Goal: Information Seeking & Learning: Understand process/instructions

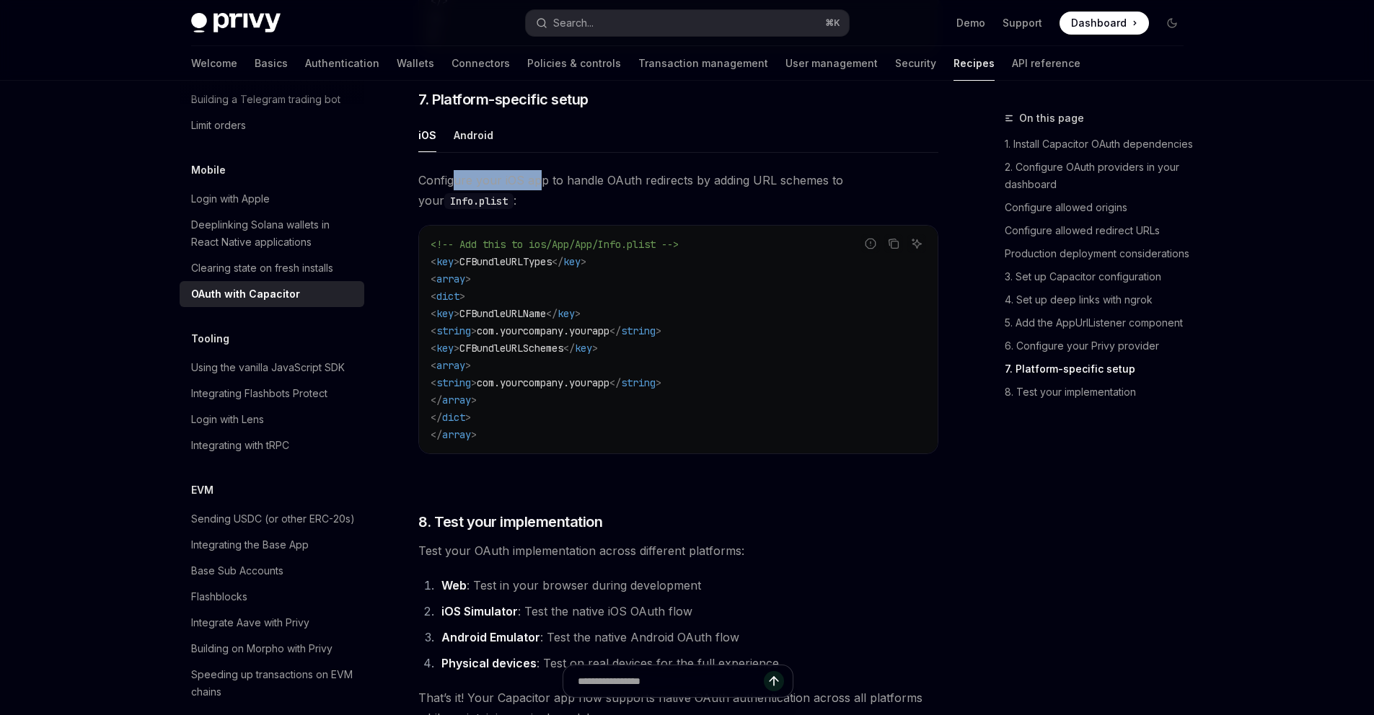
drag, startPoint x: 0, startPoint y: 0, endPoint x: 538, endPoint y: 201, distance: 574.4
click at [538, 201] on span "Configure your iOS app to handle OAuth redirects by adding URL schemes to your …" at bounding box center [678, 190] width 520 height 40
click at [608, 202] on span "Configure your iOS app to handle OAuth redirects by adding URL schemes to your …" at bounding box center [678, 190] width 520 height 40
click at [653, 201] on span "Configure your iOS app to handle OAuth redirects by adding URL schemes to your …" at bounding box center [678, 190] width 520 height 40
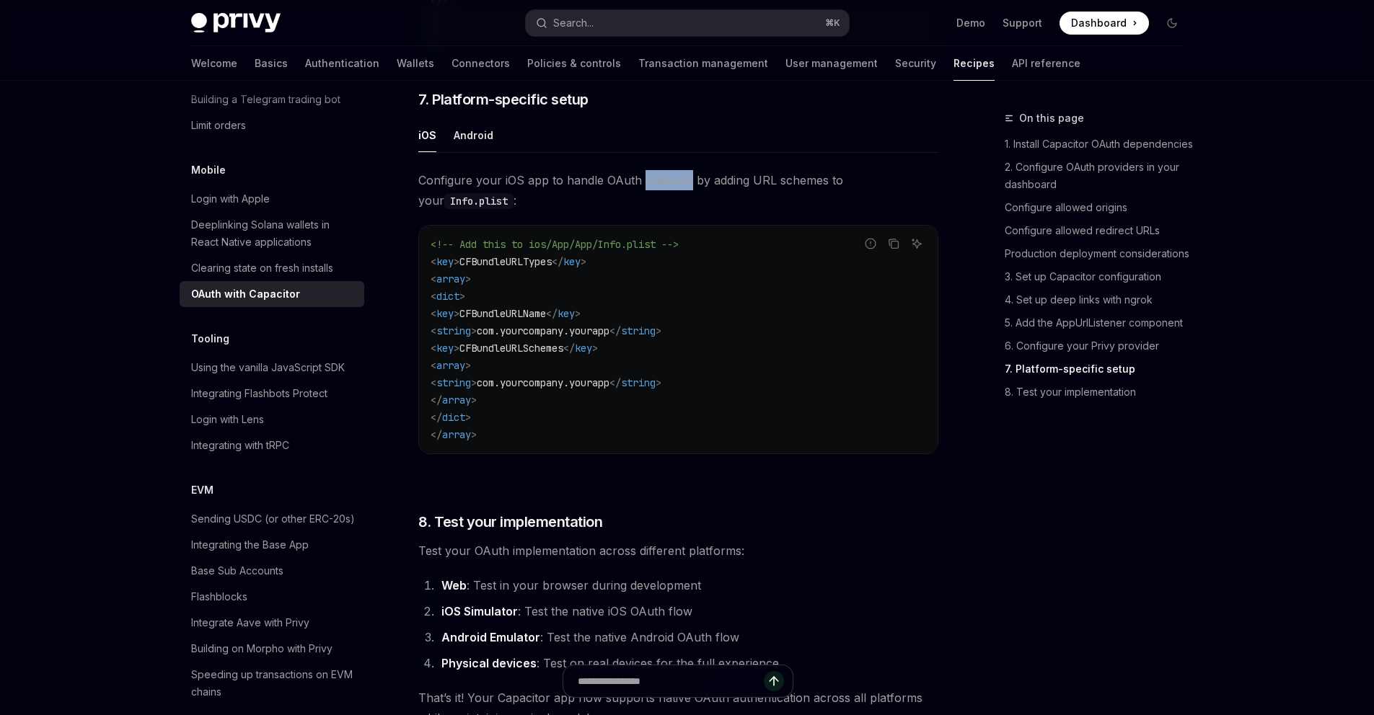
click at [653, 201] on span "Configure your iOS app to handle OAuth redirects by adding URL schemes to your …" at bounding box center [678, 190] width 520 height 40
click at [717, 201] on span "Configure your iOS app to handle OAuth redirects by adding URL schemes to your …" at bounding box center [678, 190] width 520 height 40
click at [777, 200] on span "Configure your iOS app to handle OAuth redirects by adding URL schemes to your …" at bounding box center [678, 190] width 520 height 40
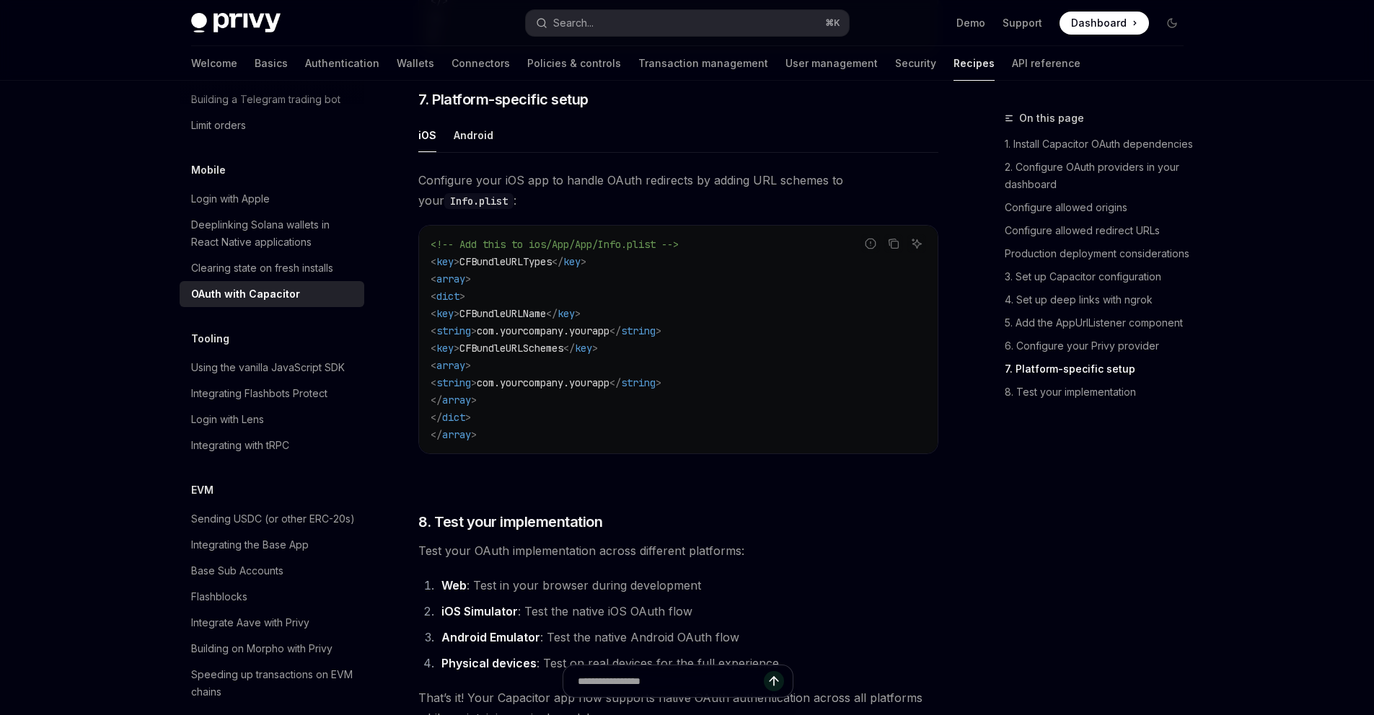
click at [500, 268] on span "CFBundleURLTypes" at bounding box center [505, 261] width 92 height 13
copy span "CFBundleURLTypes"
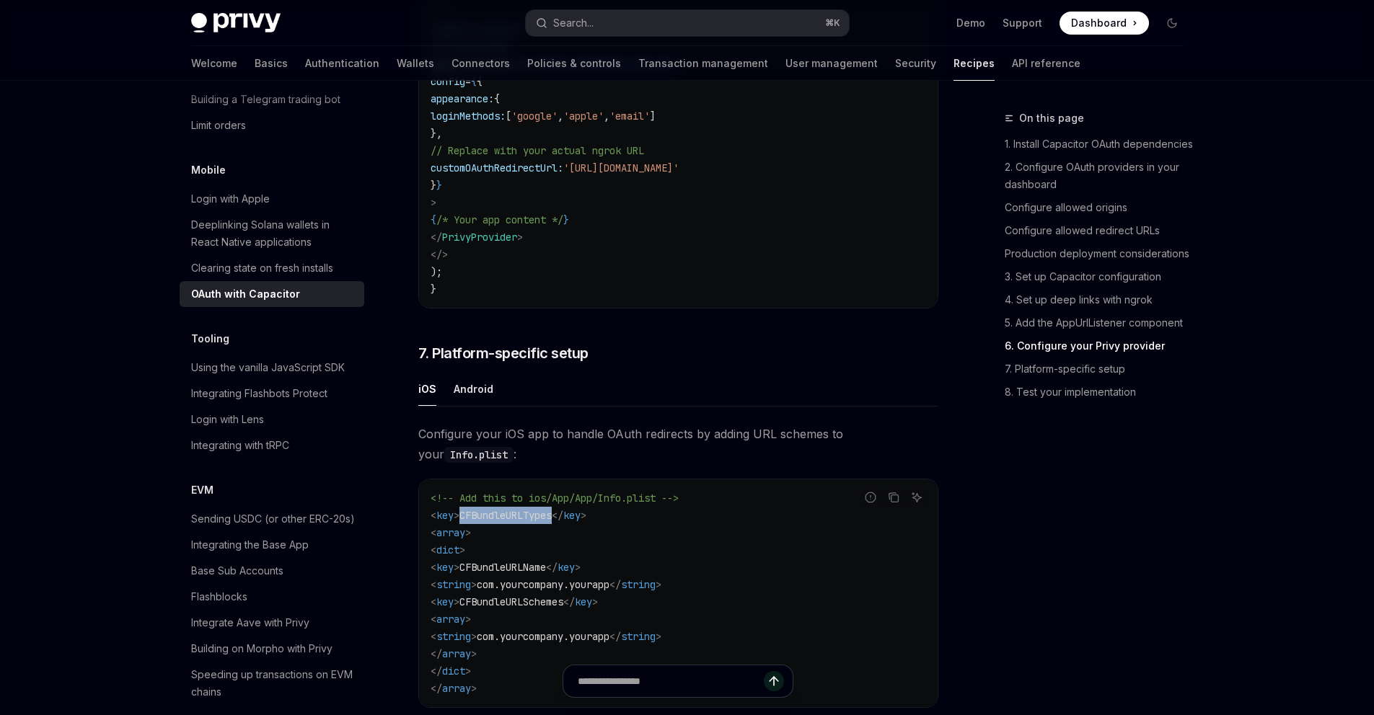
scroll to position [3482, 0]
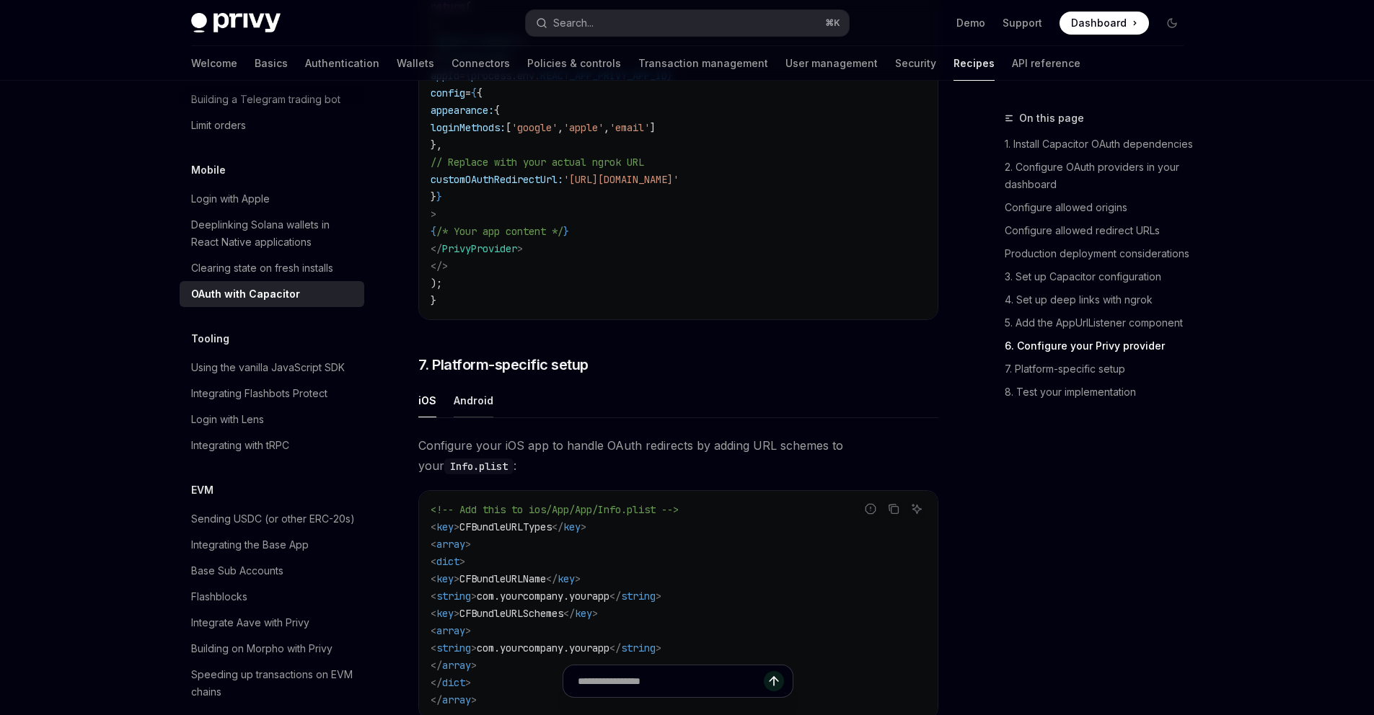
click at [458, 418] on div "Android" at bounding box center [474, 401] width 40 height 34
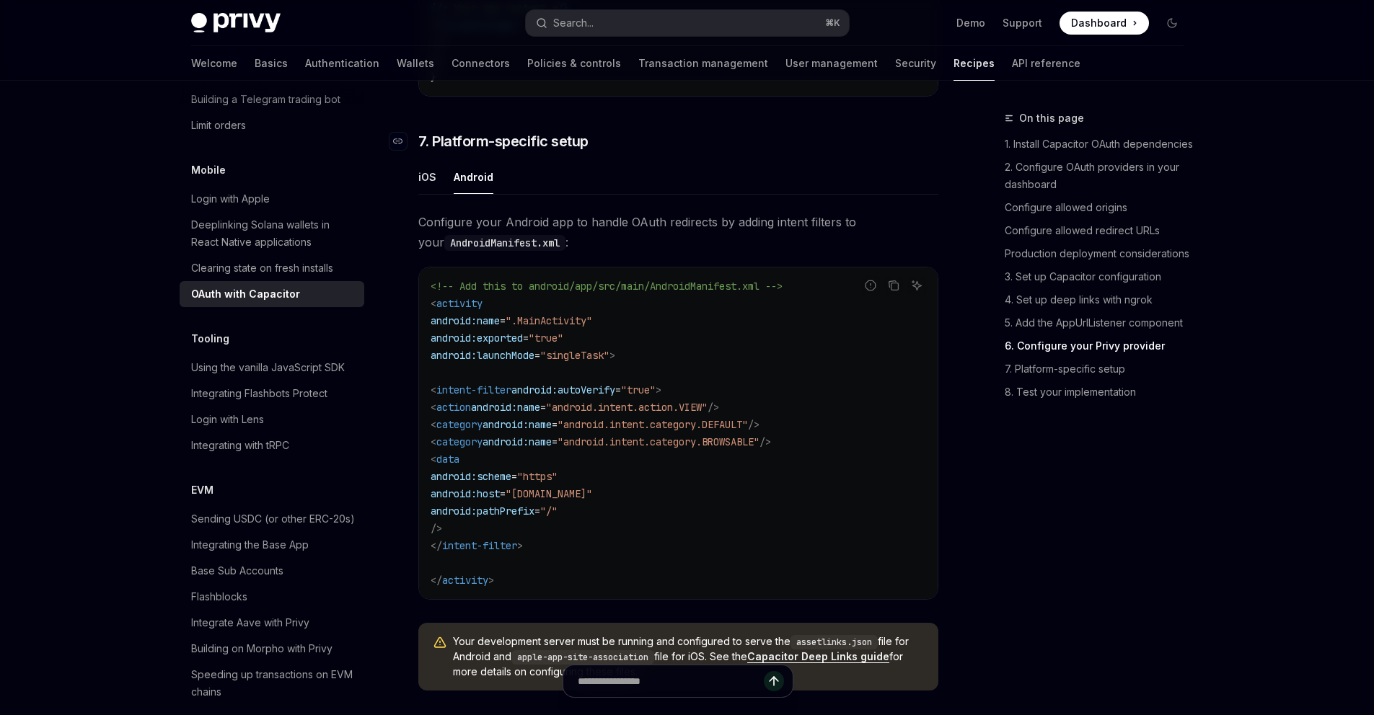
scroll to position [3738, 0]
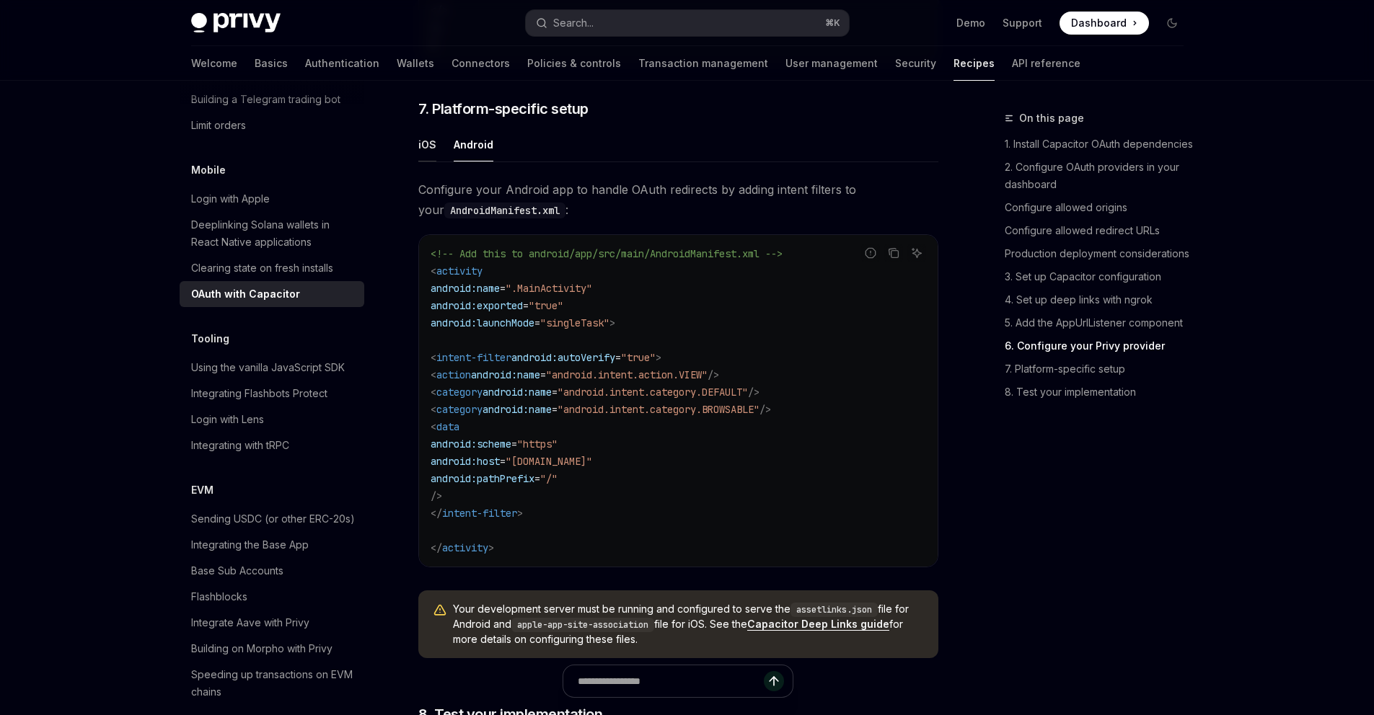
click at [424, 162] on div "iOS" at bounding box center [427, 145] width 18 height 34
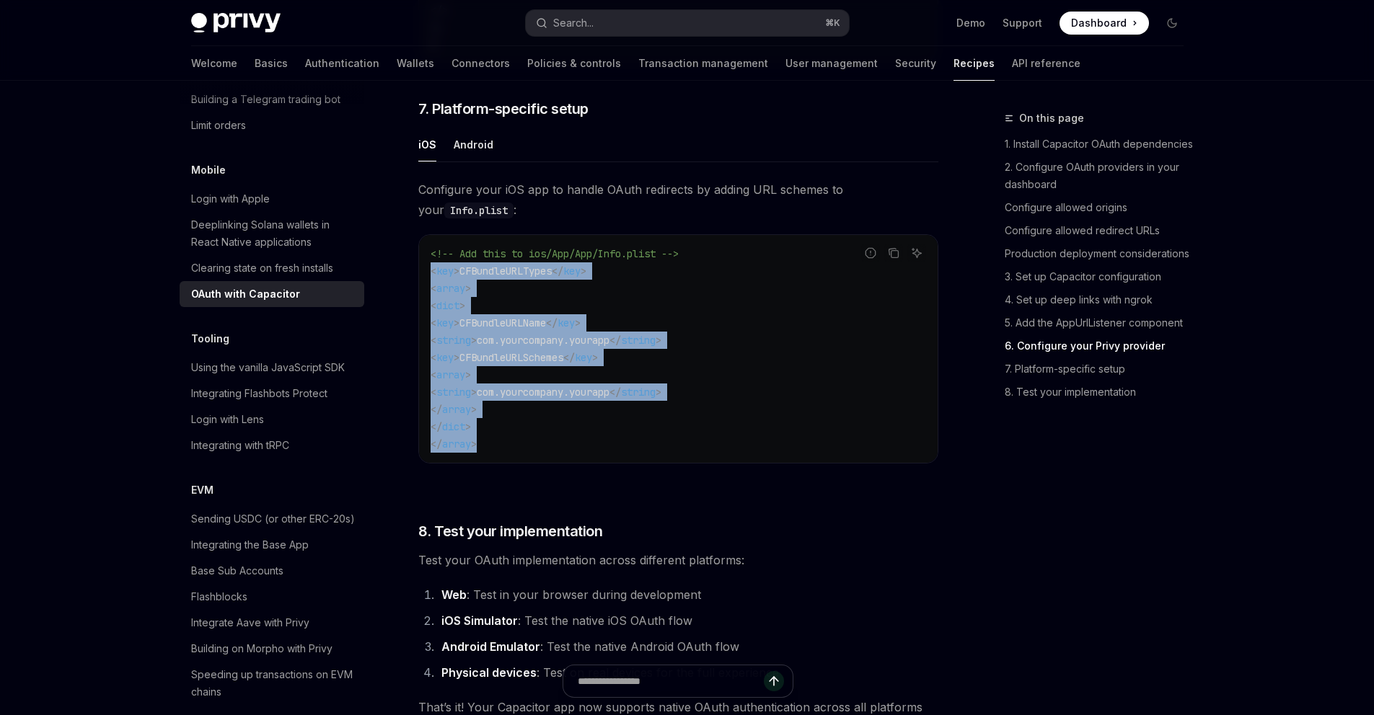
drag, startPoint x: 424, startPoint y: 162, endPoint x: 393, endPoint y: 290, distance: 132.1
copy code "< key > CFBundleURLTypes </ key > < array > < dict > < key > CFBundleURLName </…"
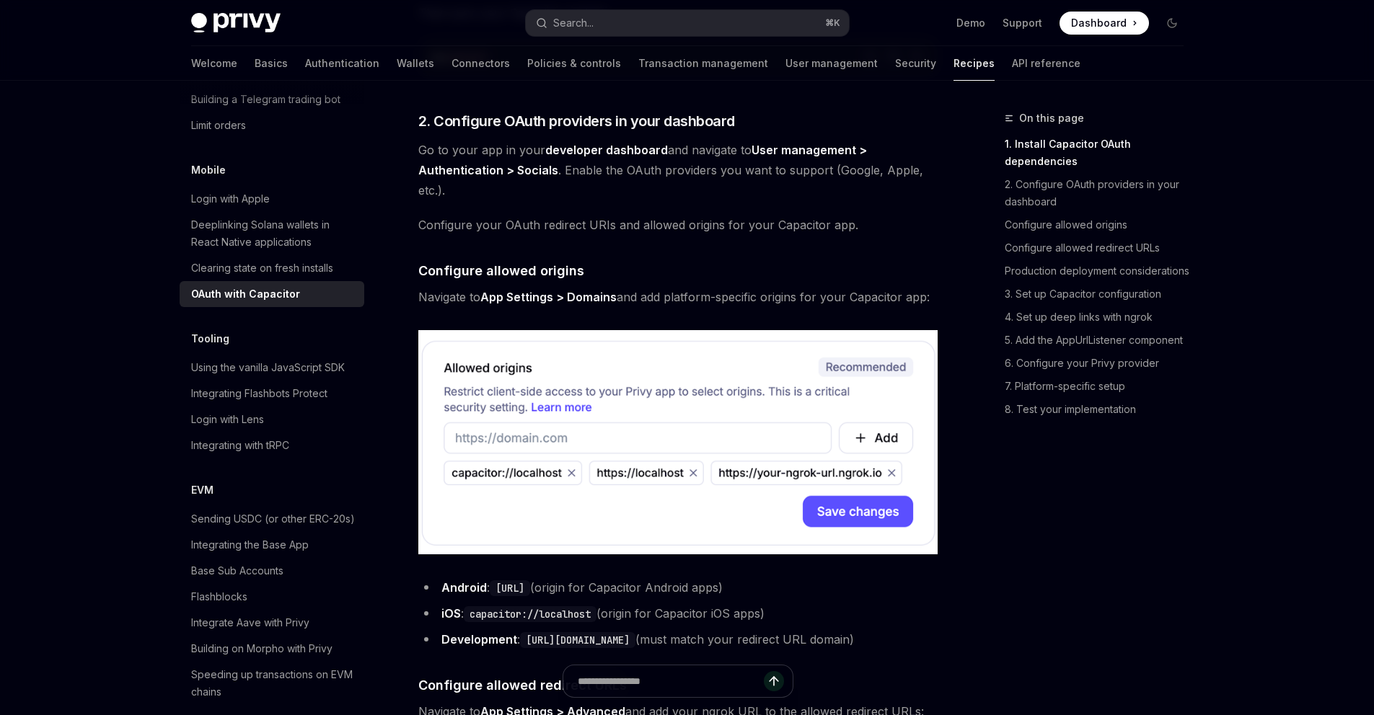
scroll to position [661, 0]
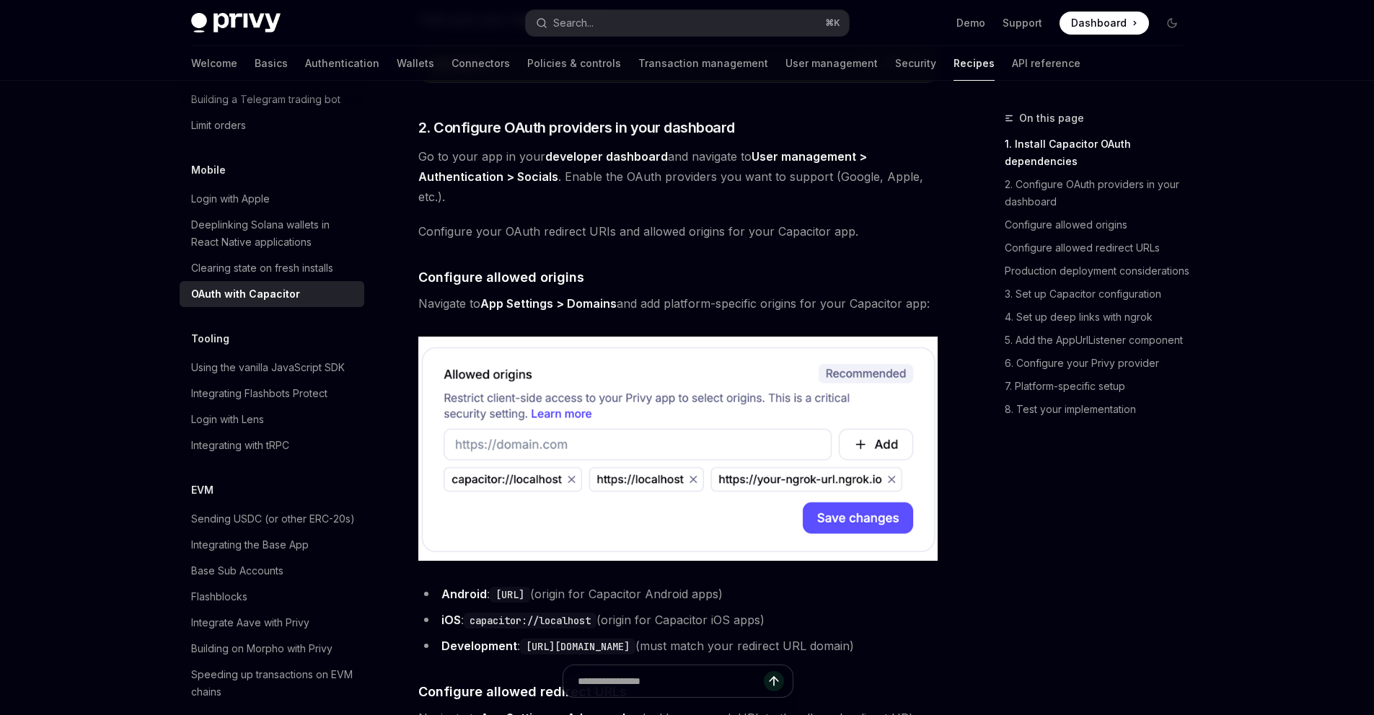
click at [492, 304] on strong "App Settings > Domains" at bounding box center [548, 303] width 136 height 14
click at [526, 304] on strong "App Settings > Domains" at bounding box center [548, 303] width 136 height 14
click at [621, 303] on span "Navigate to App Settings > Domains and add platform-specific origins for your C…" at bounding box center [678, 304] width 520 height 20
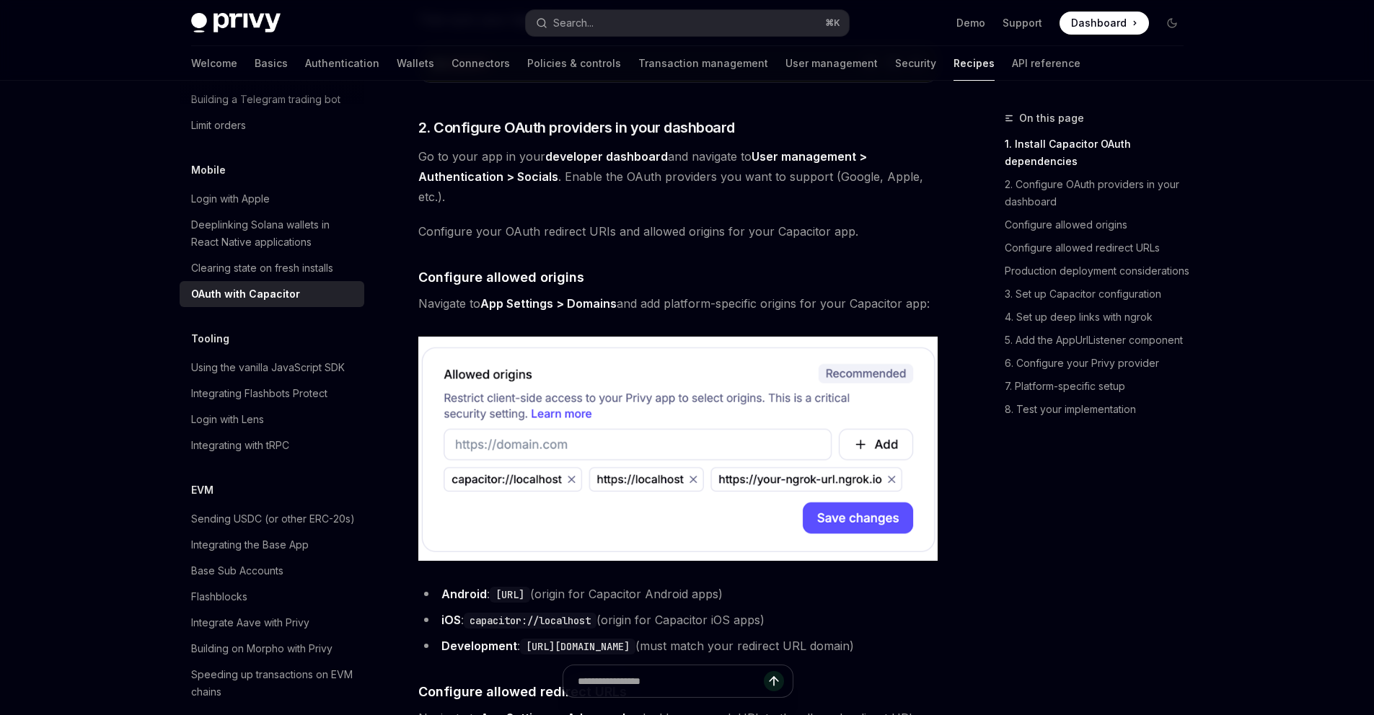
click at [607, 304] on strong "App Settings > Domains" at bounding box center [548, 303] width 136 height 14
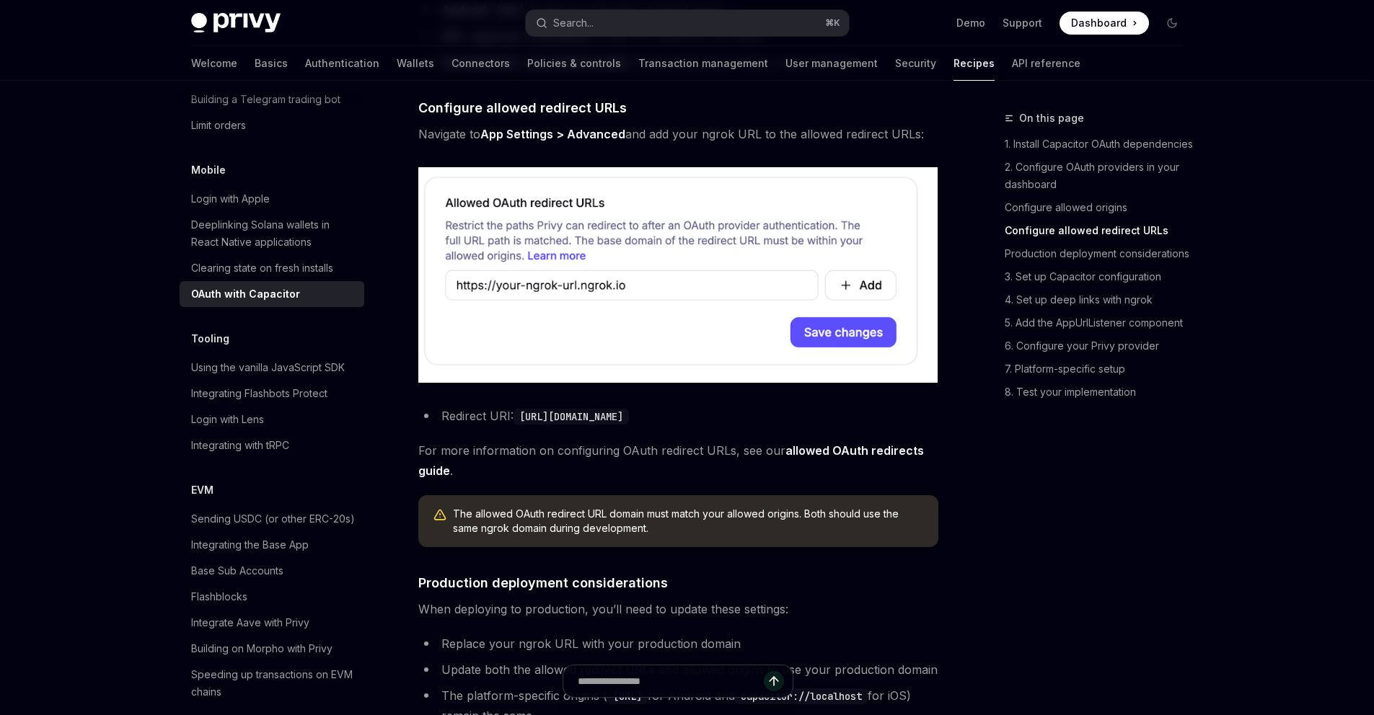
scroll to position [1323, 0]
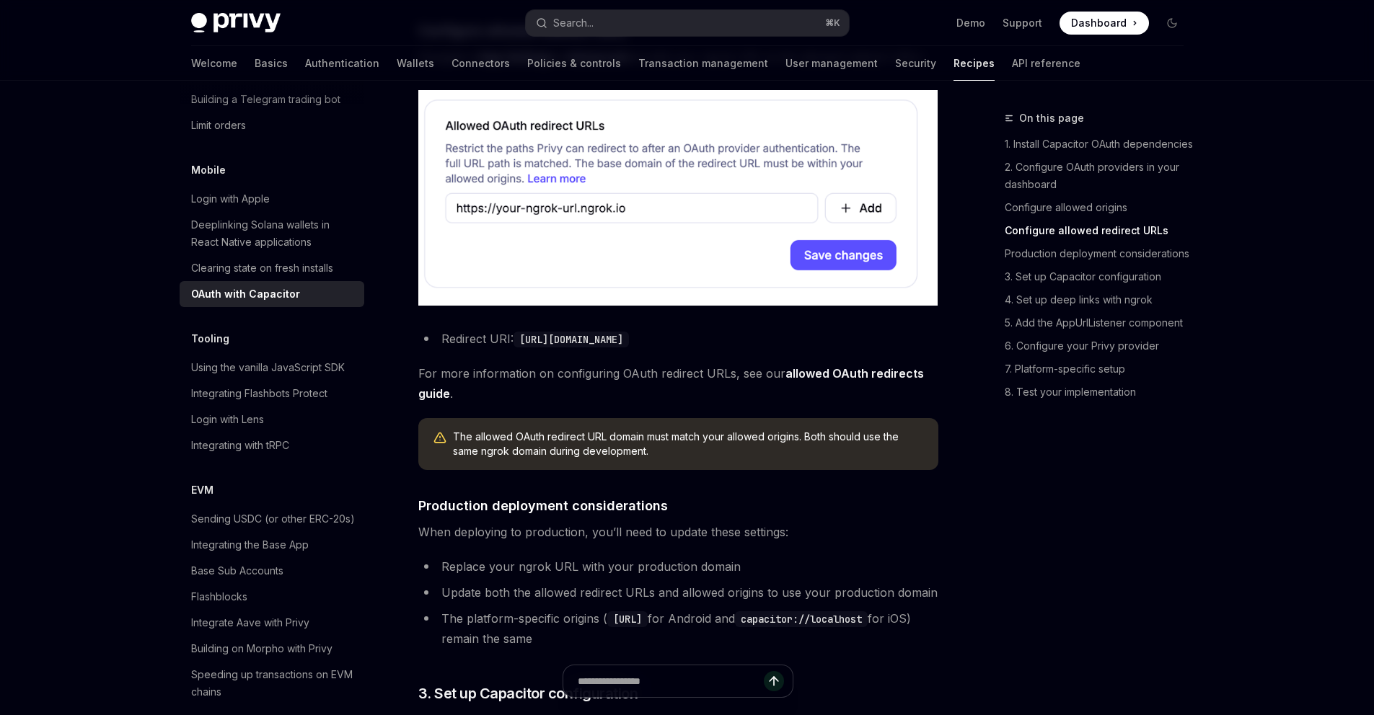
click at [872, 403] on span "For more information on configuring OAuth redirect URLs, see our allowed OAuth …" at bounding box center [678, 383] width 520 height 40
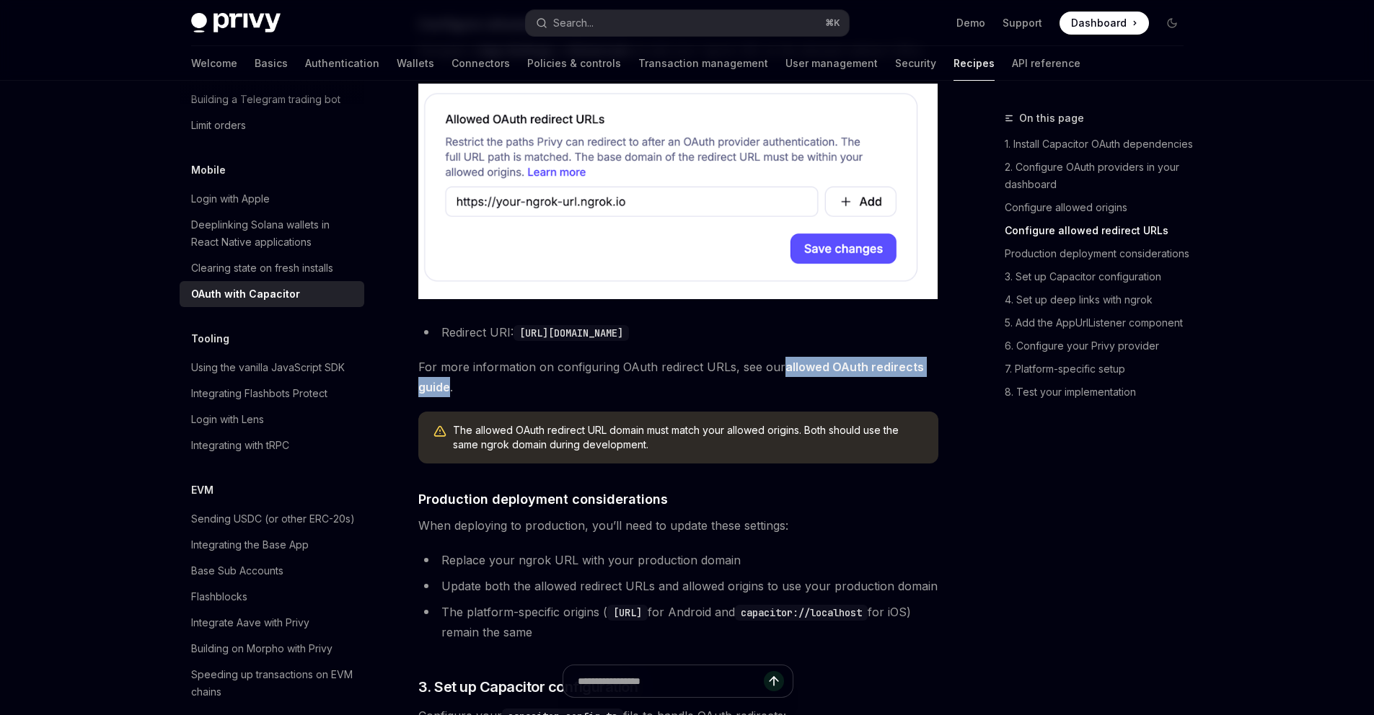
scroll to position [1362, 0]
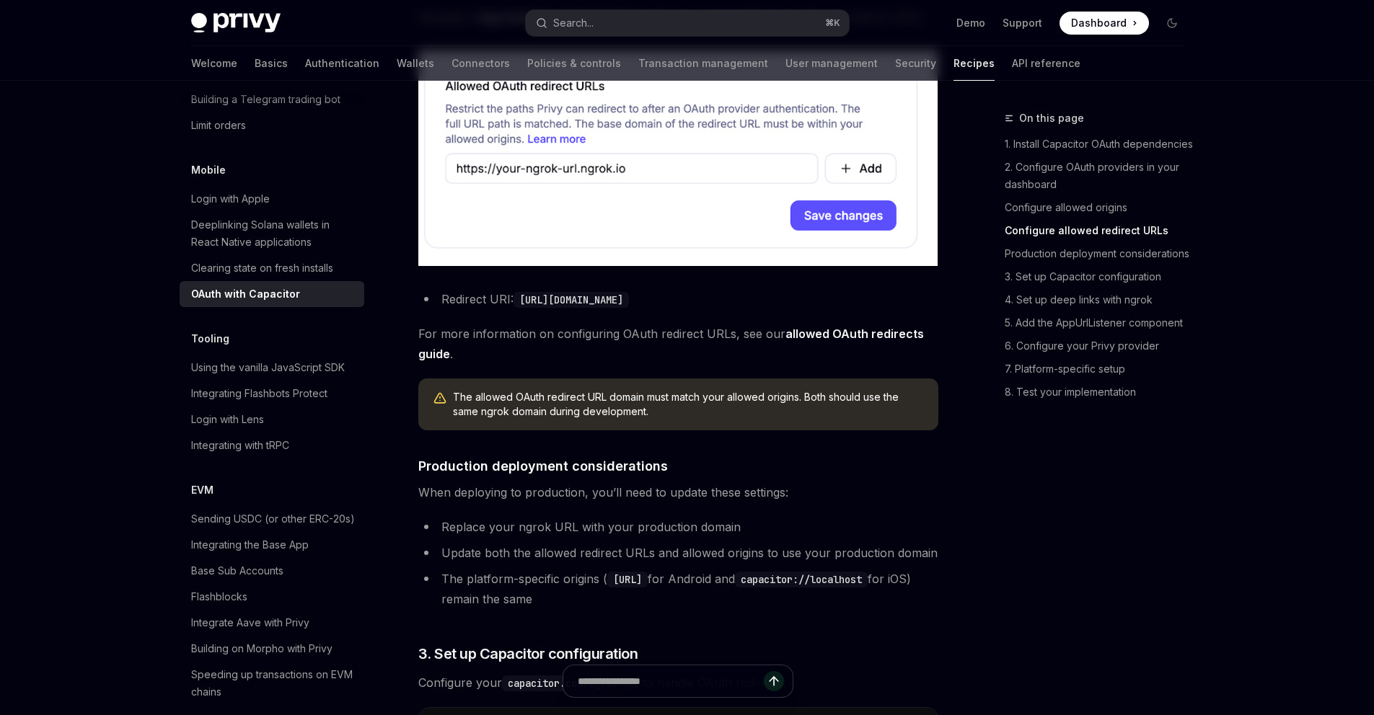
click at [679, 537] on li "Replace your ngrok URL with your production domain" at bounding box center [678, 527] width 520 height 20
click at [696, 537] on li "Replace your ngrok URL with your production domain" at bounding box center [678, 527] width 520 height 20
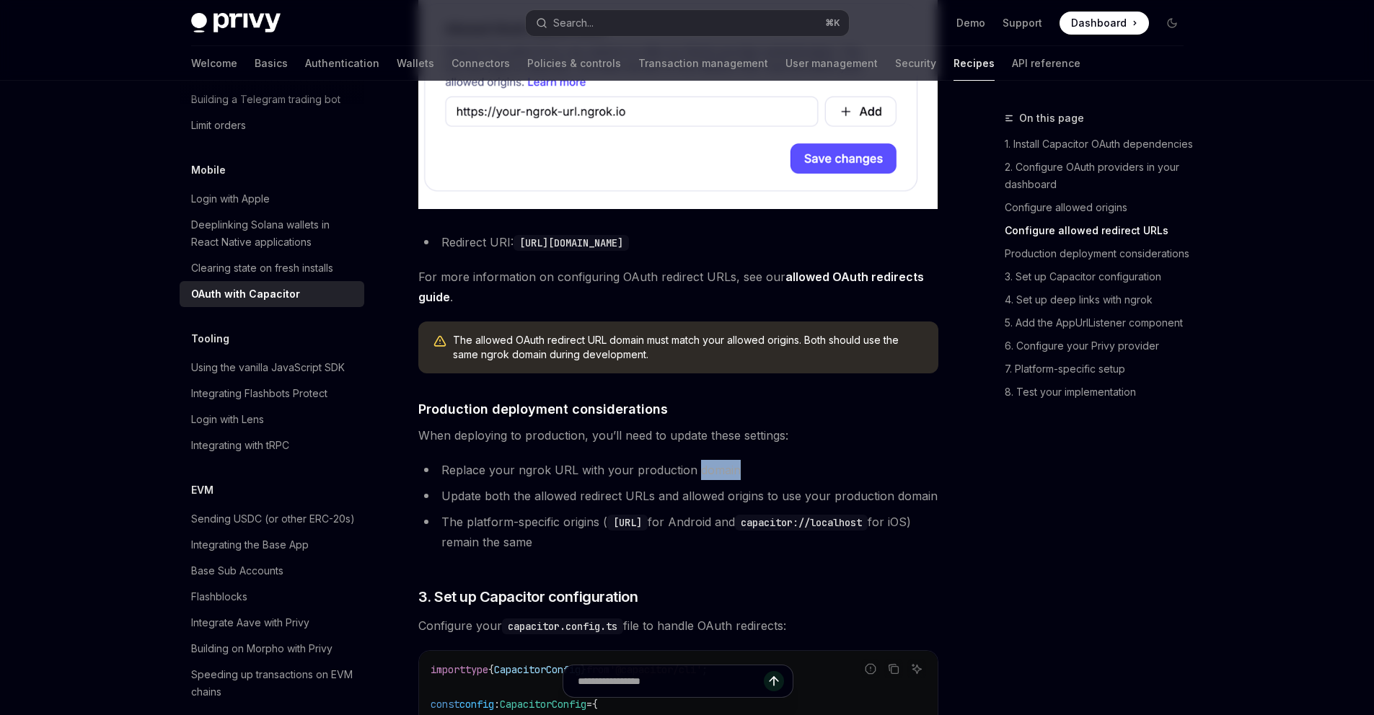
scroll to position [1420, 0]
click at [731, 445] on span "When deploying to production, you’ll need to update these settings:" at bounding box center [678, 435] width 520 height 20
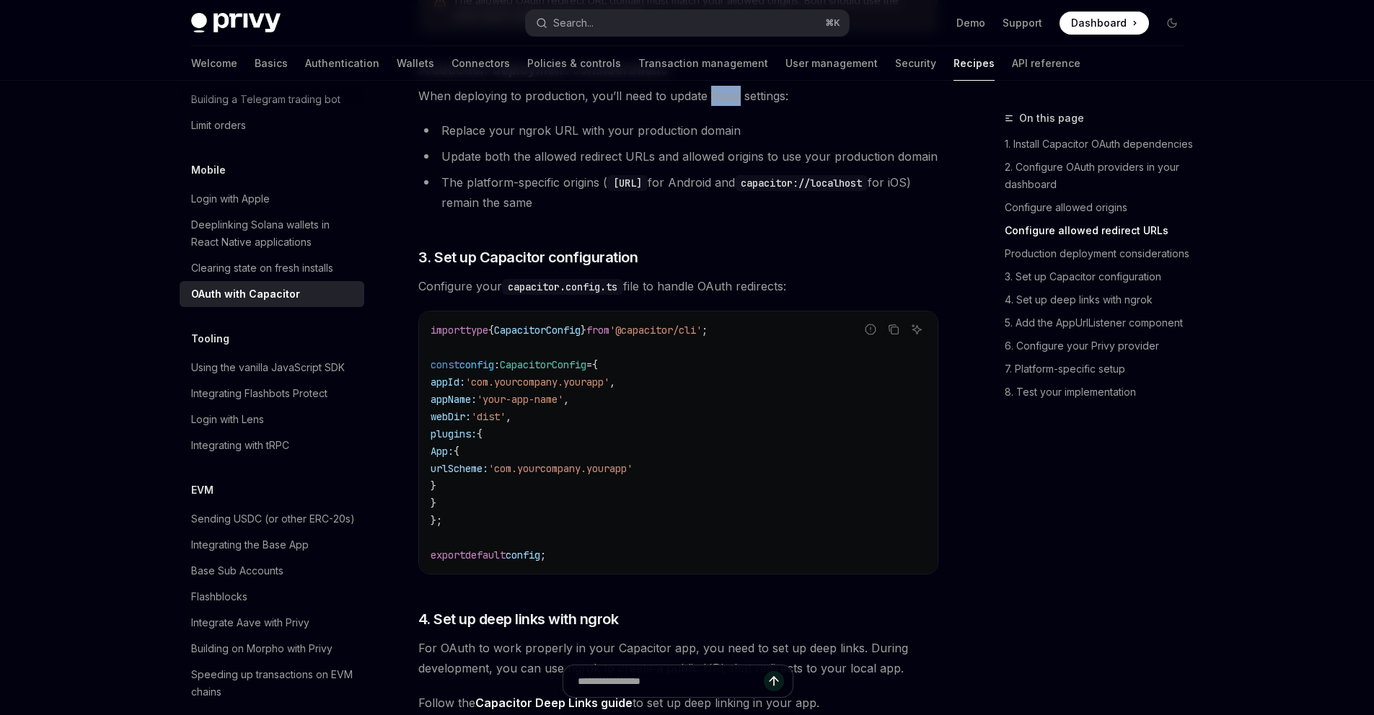
scroll to position [1762, 0]
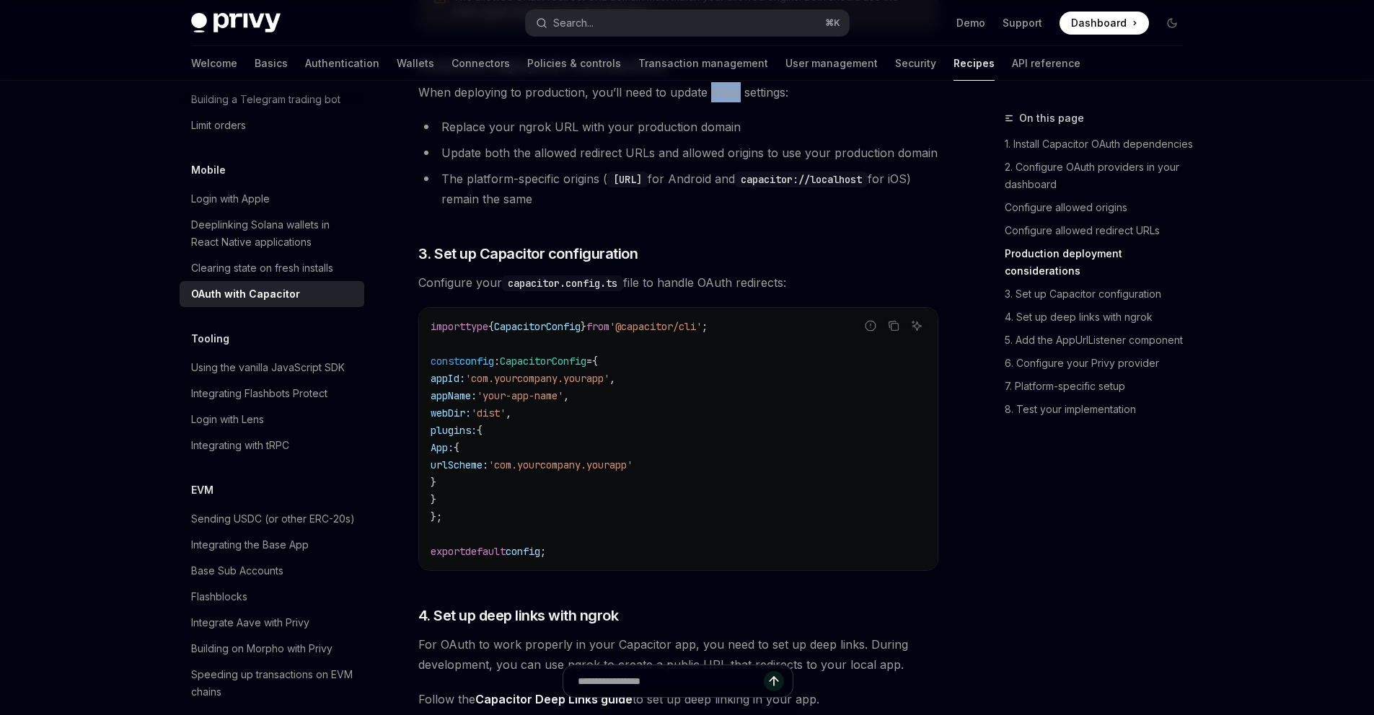
drag, startPoint x: 679, startPoint y: 551, endPoint x: 459, endPoint y: 462, distance: 237.2
click at [459, 462] on code "import type { CapacitorConfig } from '@capacitor/cli' ; const config : Capacito…" at bounding box center [678, 439] width 495 height 242
drag, startPoint x: 459, startPoint y: 462, endPoint x: 496, endPoint y: 495, distance: 50.1
click at [496, 495] on code "import type { CapacitorConfig } from '@capacitor/cli' ; const config : Capacito…" at bounding box center [678, 439] width 495 height 242
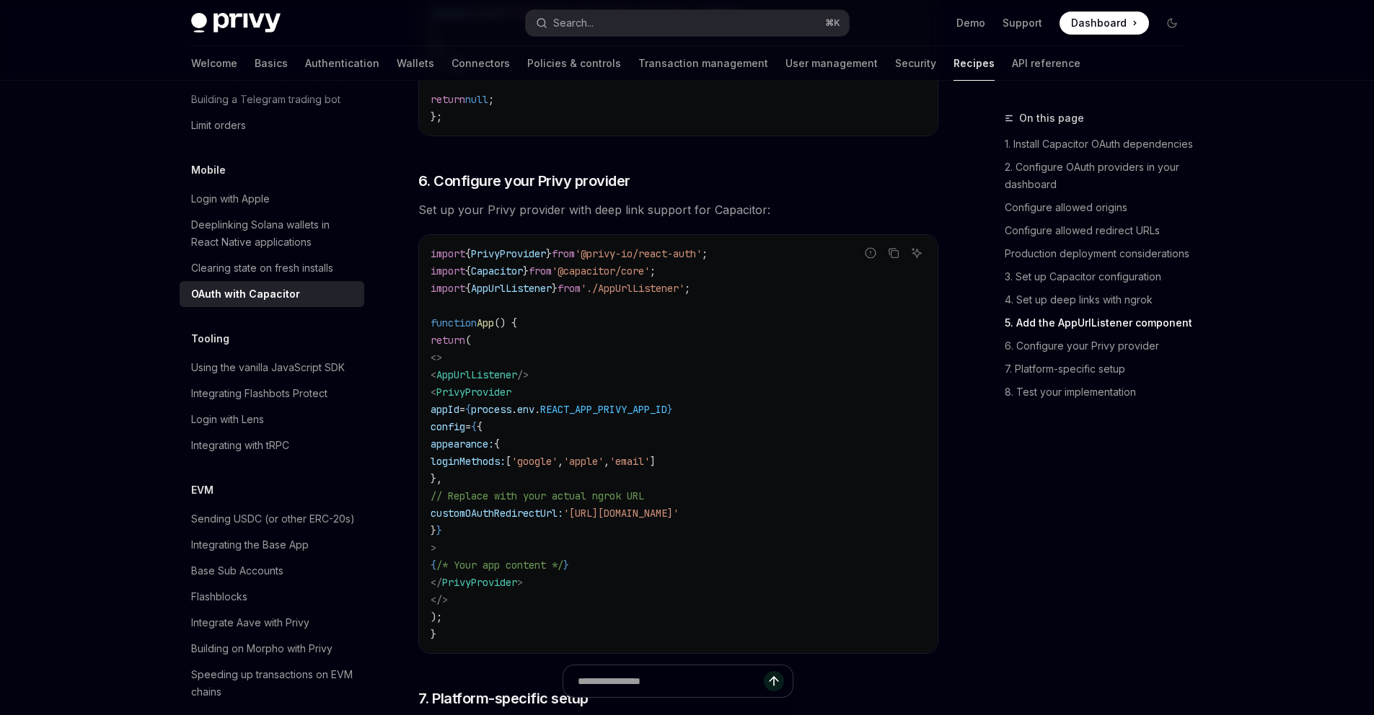
scroll to position [3228, 0]
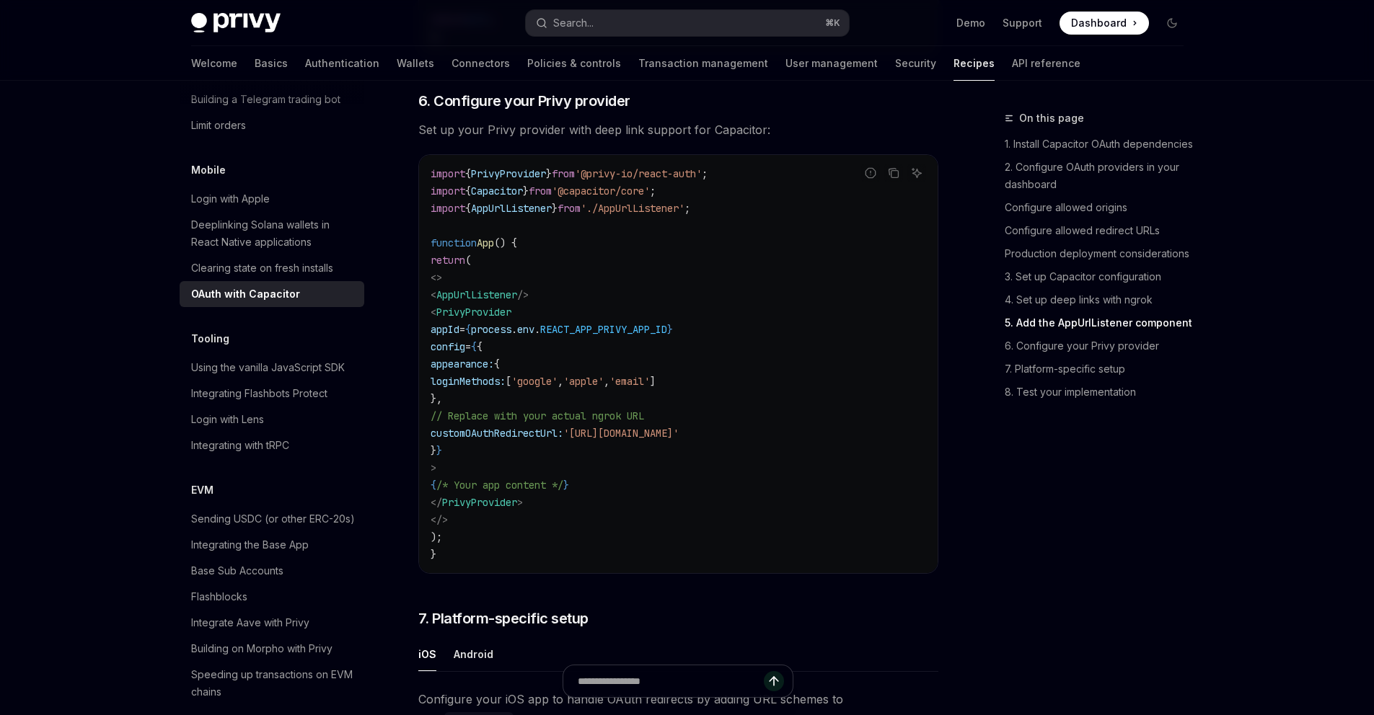
drag, startPoint x: 491, startPoint y: 454, endPoint x: 912, endPoint y: 457, distance: 421.2
click at [912, 457] on code "import { PrivyProvider } from '@privy-io/react-auth' ; import { Capacitor } fro…" at bounding box center [678, 364] width 495 height 398
copy span "customOAuthRedirectUrl: 'https://your-ngrok-url.ngrok.io/redirect'"
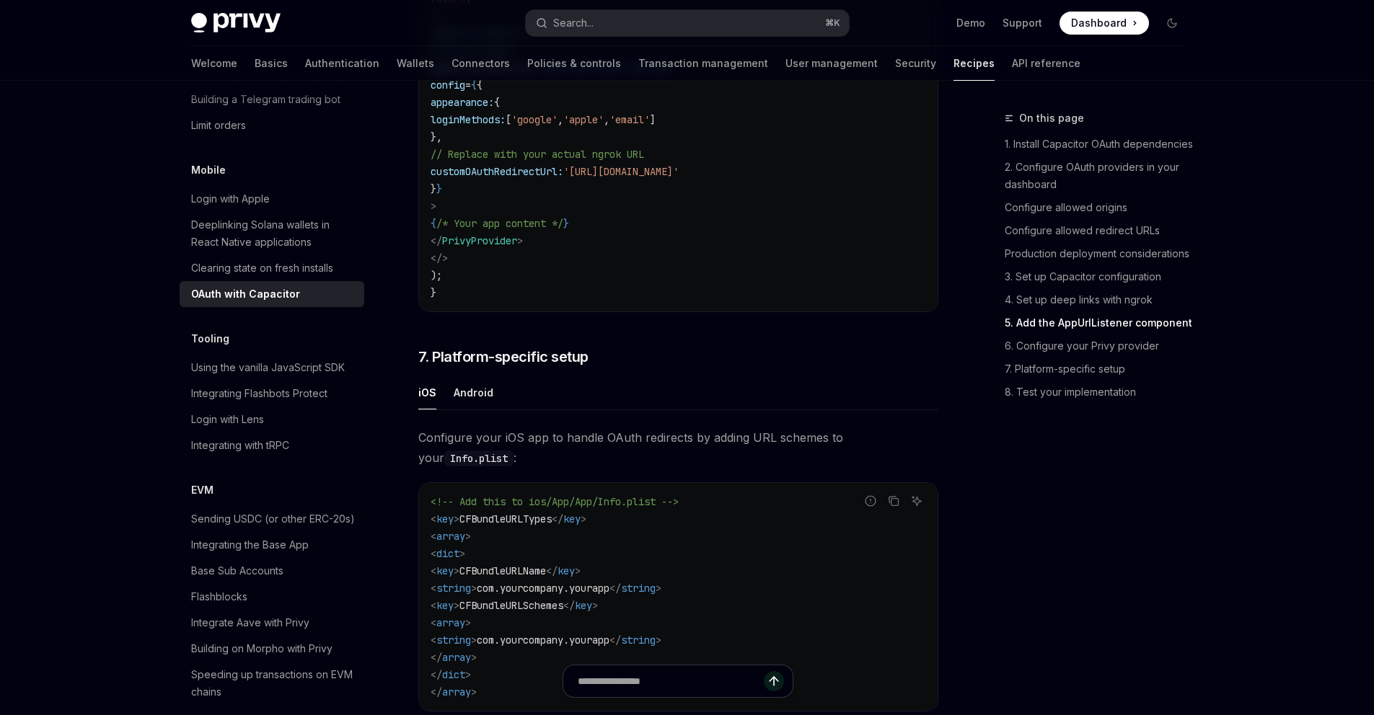
scroll to position [3226, 0]
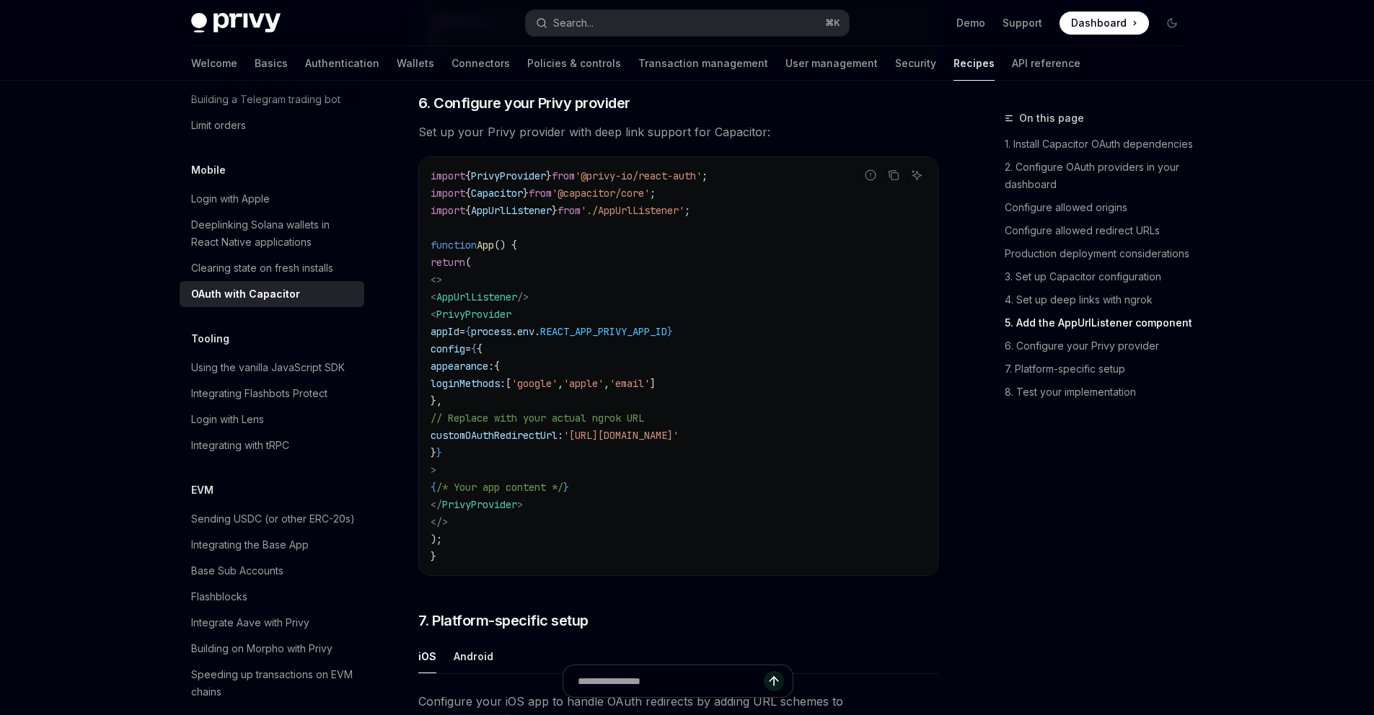
click at [534, 338] on span "env" at bounding box center [525, 331] width 17 height 13
click at [650, 338] on span "REACT_APP_PRIVY_APP_ID" at bounding box center [603, 331] width 127 height 13
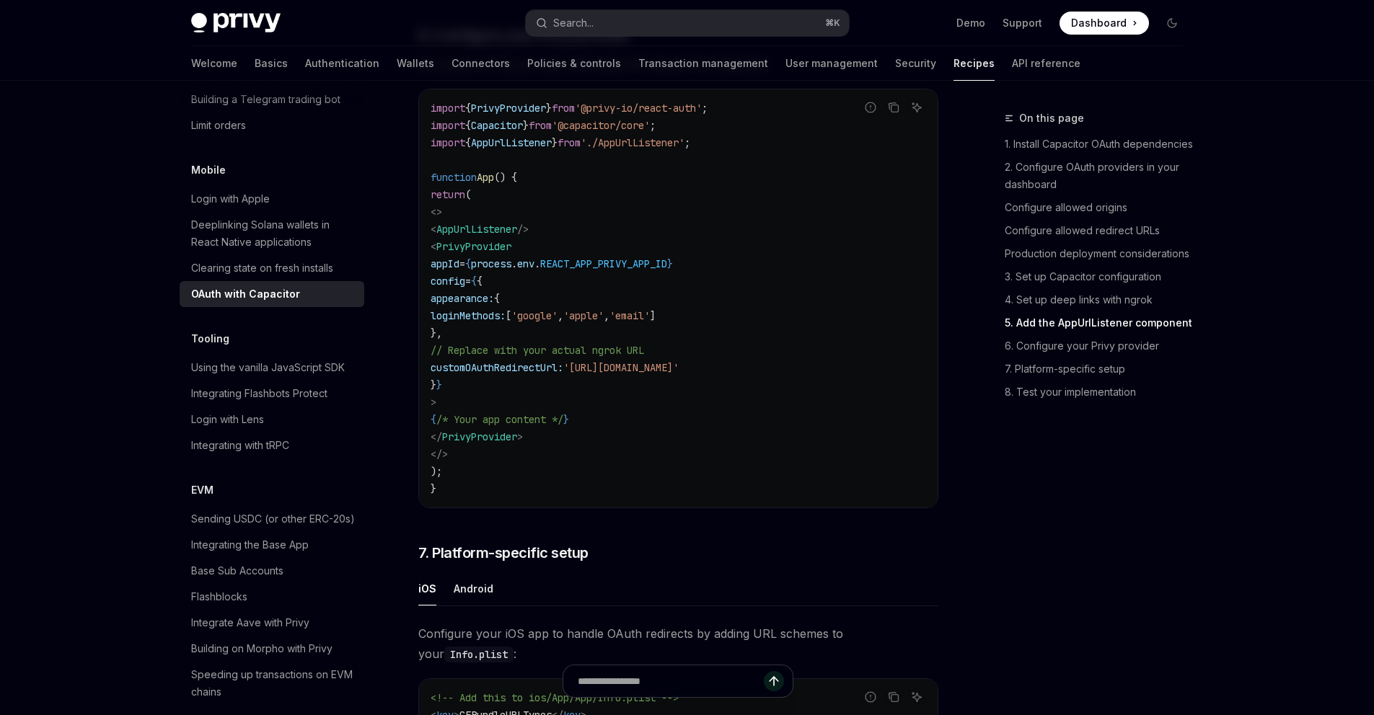
scroll to position [3222, 0]
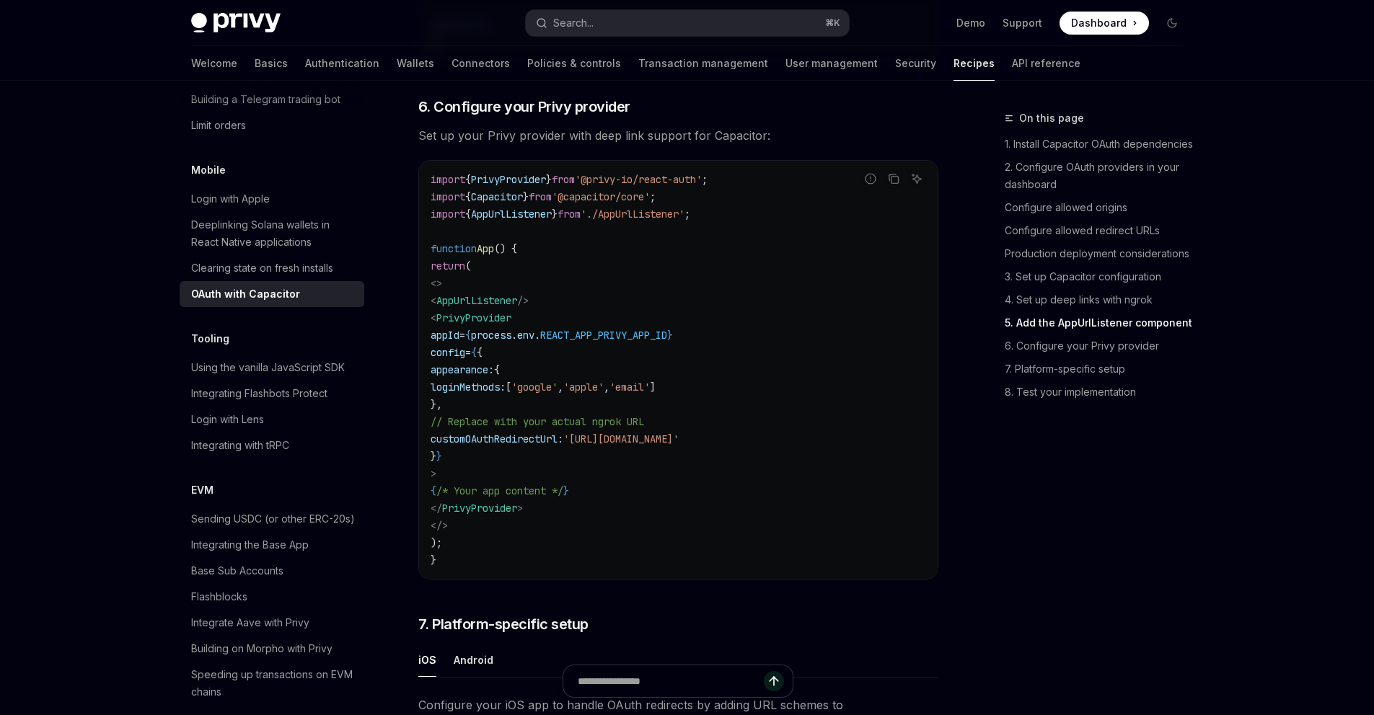
click at [673, 348] on code "import { PrivyProvider } from '@privy-io/react-auth' ; import { Capacitor } fro…" at bounding box center [678, 370] width 495 height 398
copy span "REACT_APP_PRIVY_APP_ID"
click at [667, 342] on span "REACT_APP_PRIVY_APP_ID" at bounding box center [603, 335] width 127 height 13
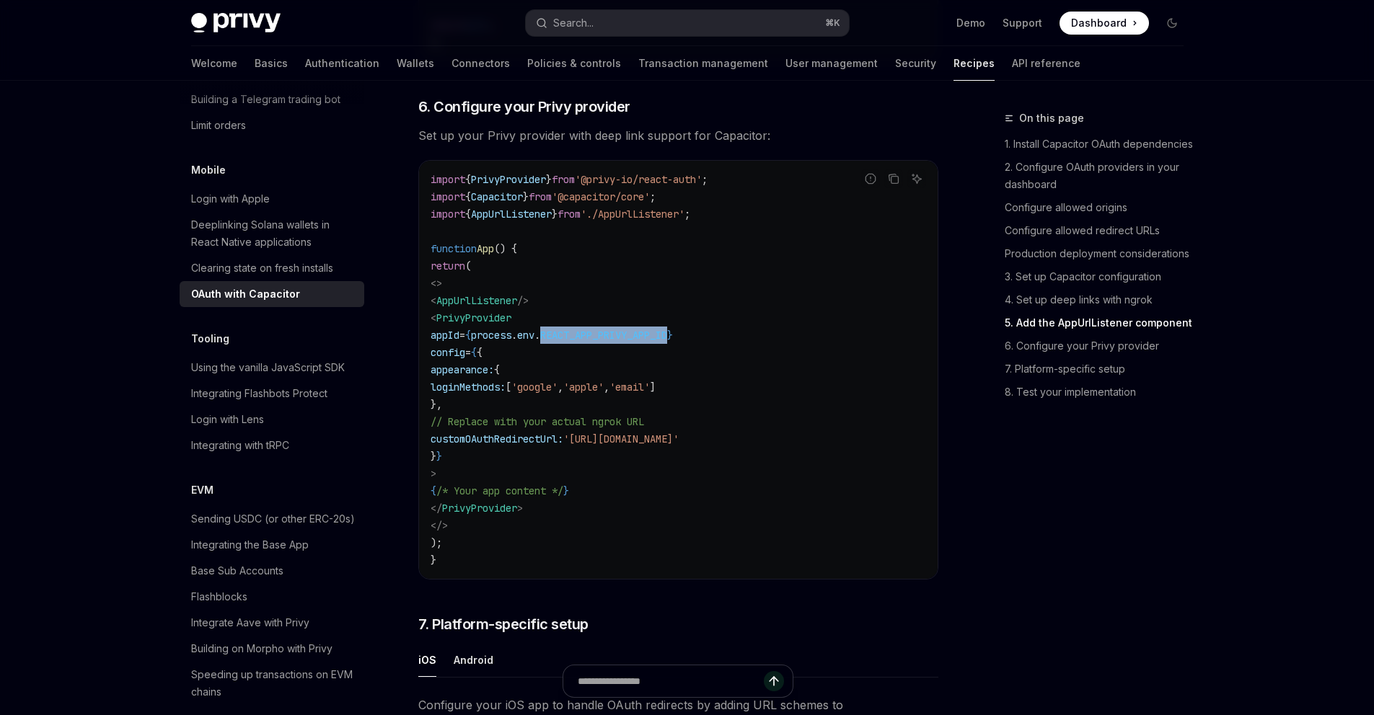
copy span "REACT_APP_PRIVY_APP_ID"
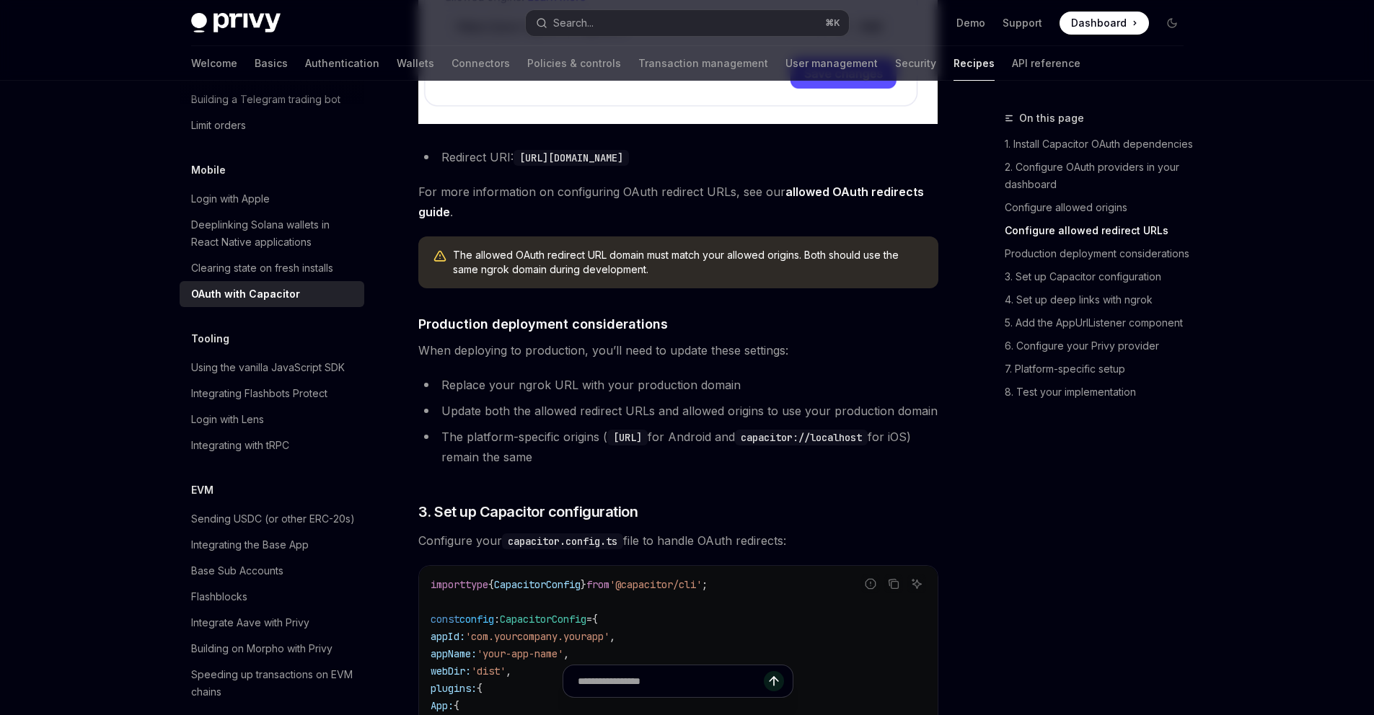
scroll to position [1505, 0]
drag, startPoint x: 745, startPoint y: 407, endPoint x: 609, endPoint y: 412, distance: 135.7
click at [609, 394] on li "Replace your ngrok URL with your production domain" at bounding box center [678, 384] width 520 height 20
drag, startPoint x: 609, startPoint y: 412, endPoint x: 763, endPoint y: 405, distance: 153.8
click at [763, 394] on li "Replace your ngrok URL with your production domain" at bounding box center [678, 384] width 520 height 20
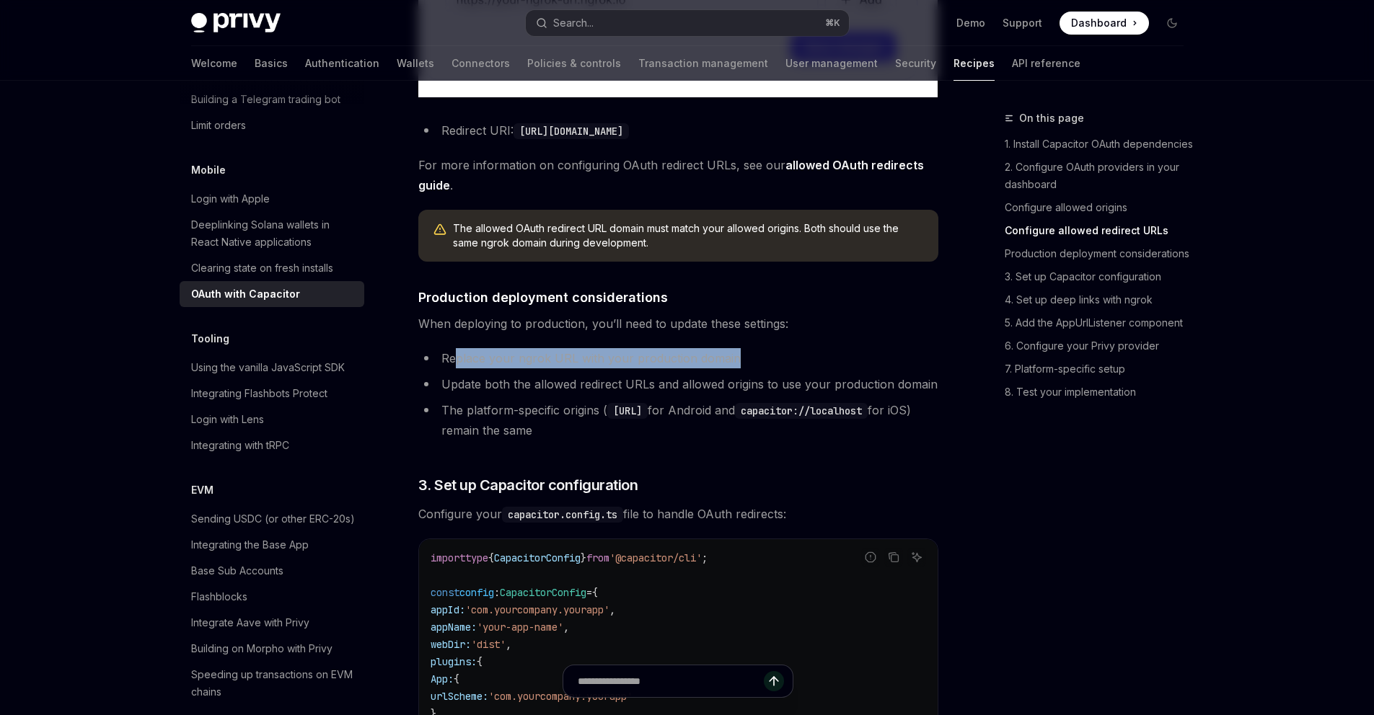
scroll to position [1542, 0]
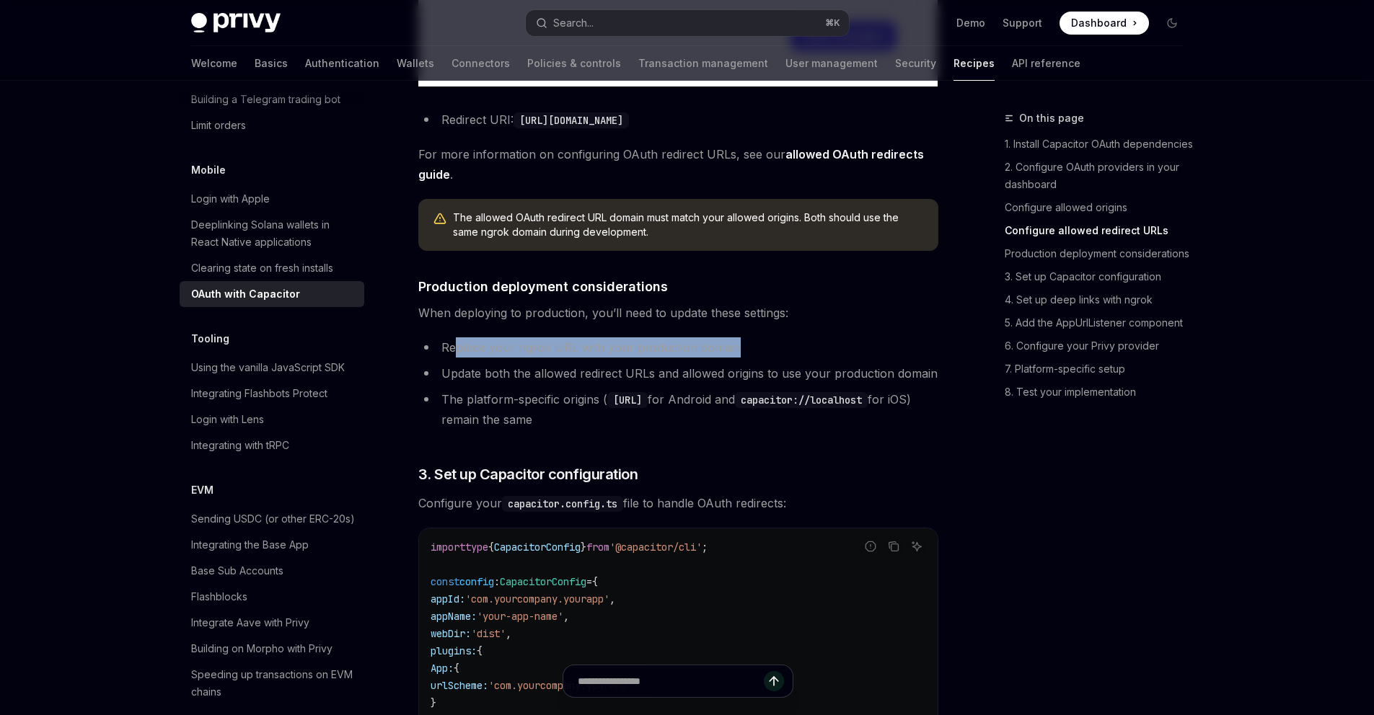
drag, startPoint x: 763, startPoint y: 405, endPoint x: 715, endPoint y: 423, distance: 51.2
click at [648, 408] on code "[URL]" at bounding box center [627, 400] width 40 height 16
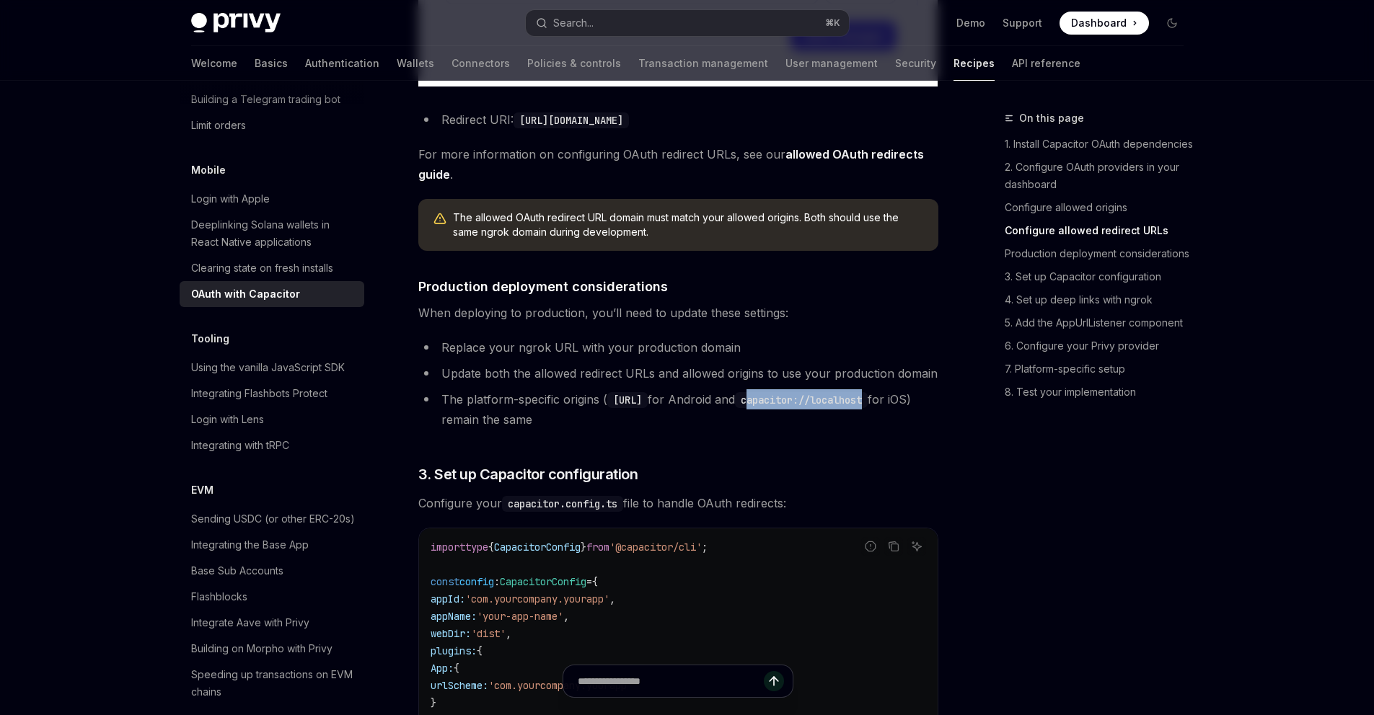
drag, startPoint x: 715, startPoint y: 423, endPoint x: 575, endPoint y: 444, distance: 141.5
click at [735, 408] on code "capacitor://localhost" at bounding box center [801, 400] width 133 height 16
drag, startPoint x: 575, startPoint y: 444, endPoint x: 720, endPoint y: 425, distance: 145.4
click at [648, 408] on code "[URL]" at bounding box center [627, 400] width 40 height 16
drag, startPoint x: 720, startPoint y: 425, endPoint x: 570, endPoint y: 442, distance: 150.2
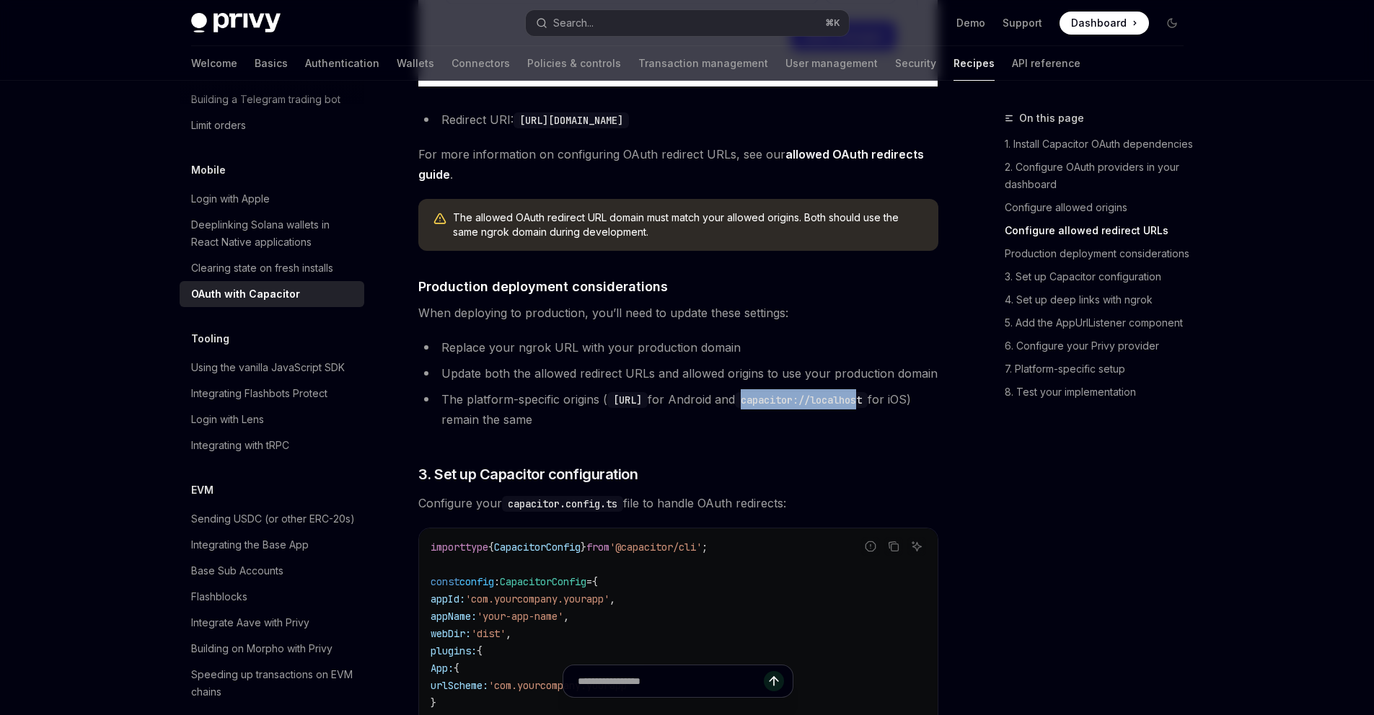
click at [735, 408] on code "capacitor://localhost" at bounding box center [801, 400] width 133 height 16
drag, startPoint x: 570, startPoint y: 442, endPoint x: 434, endPoint y: 449, distance: 136.5
click at [434, 430] on li "The platform-specific origins ( https://localhost for Android and capacitor://l…" at bounding box center [678, 409] width 520 height 40
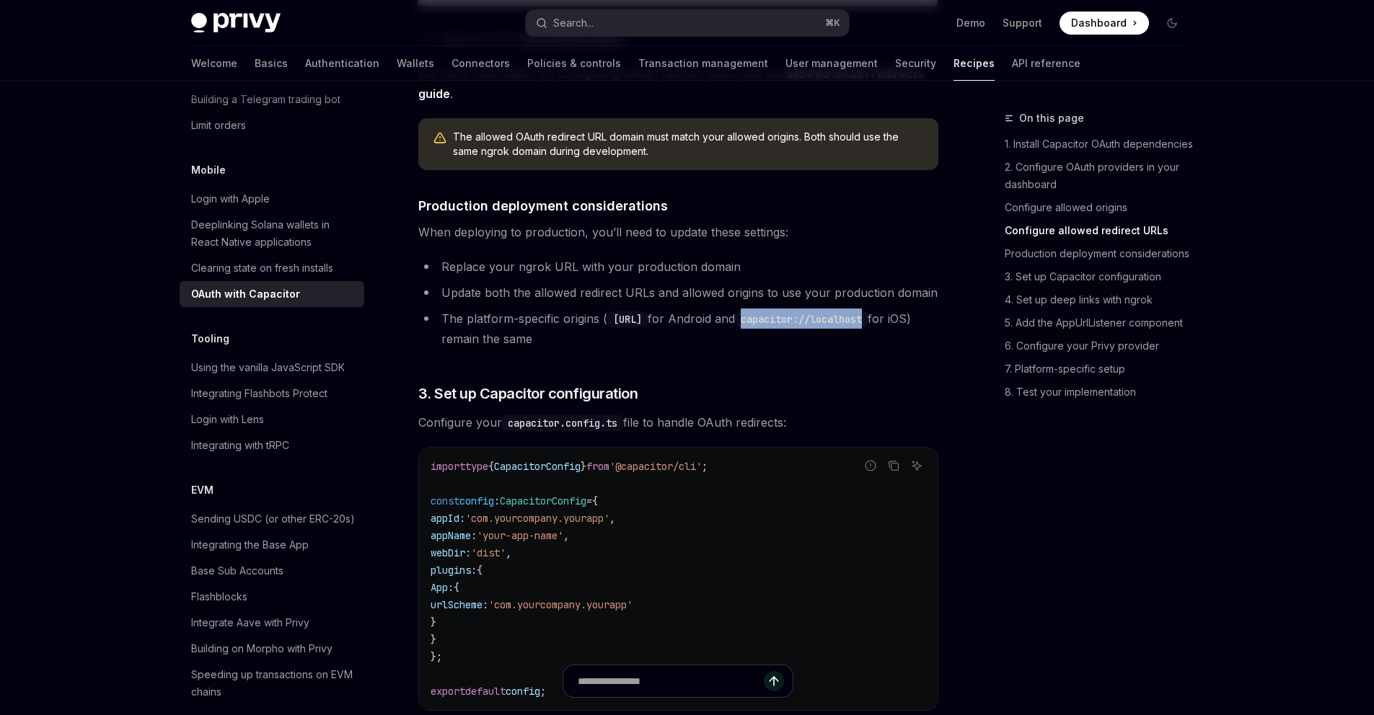
scroll to position [1644, 0]
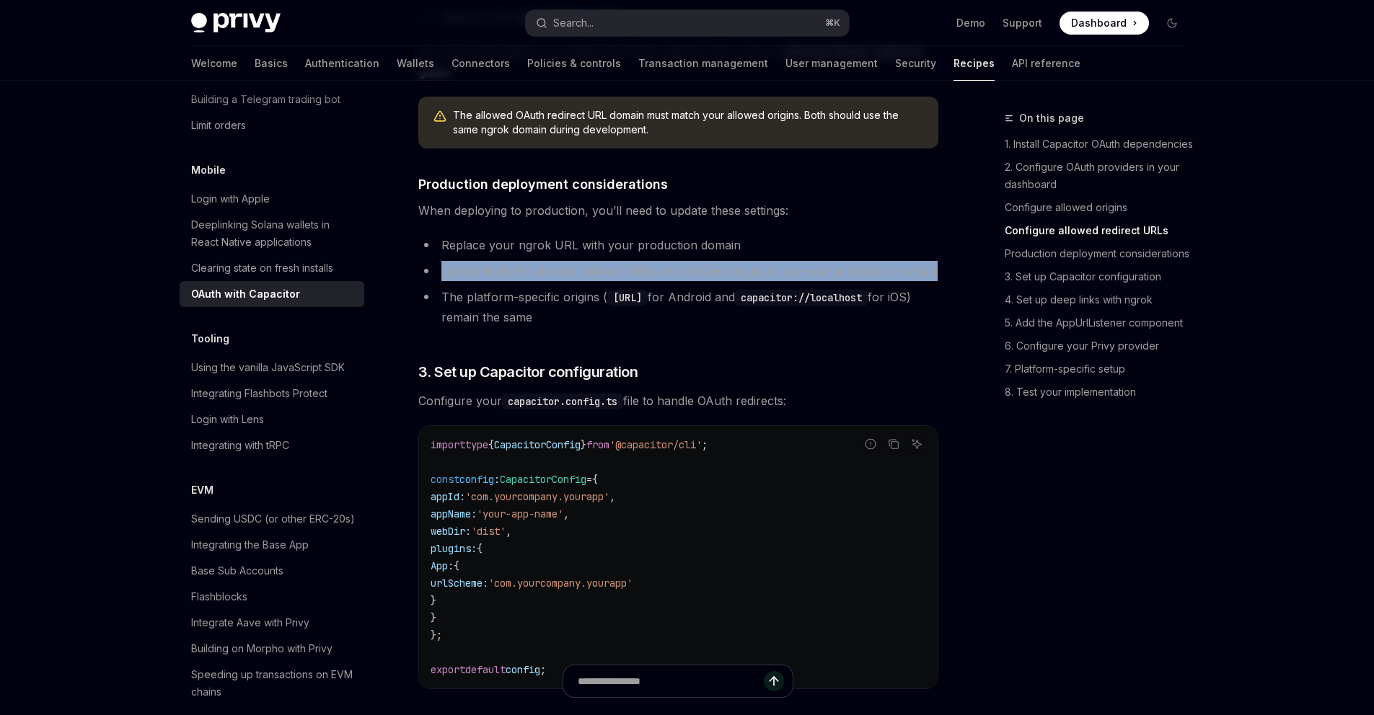
drag, startPoint x: 434, startPoint y: 449, endPoint x: 433, endPoint y: 301, distance: 147.8
click at [433, 301] on ul "Replace your ngrok URL with your production domain Update both the allowed redi…" at bounding box center [678, 281] width 520 height 92
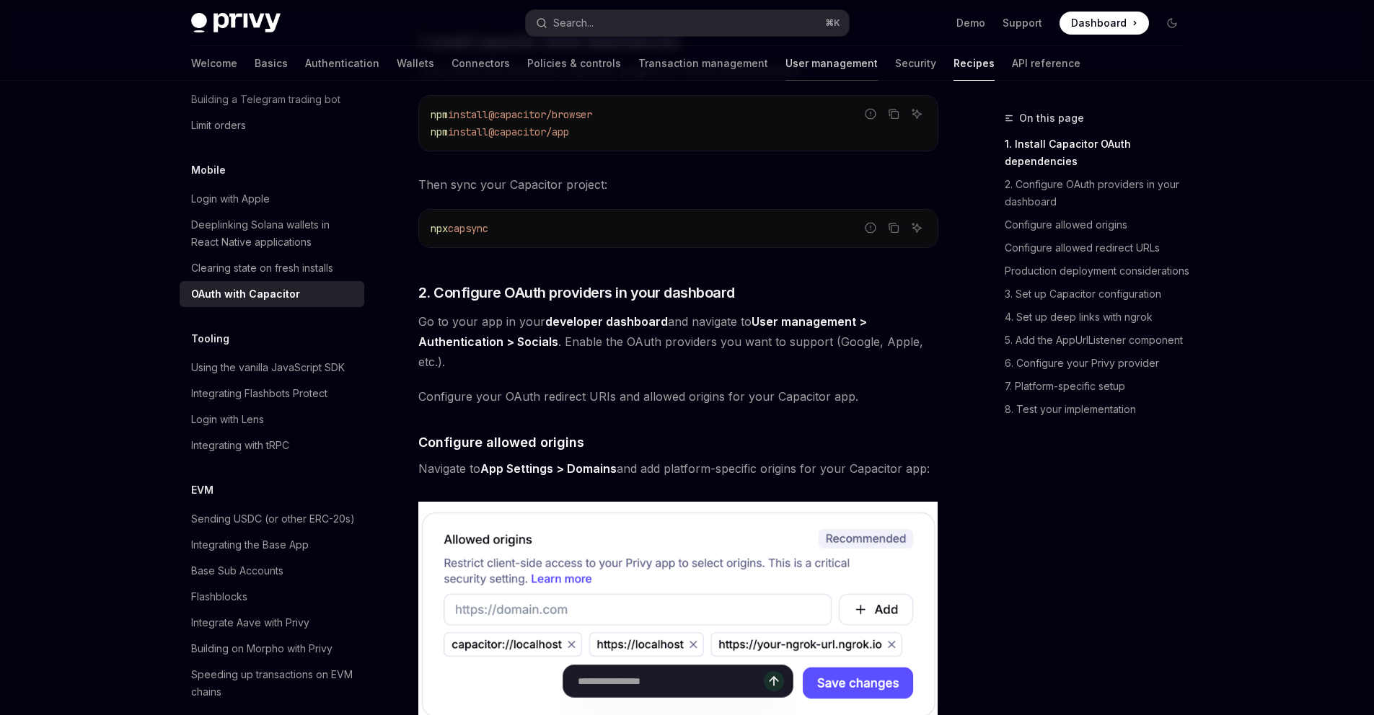
scroll to position [511, 0]
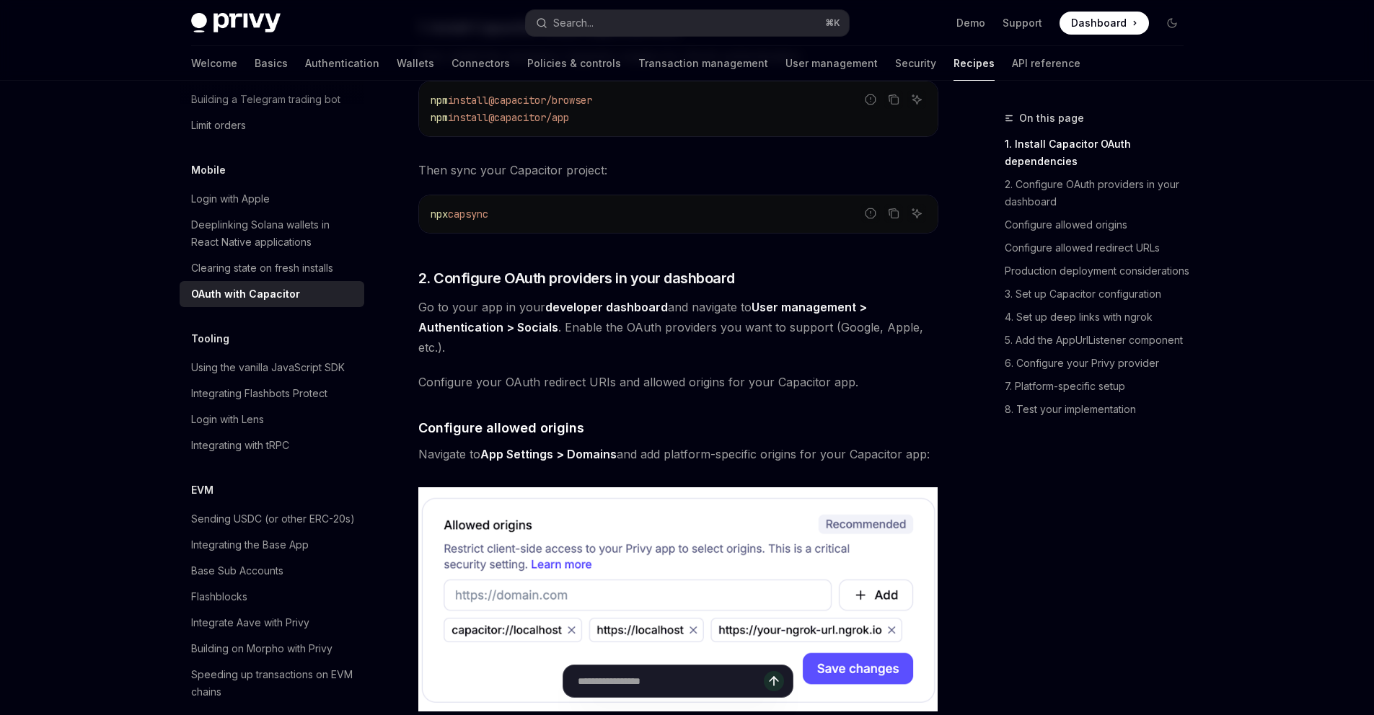
click at [761, 308] on strong "User management > Authentication > Socials" at bounding box center [642, 317] width 449 height 35
click at [800, 308] on strong "User management > Authentication > Socials" at bounding box center [642, 317] width 449 height 35
click at [694, 337] on span "Go to your app in your developer dashboard and navigate to User management > Au…" at bounding box center [678, 327] width 520 height 61
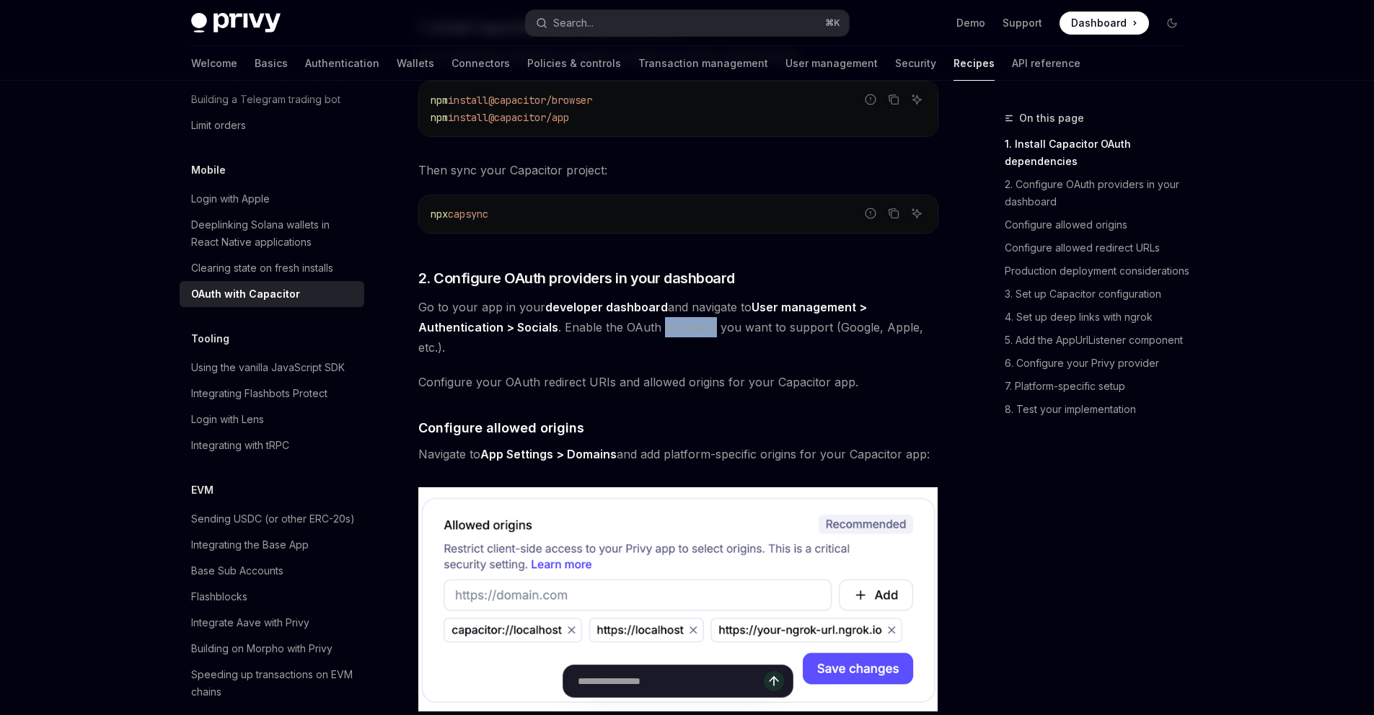
click at [694, 337] on span "Go to your app in your developer dashboard and navigate to User management > Au…" at bounding box center [678, 327] width 520 height 61
click at [740, 325] on span "Go to your app in your developer dashboard and navigate to User management > Au…" at bounding box center [678, 327] width 520 height 61
click at [819, 325] on span "Go to your app in your developer dashboard and navigate to User management > Au…" at bounding box center [678, 327] width 520 height 61
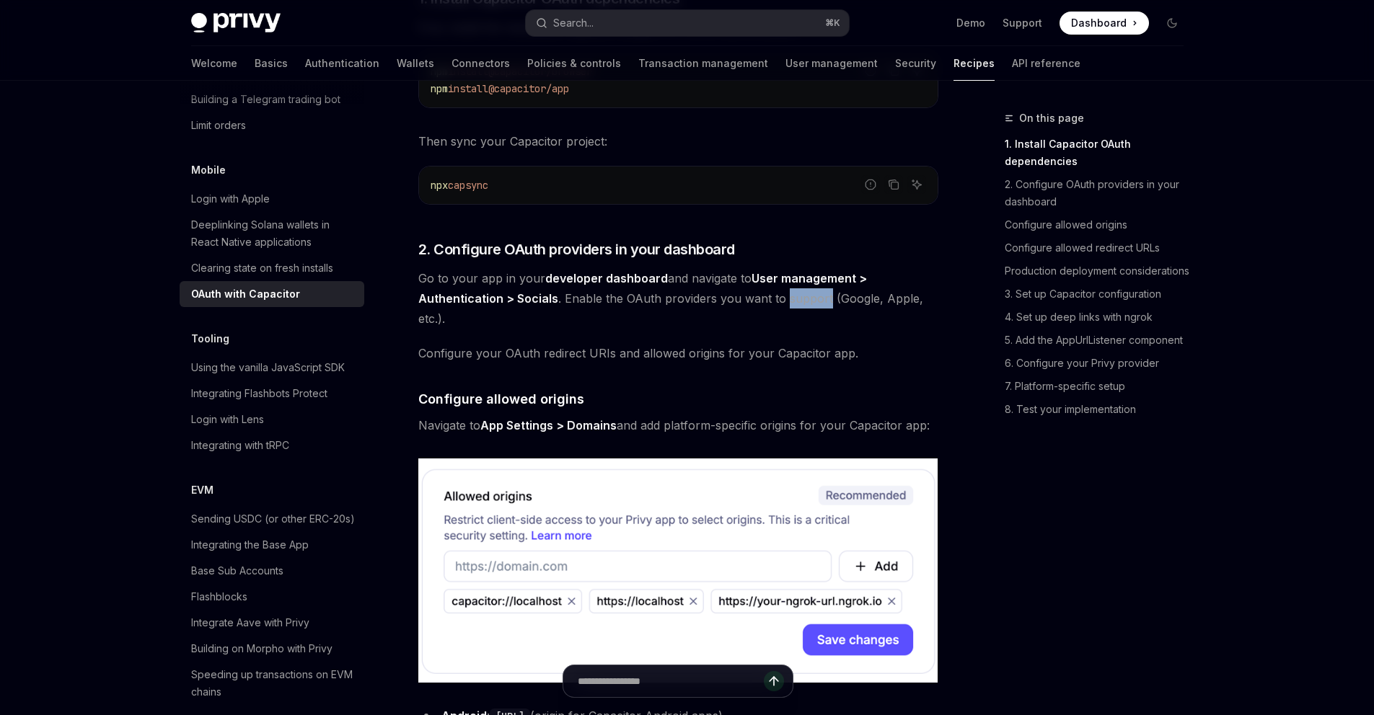
scroll to position [559, 0]
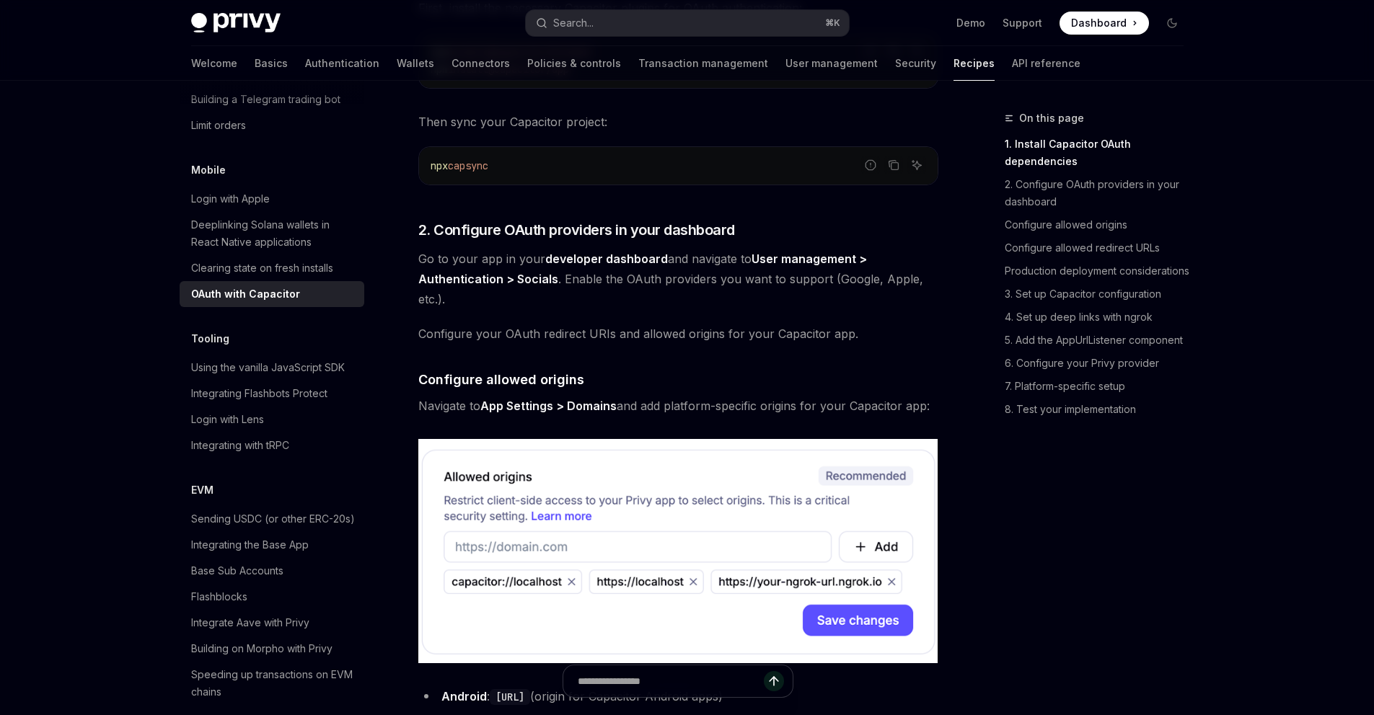
click at [548, 343] on span "Configure your OAuth redirect URIs and allowed origins for your Capacitor app." at bounding box center [678, 334] width 520 height 20
click at [563, 332] on span "Configure your OAuth redirect URIs and allowed origins for your Capacitor app." at bounding box center [678, 334] width 520 height 20
click at [630, 335] on span "Configure your OAuth redirect URIs and allowed origins for your Capacitor app." at bounding box center [678, 334] width 520 height 20
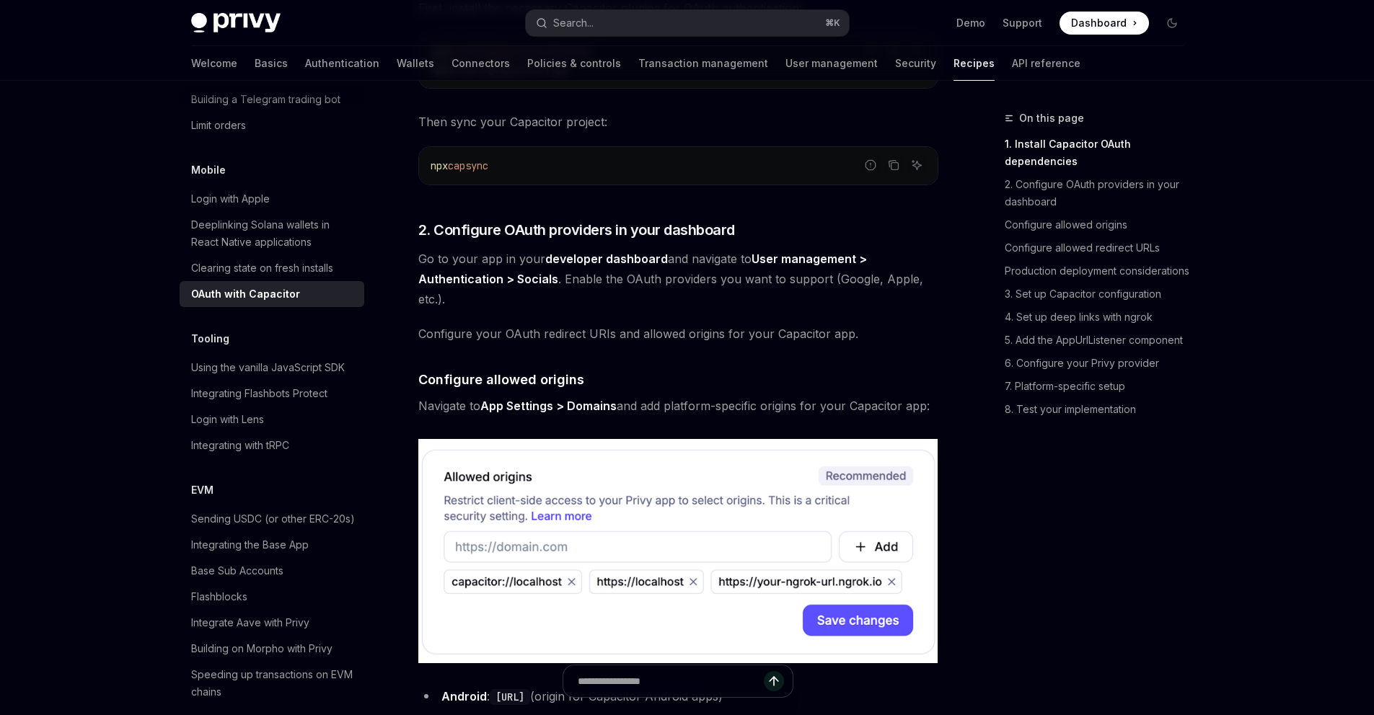
click at [674, 332] on span "Configure your OAuth redirect URIs and allowed origins for your Capacitor app." at bounding box center [678, 334] width 520 height 20
click at [772, 335] on span "Configure your OAuth redirect URIs and allowed origins for your Capacitor app." at bounding box center [678, 334] width 520 height 20
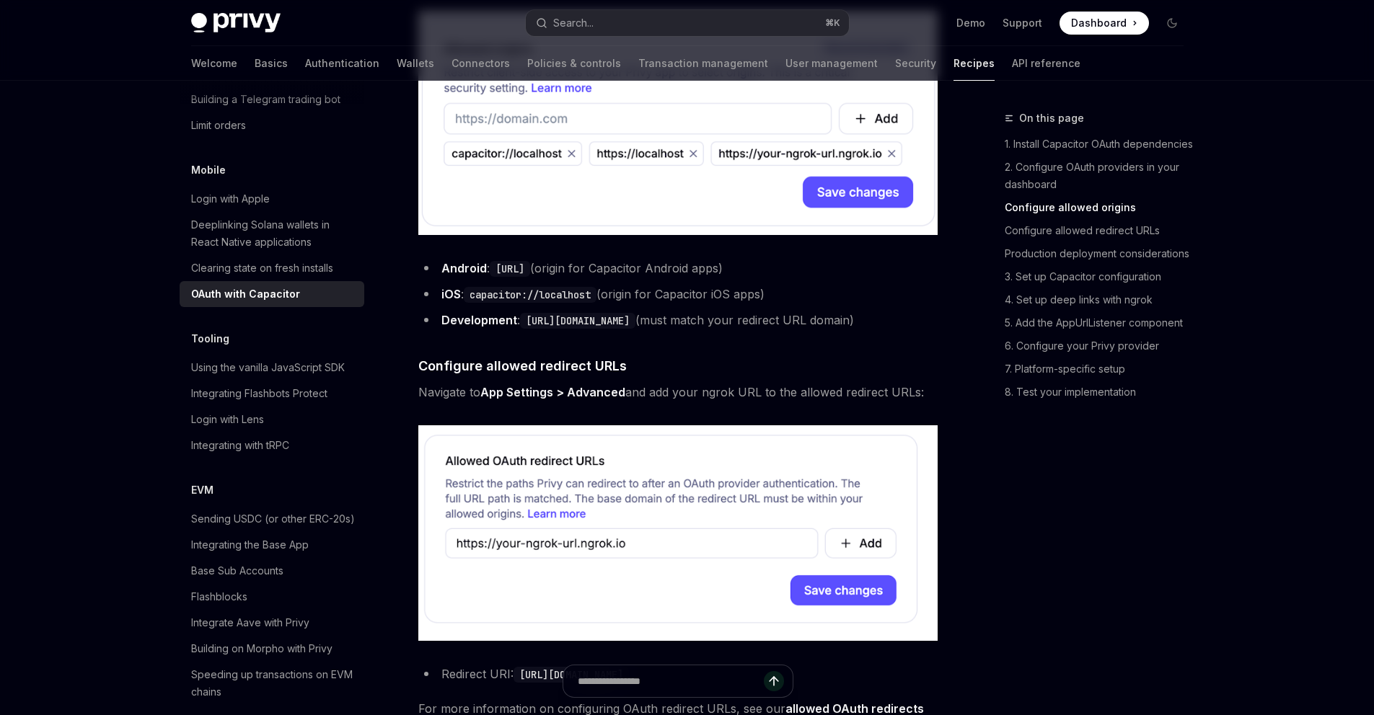
scroll to position [1029, 0]
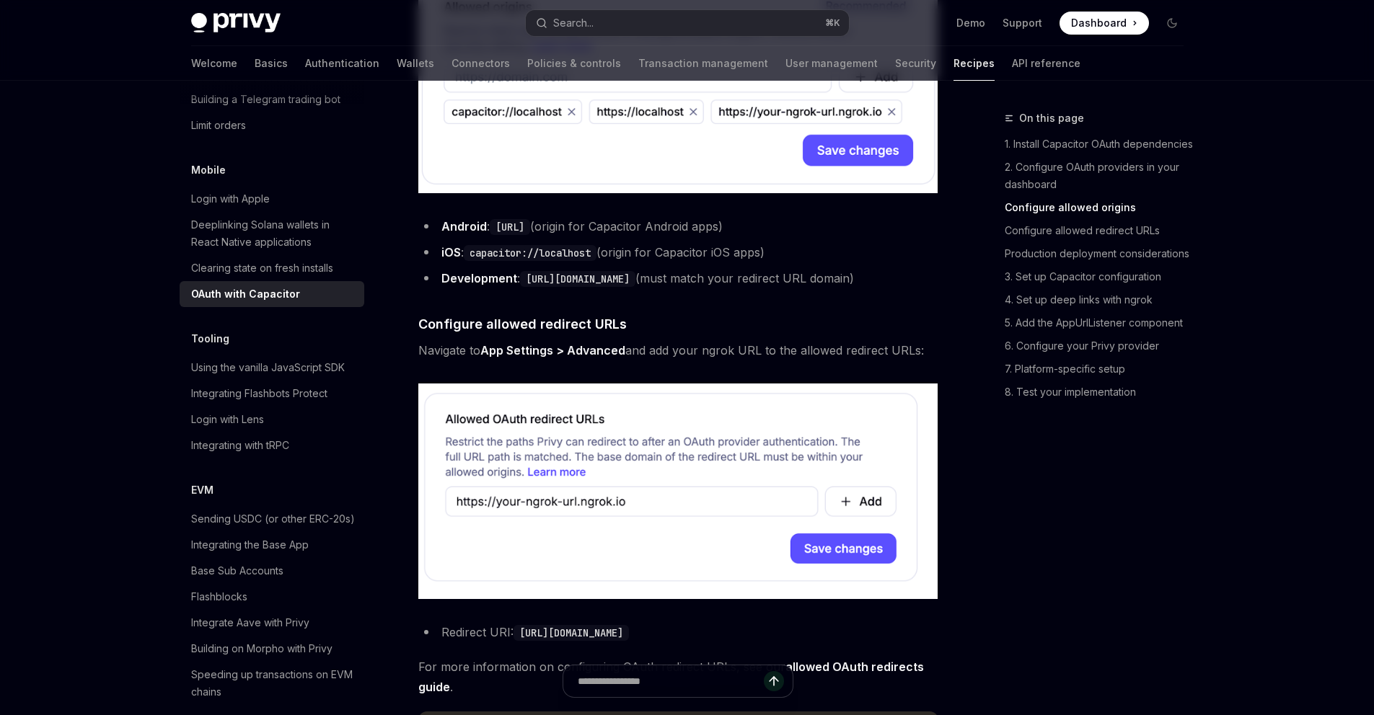
click at [521, 358] on strong "App Settings > Advanced" at bounding box center [552, 350] width 145 height 14
click at [573, 358] on strong "App Settings > Advanced" at bounding box center [552, 350] width 145 height 14
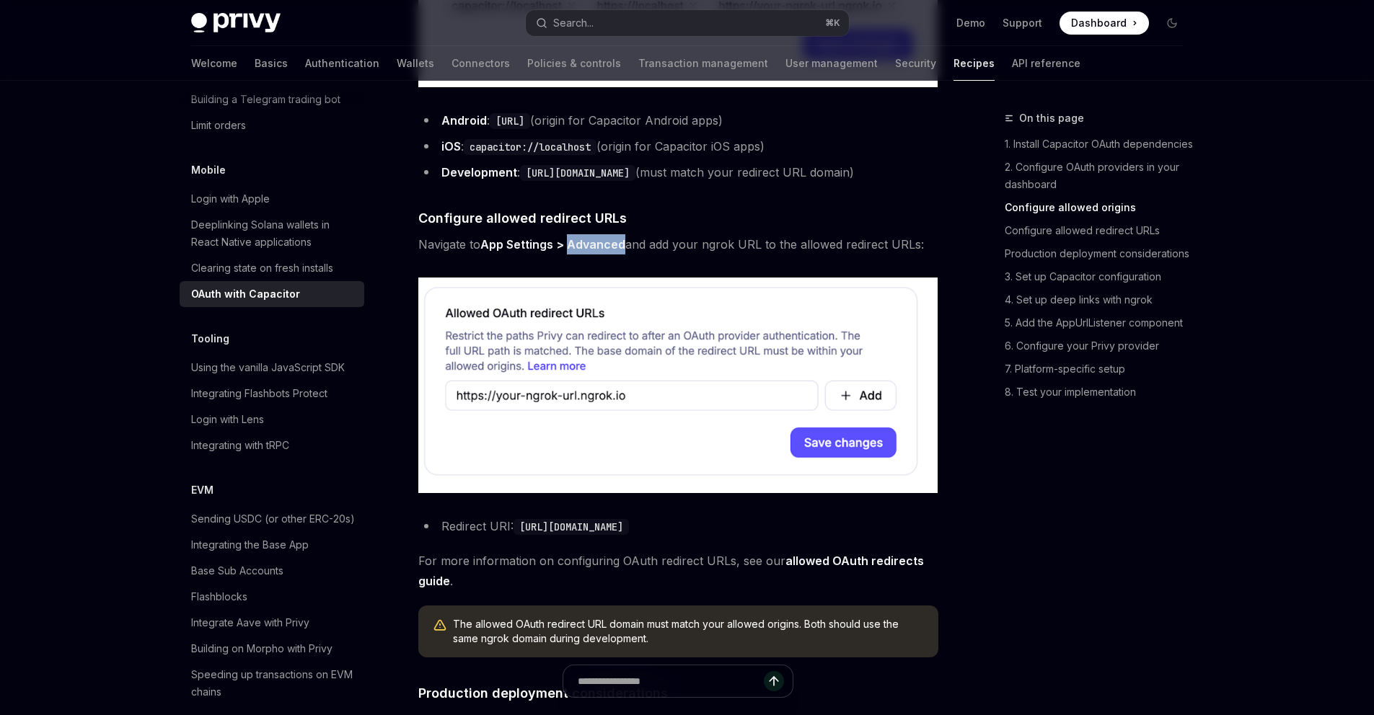
scroll to position [1168, 0]
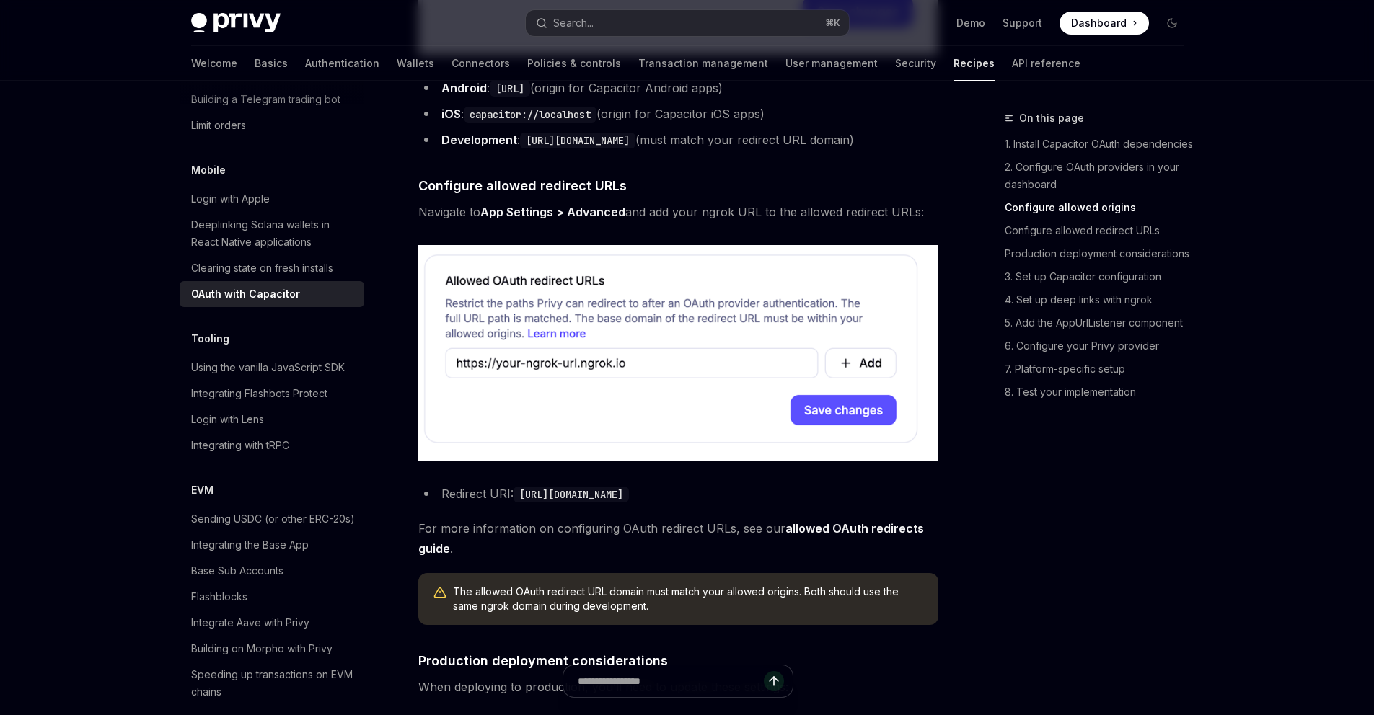
drag, startPoint x: 761, startPoint y: 308, endPoint x: 550, endPoint y: 513, distance: 293.7
click at [550, 503] on code "[URL][DOMAIN_NAME]" at bounding box center [570, 495] width 115 height 16
click at [629, 503] on code "[URL][DOMAIN_NAME]" at bounding box center [570, 495] width 115 height 16
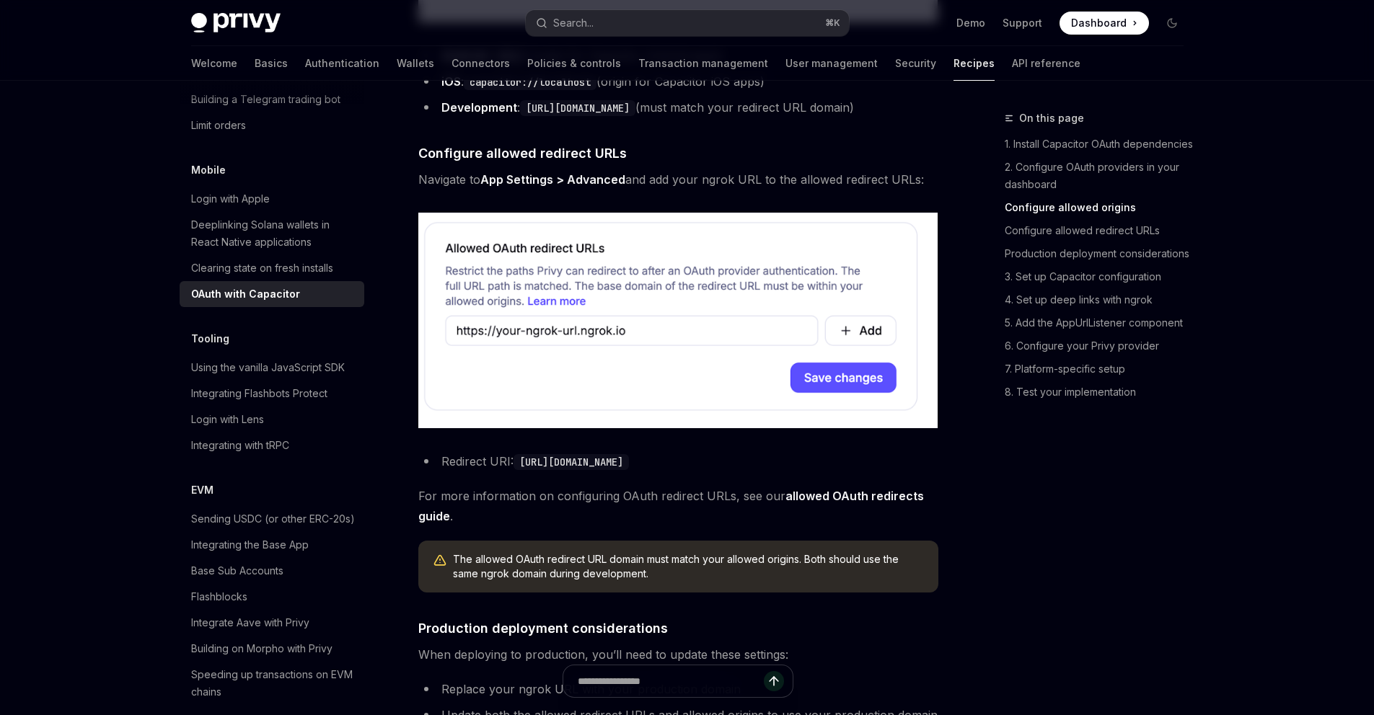
scroll to position [1218, 0]
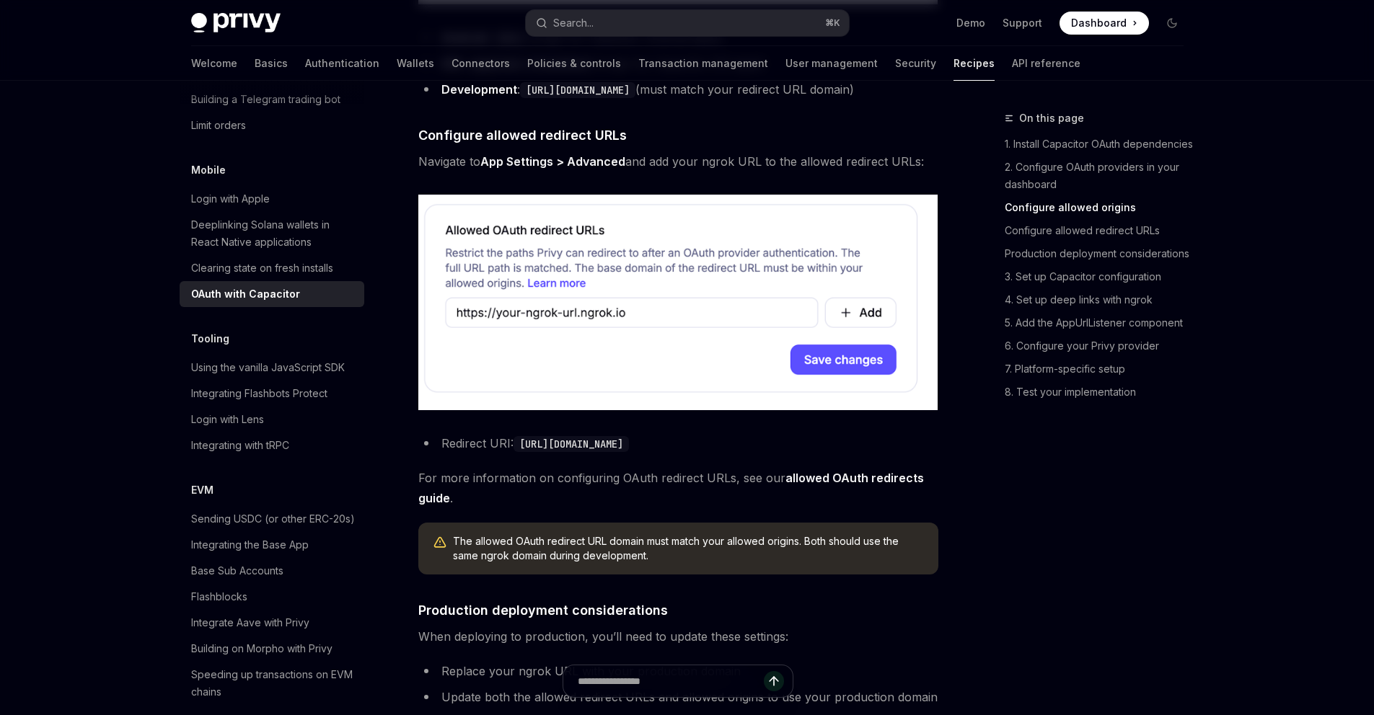
click at [819, 501] on link "allowed OAuth redirects guide" at bounding box center [671, 488] width 506 height 35
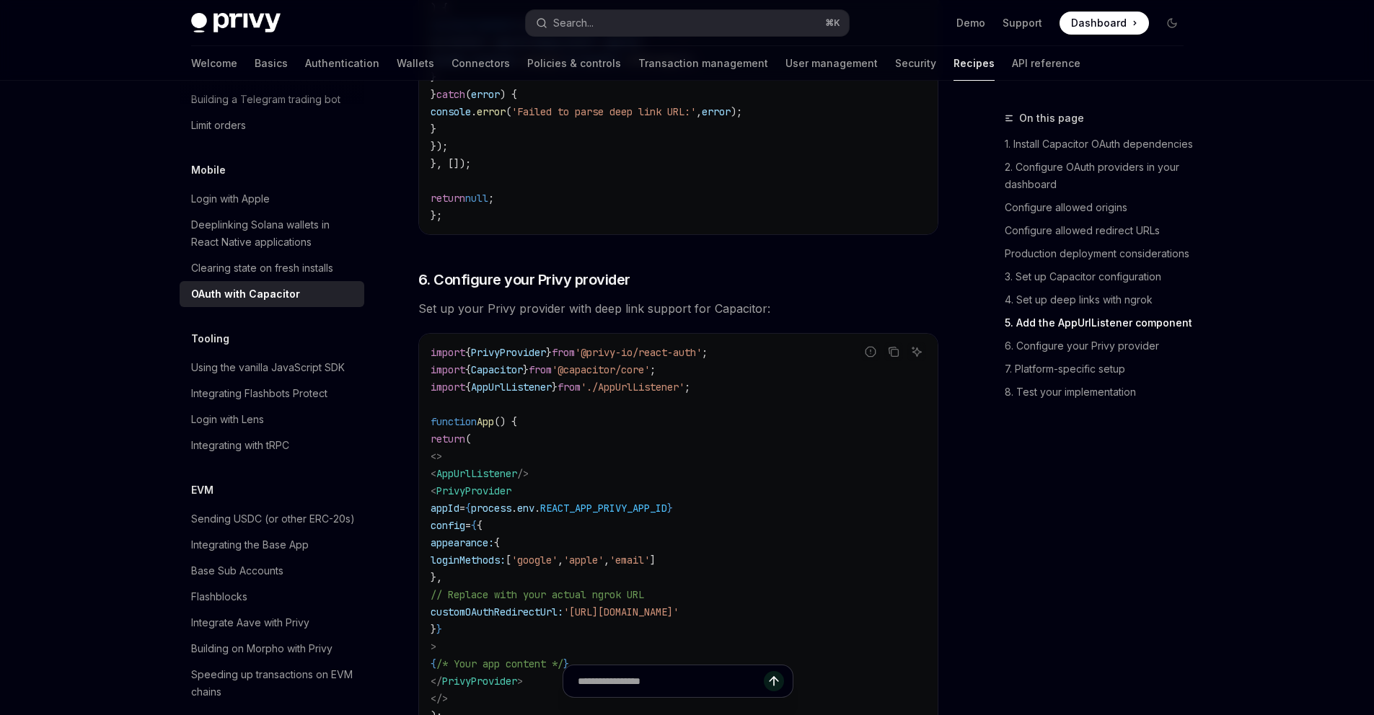
scroll to position [3312, 0]
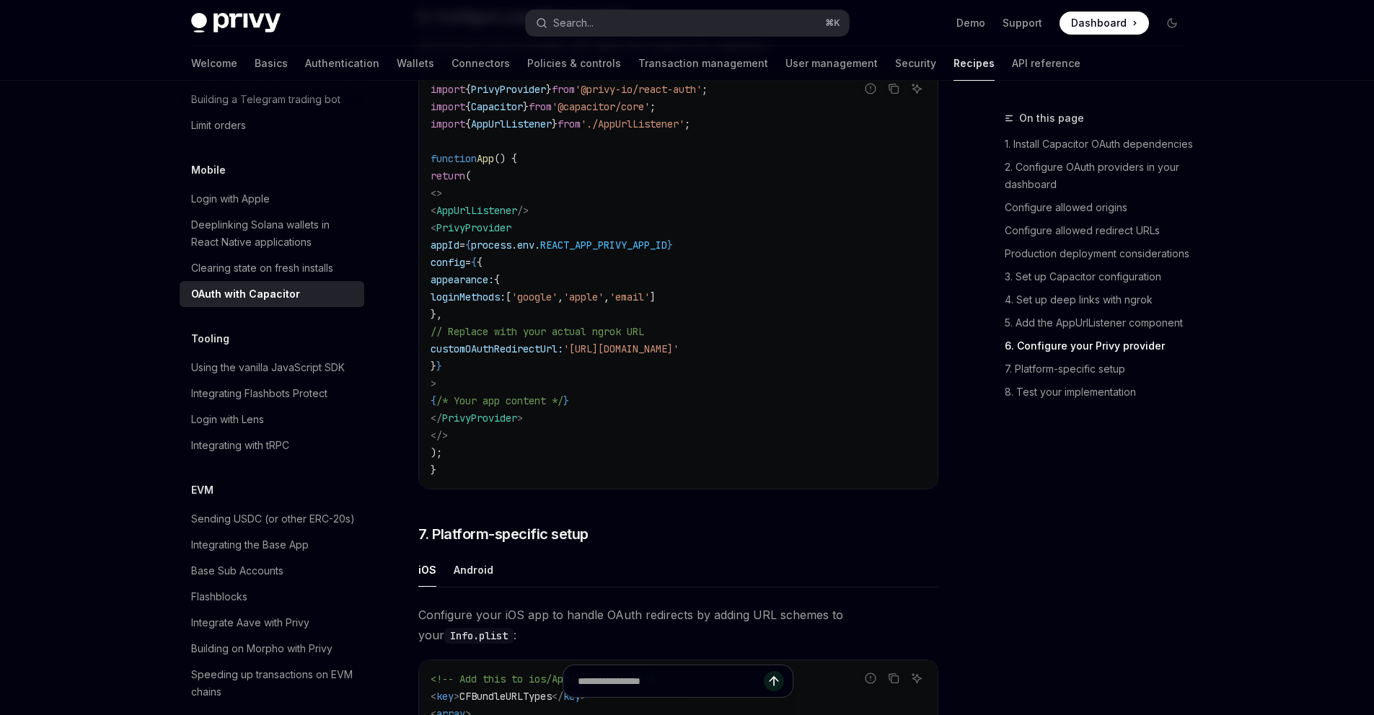
click at [563, 356] on span "customOAuthRedirectUrl:" at bounding box center [497, 349] width 133 height 13
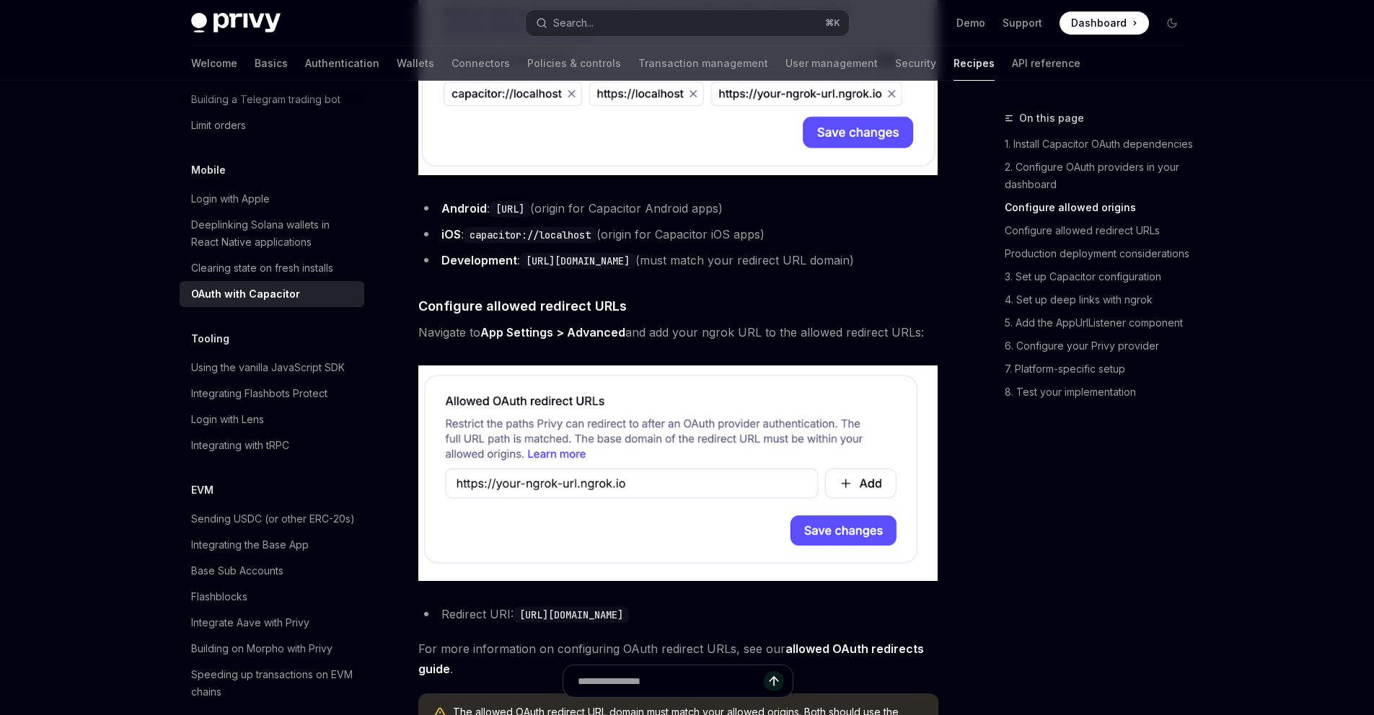
scroll to position [1058, 0]
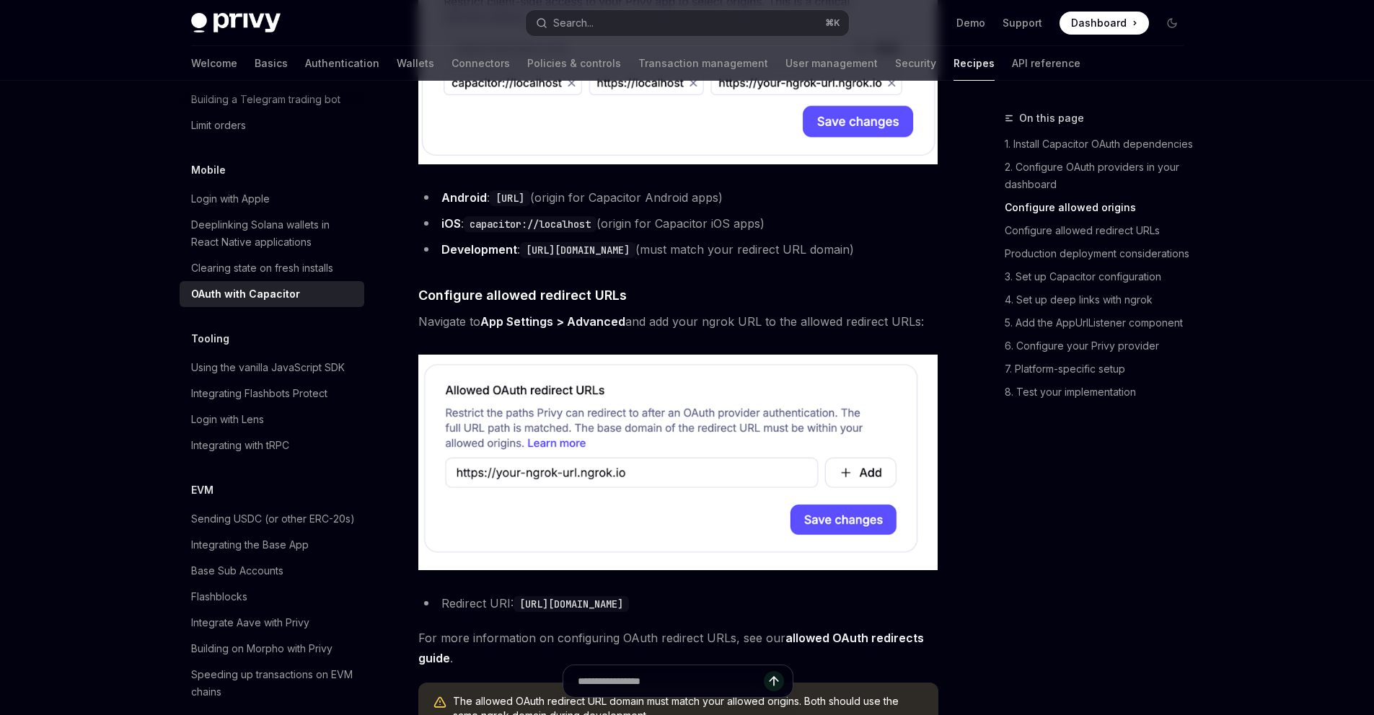
click at [629, 612] on code "[URL][DOMAIN_NAME]" at bounding box center [570, 604] width 115 height 16
copy code "redirect"
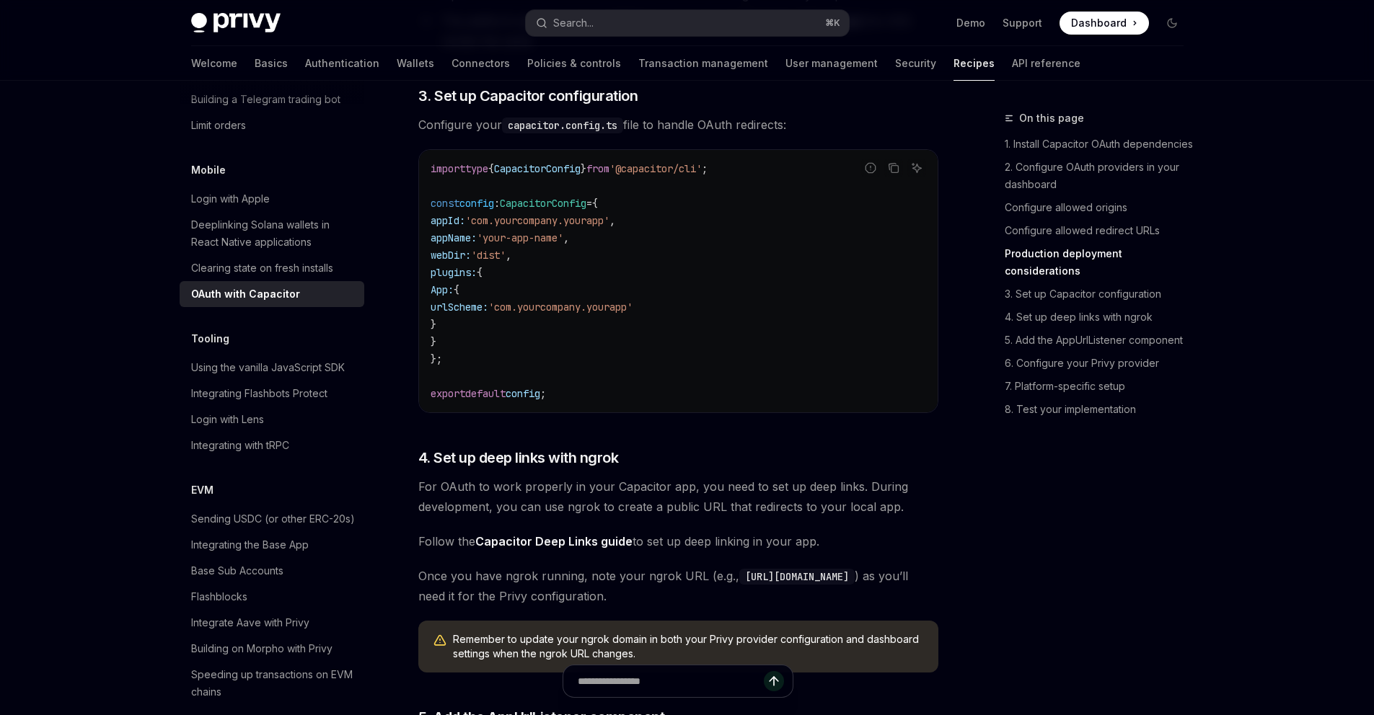
scroll to position [1872, 0]
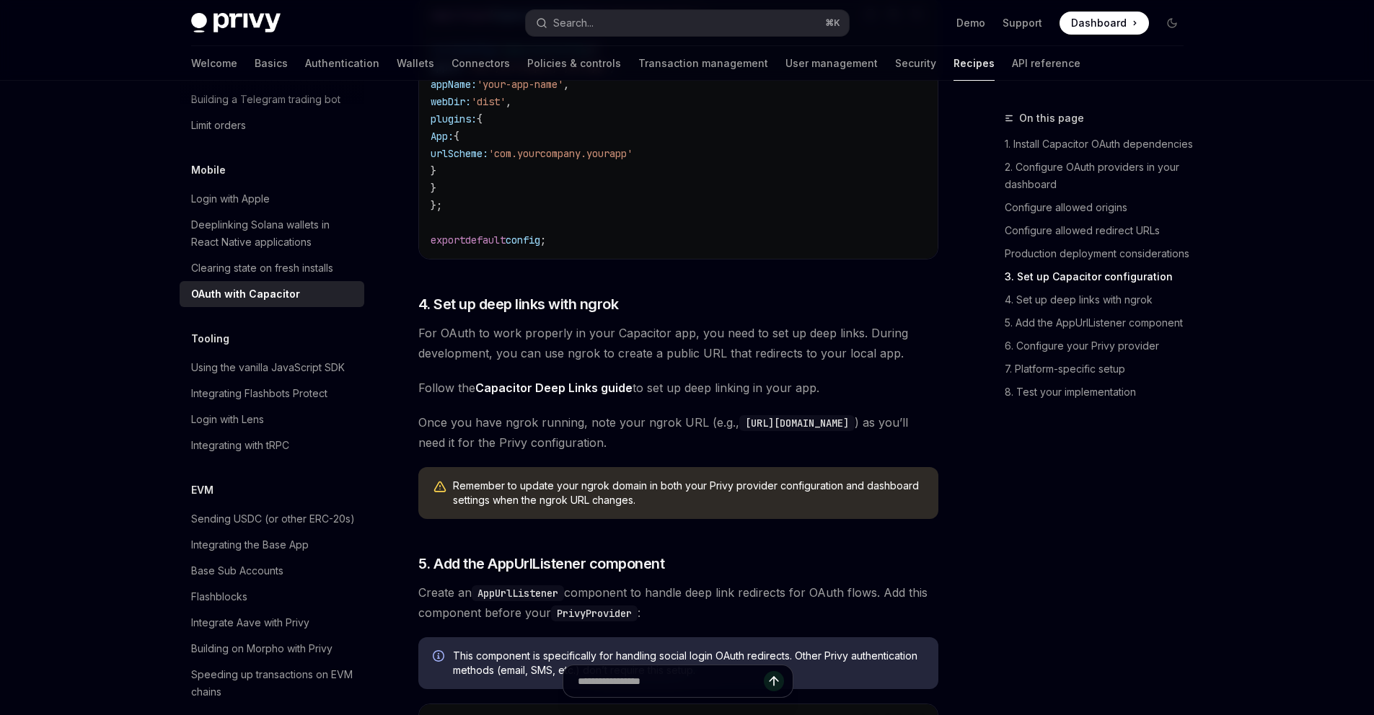
click at [513, 314] on span "4. Set up deep links with ngrok" at bounding box center [518, 304] width 200 height 20
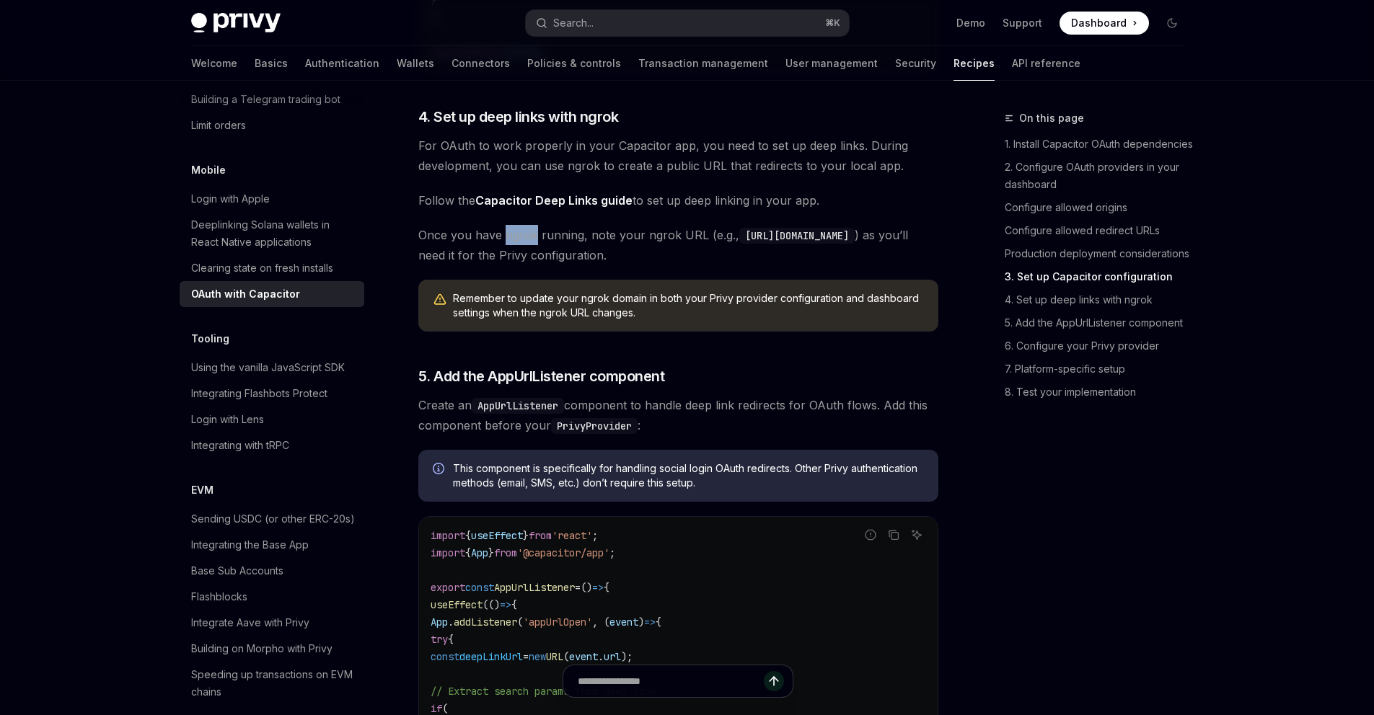
click at [513, 327] on div "Capacitor is a cross-platform native runtime that makes it easy to build modern…" at bounding box center [678, 100] width 520 height 4360
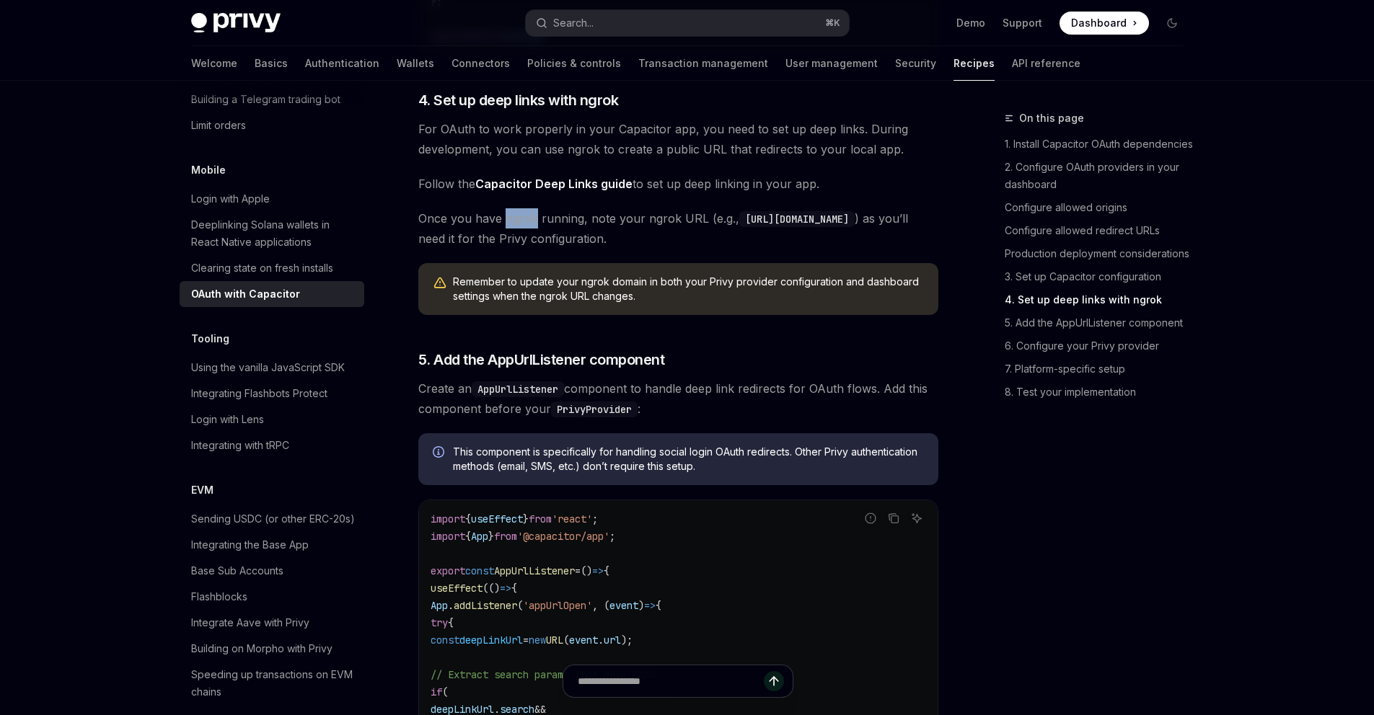
scroll to position [2279, 0]
drag, startPoint x: 550, startPoint y: 251, endPoint x: 575, endPoint y: 322, distance: 74.8
click at [575, 303] on span "Remember to update your ngrok domain in both your Privy provider configuration …" at bounding box center [688, 288] width 471 height 29
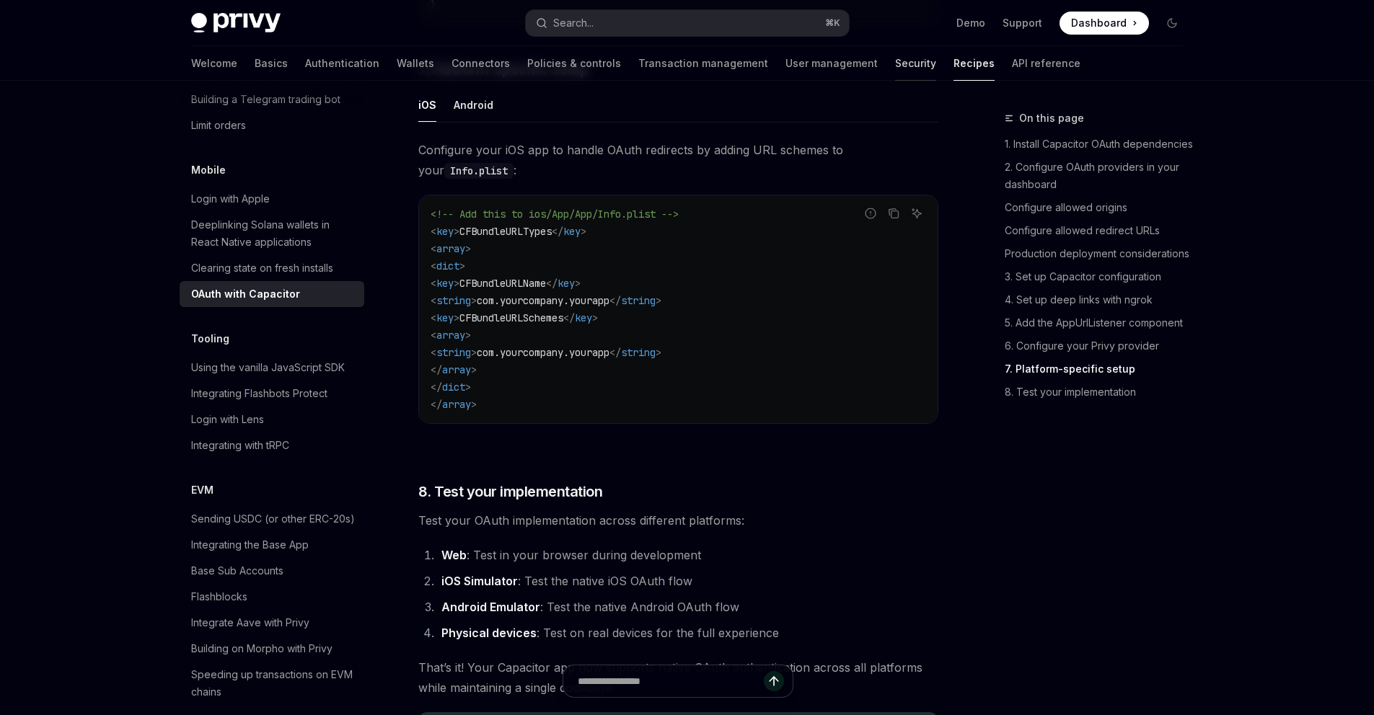
scroll to position [3759, 0]
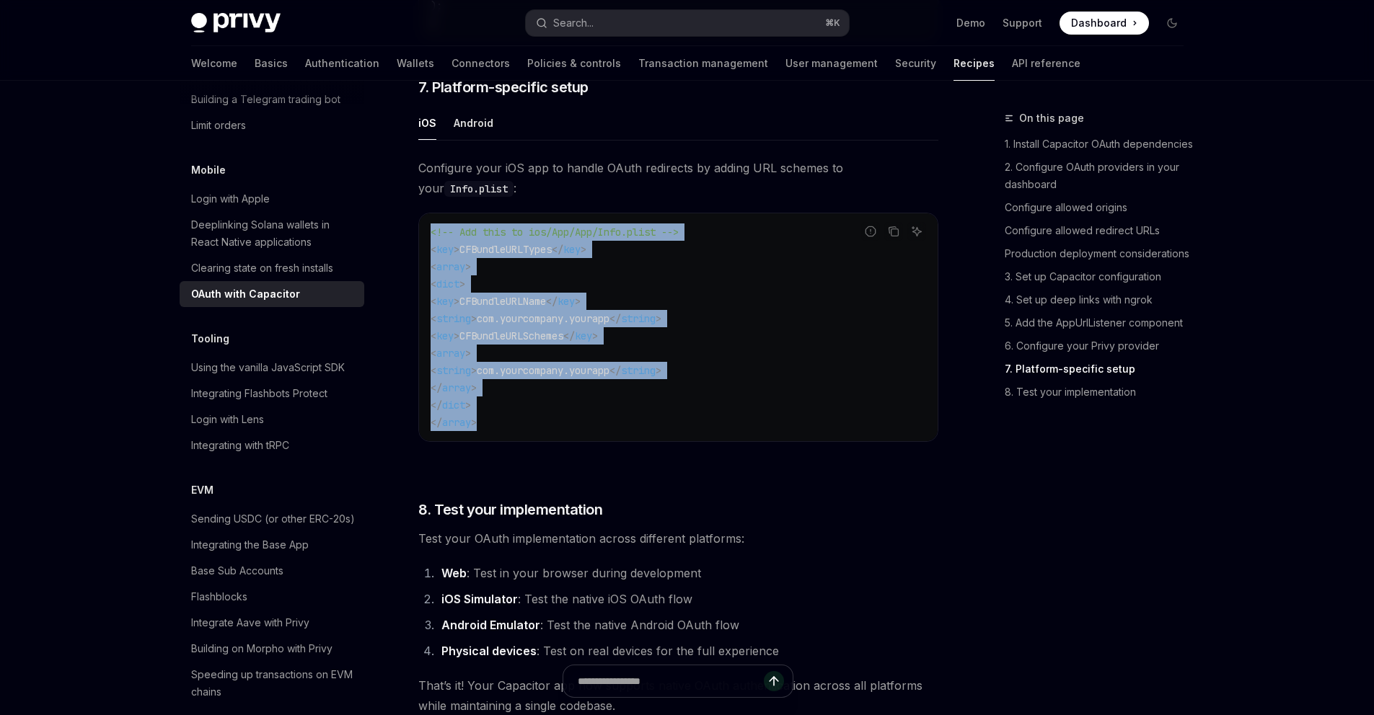
drag, startPoint x: 427, startPoint y: 308, endPoint x: 407, endPoint y: 242, distance: 68.7
copy code "<!-- Add this to ios/App/App/Info.plist --> < key > CFBundleURLTypes </ key > <…"
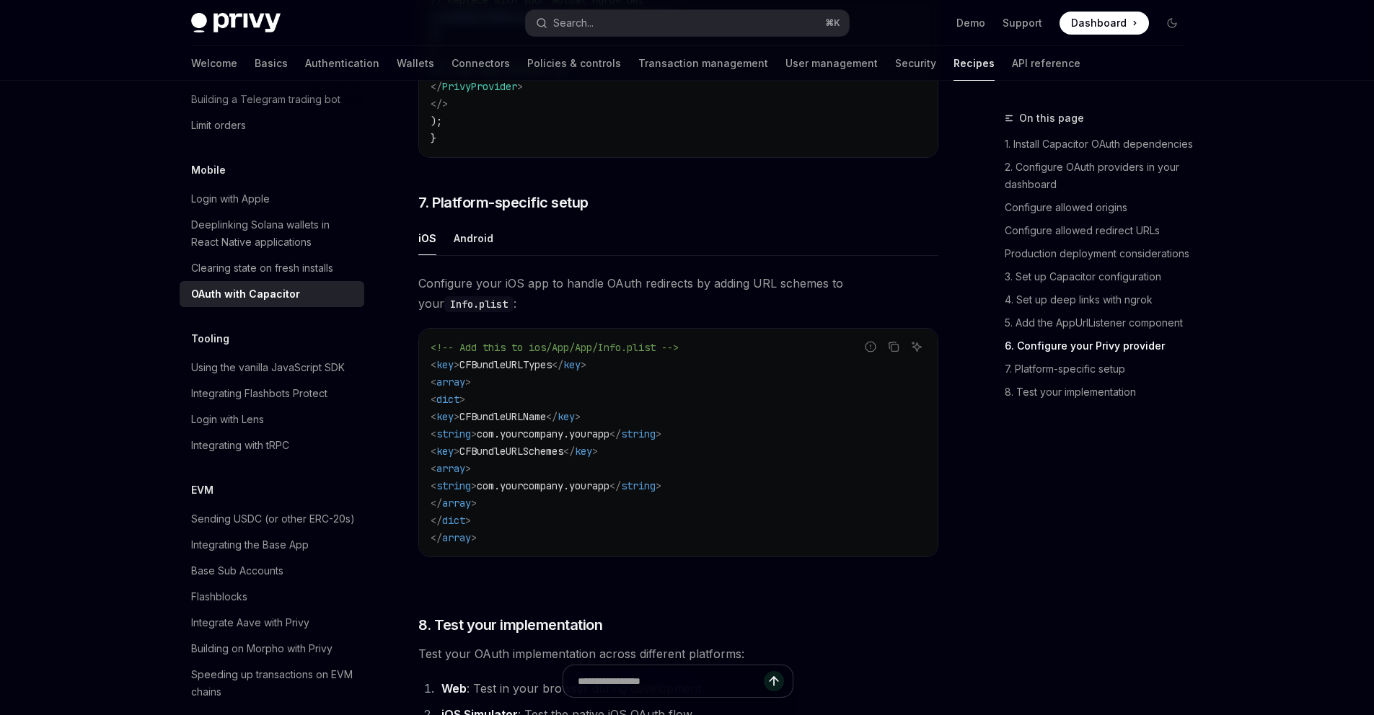
scroll to position [3651, 0]
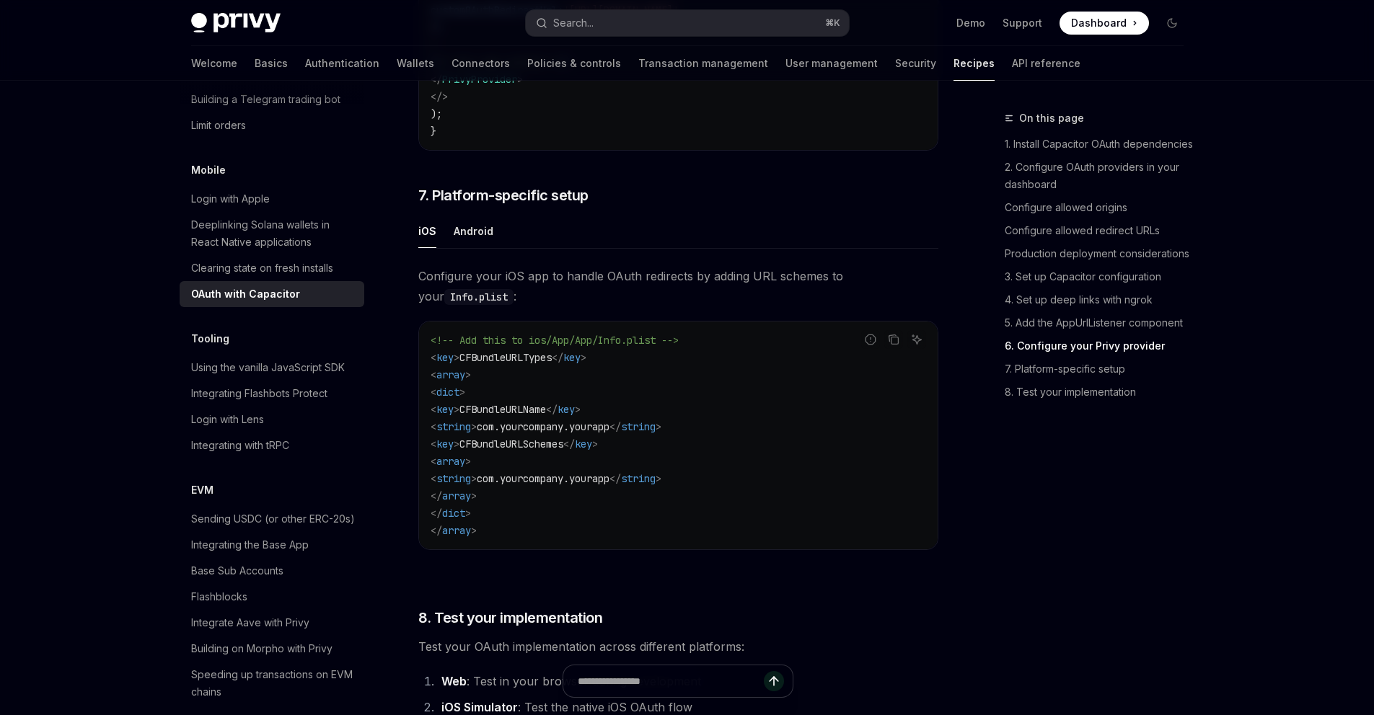
click at [531, 485] on span "com.yourcompany.yourapp" at bounding box center [543, 478] width 133 height 13
click at [609, 485] on span "com.yourcompany.yourapp" at bounding box center [543, 478] width 133 height 13
click at [524, 485] on span "com.yourcompany.yourapp" at bounding box center [543, 478] width 133 height 13
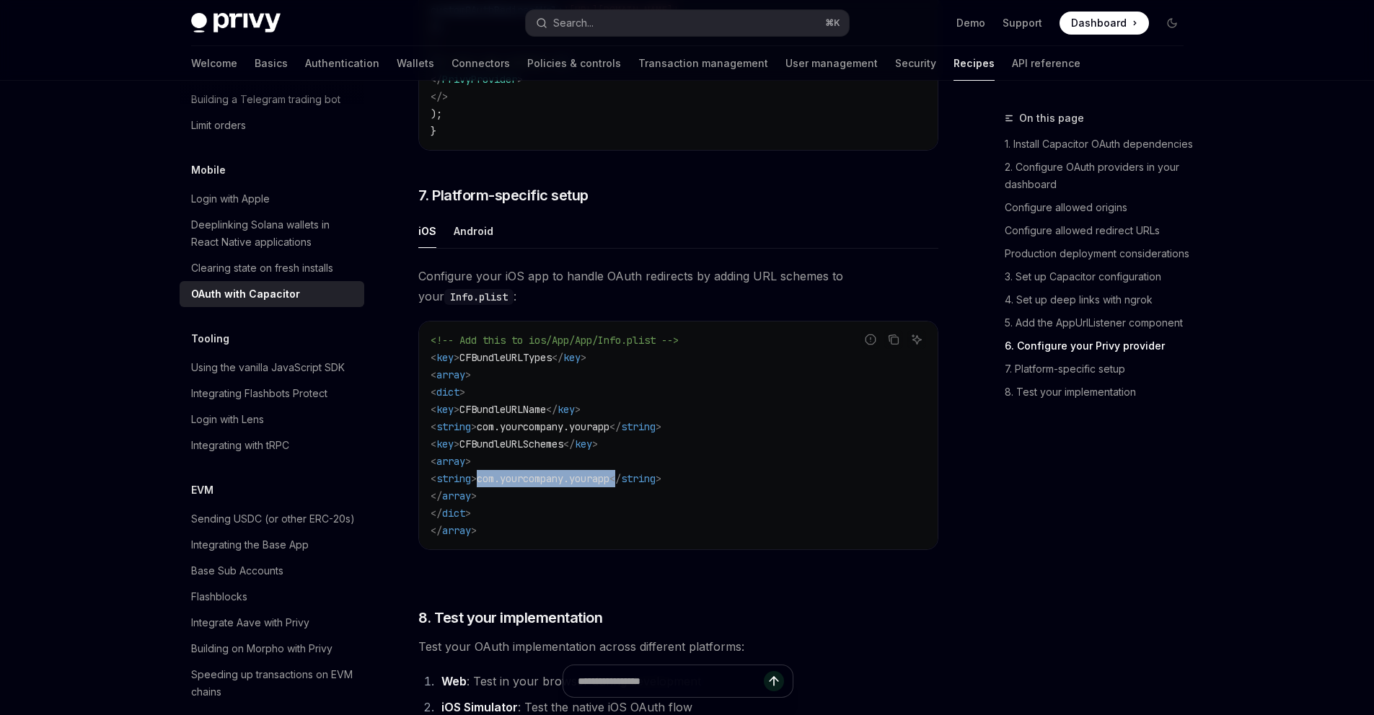
click at [621, 485] on span "</" at bounding box center [615, 478] width 12 height 13
click at [609, 485] on span "com.yourcompany.yourapp" at bounding box center [543, 478] width 133 height 13
copy span "com.yourcompany.yourapp"
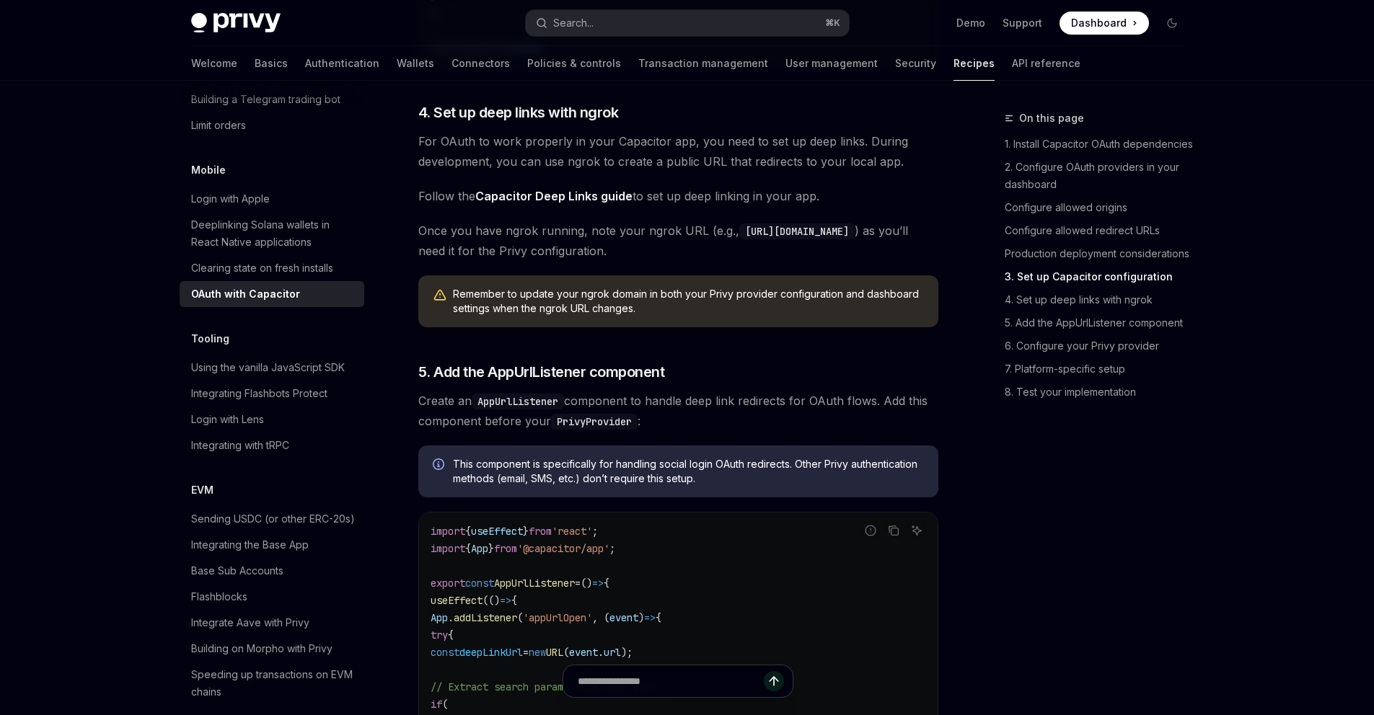
scroll to position [2099, 0]
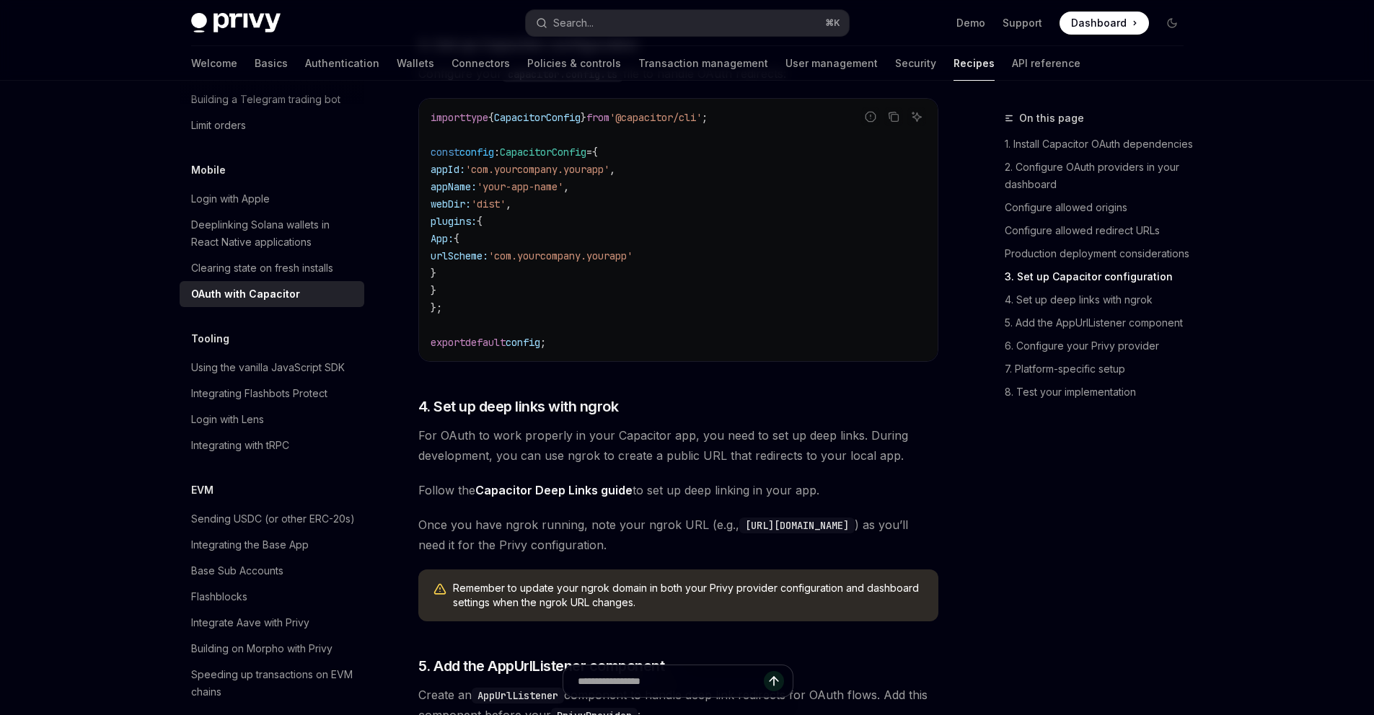
click at [790, 325] on code "import type { CapacitorConfig } from '@capacitor/cli' ; const config : Capacito…" at bounding box center [678, 230] width 495 height 242
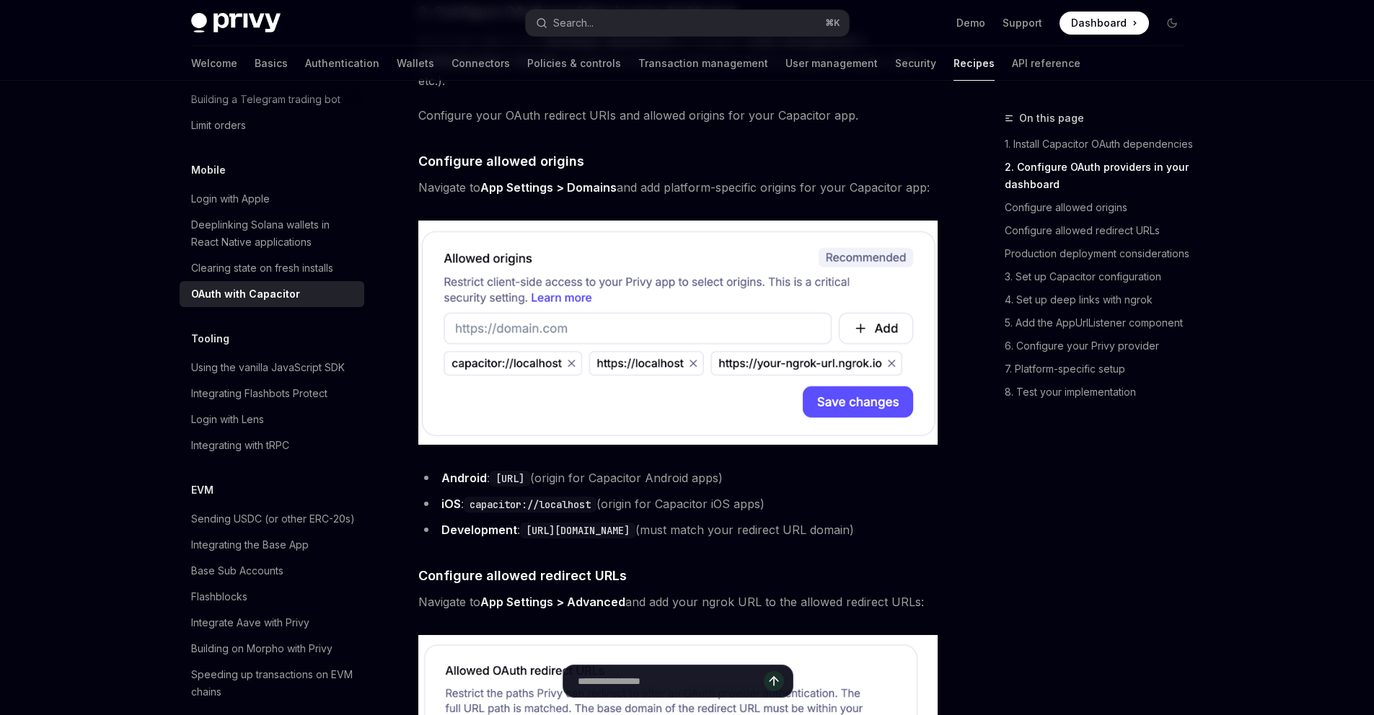
scroll to position [775, 0]
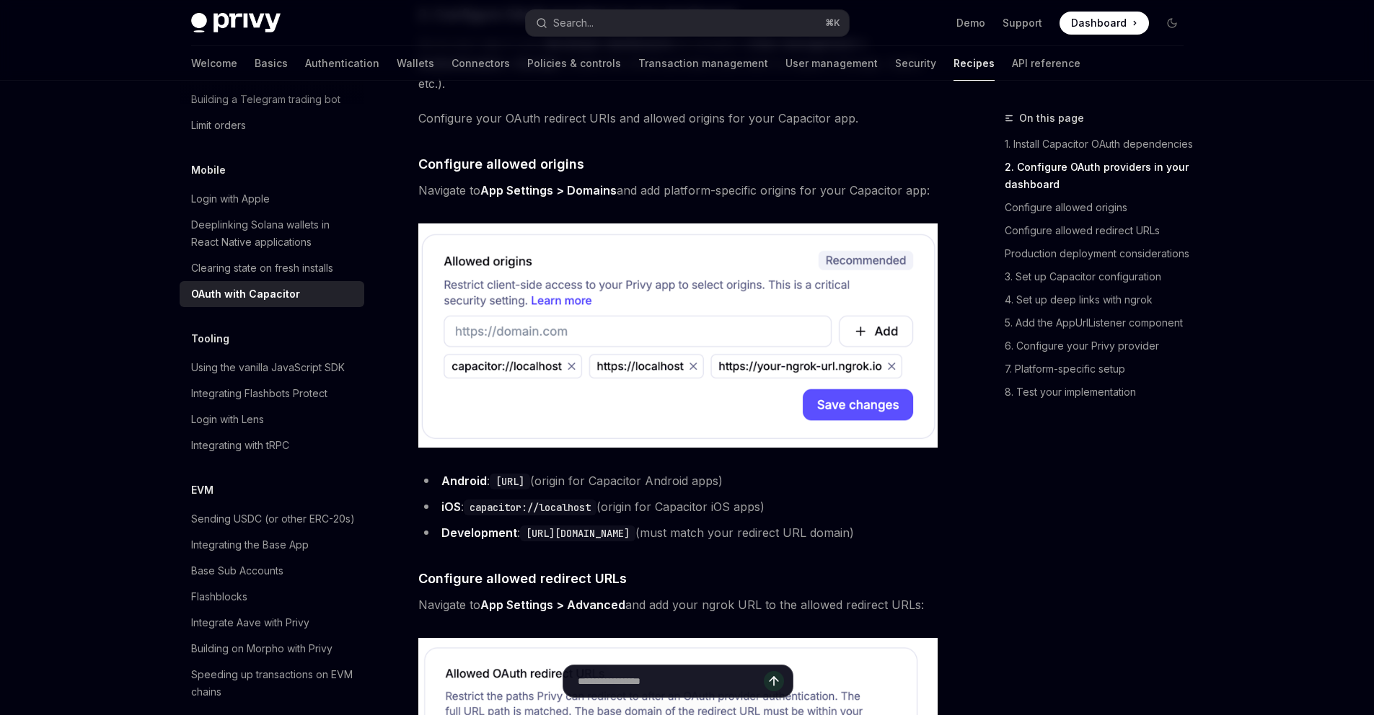
click at [546, 533] on code "[URL][DOMAIN_NAME]" at bounding box center [577, 534] width 115 height 16
click at [625, 532] on code "[URL][DOMAIN_NAME]" at bounding box center [577, 534] width 115 height 16
click at [635, 530] on code "[URL][DOMAIN_NAME]" at bounding box center [577, 534] width 115 height 16
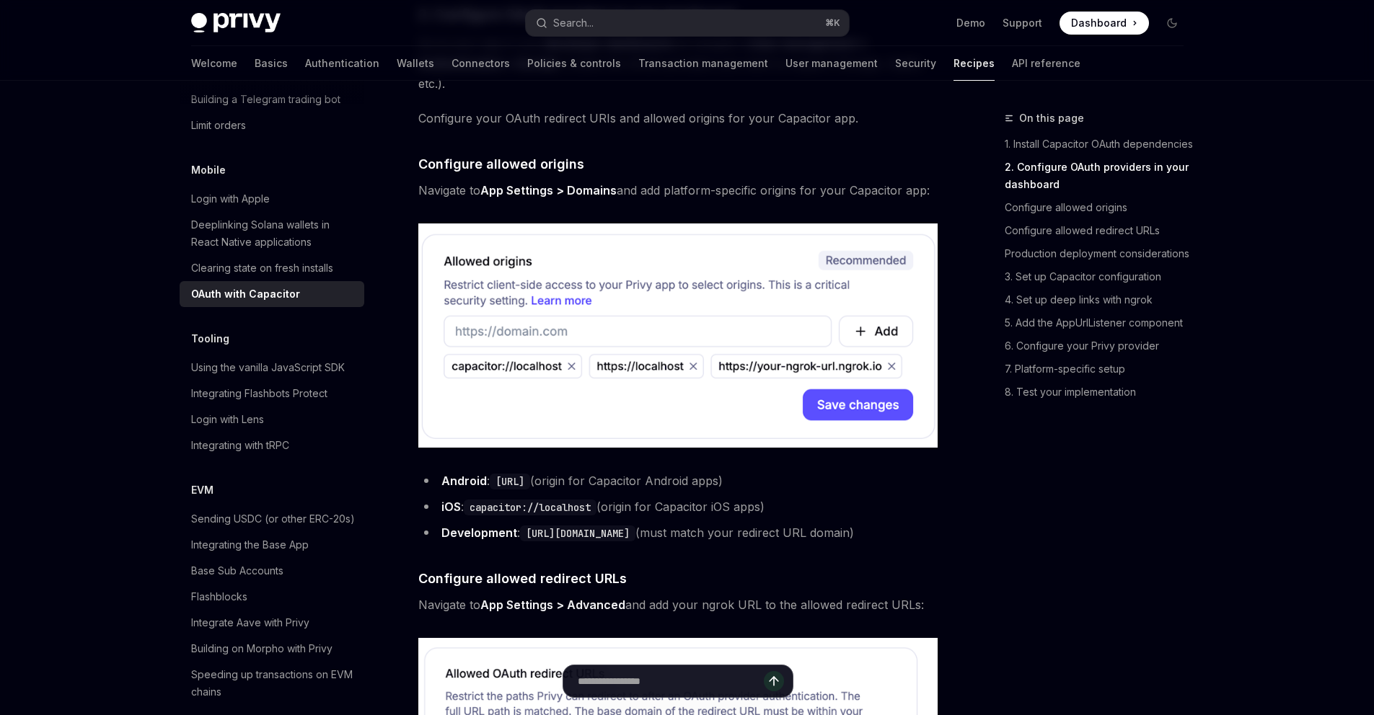
click at [635, 530] on code "[URL][DOMAIN_NAME]" at bounding box center [577, 534] width 115 height 16
click at [744, 529] on li "Development : https://your-ngrok-url.ngrok.io (must match your redirect URL dom…" at bounding box center [678, 533] width 520 height 20
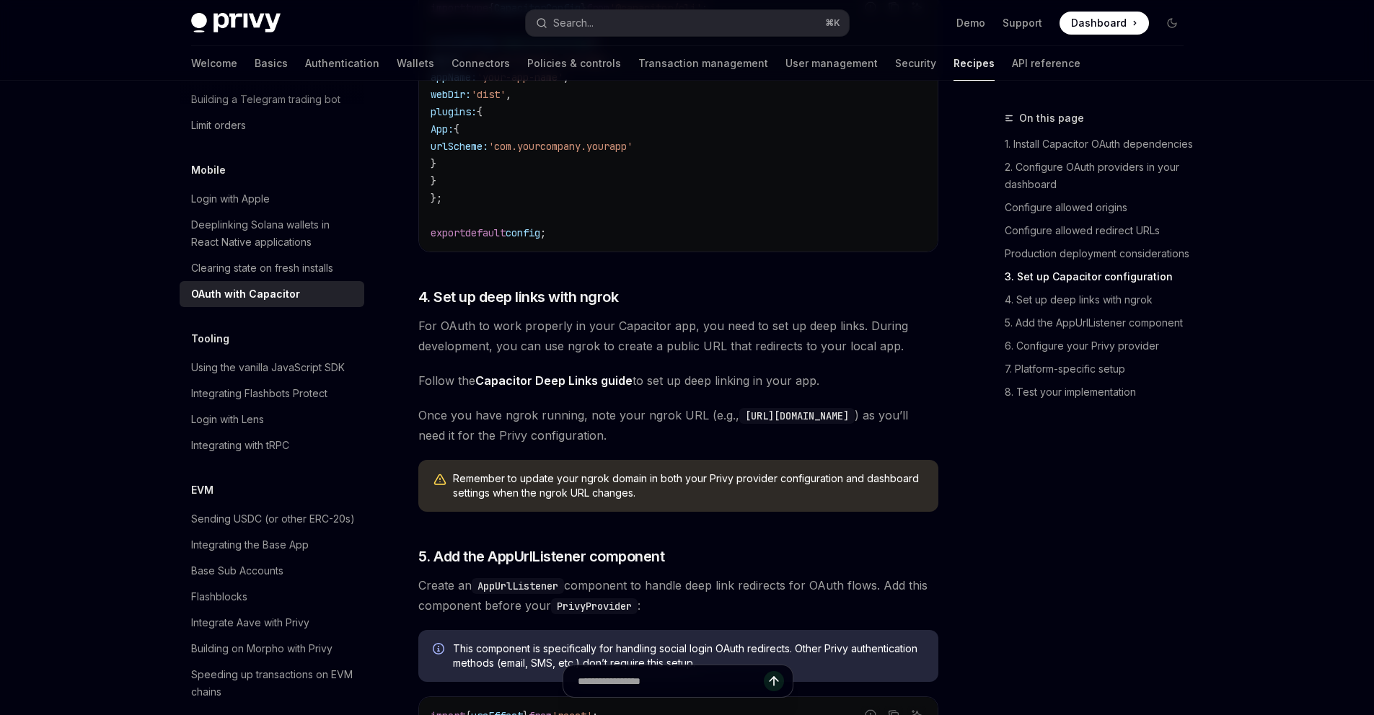
scroll to position [2111, 0]
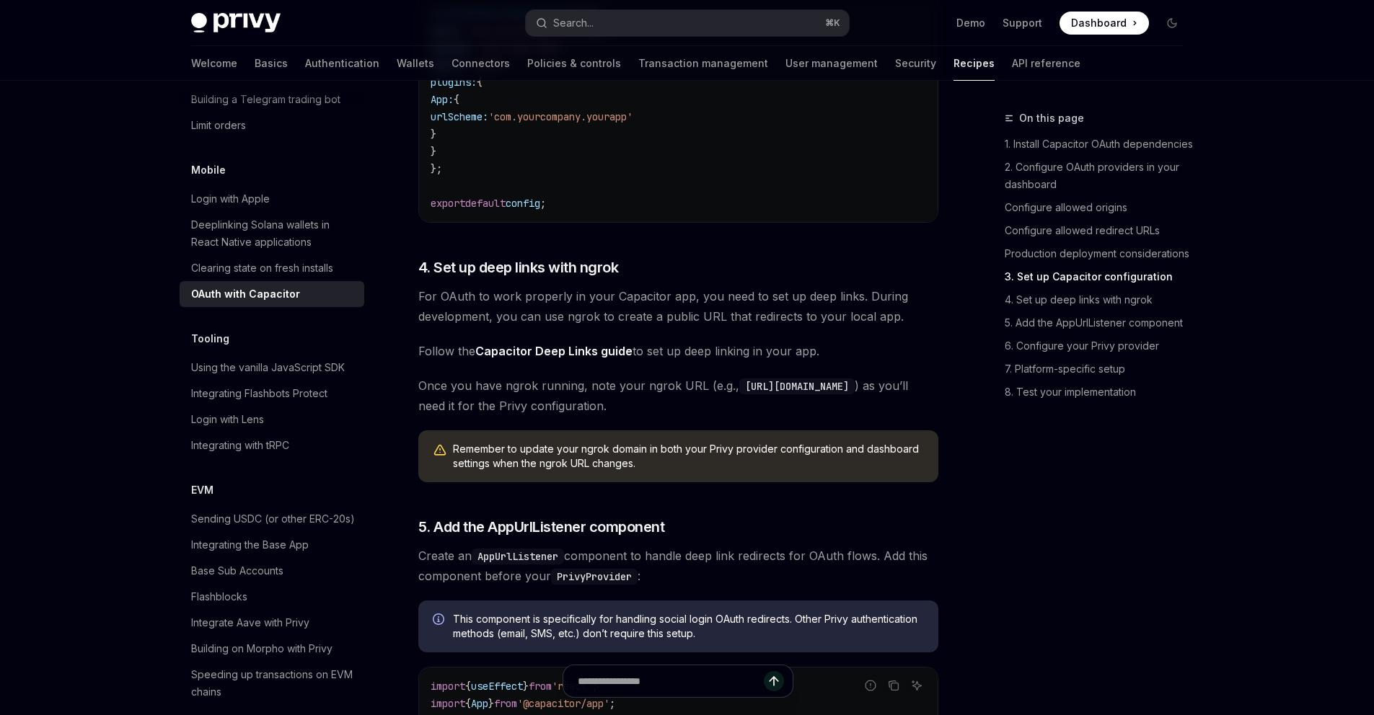
click at [705, 327] on span "For OAuth to work properly in your Capacitor app, you need to set up deep links…" at bounding box center [678, 306] width 520 height 40
click at [749, 327] on span "For OAuth to work properly in your Capacitor app, you need to set up deep links…" at bounding box center [678, 306] width 520 height 40
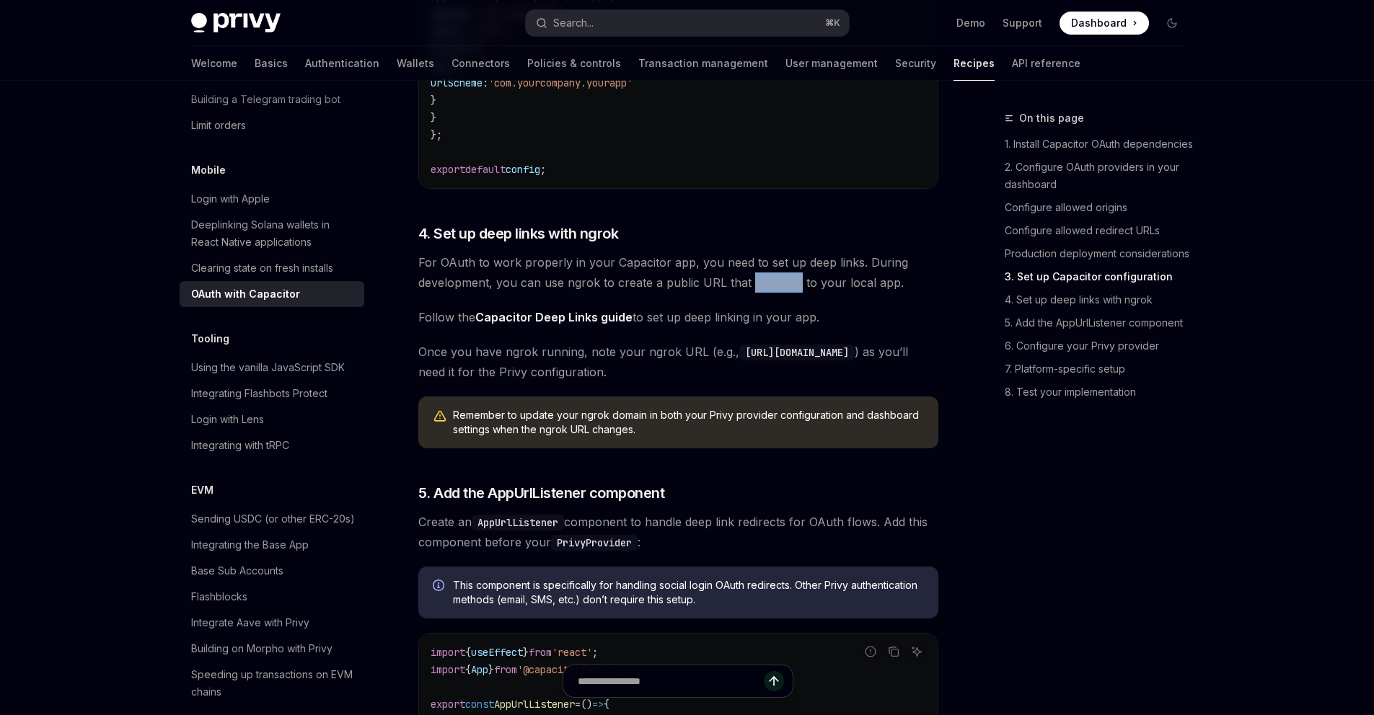
scroll to position [2145, 0]
drag, startPoint x: 790, startPoint y: 325, endPoint x: 538, endPoint y: 344, distance: 252.4
click at [538, 327] on span "Follow the Capacitor Deep Links guide to set up deep linking in your app." at bounding box center [678, 316] width 520 height 20
click at [552, 325] on div "Capacitor is a cross-platform native runtime that makes it easy to build modern…" at bounding box center [678, 216] width 520 height 4360
click at [550, 325] on link "Capacitor Deep Links guide" at bounding box center [553, 316] width 157 height 15
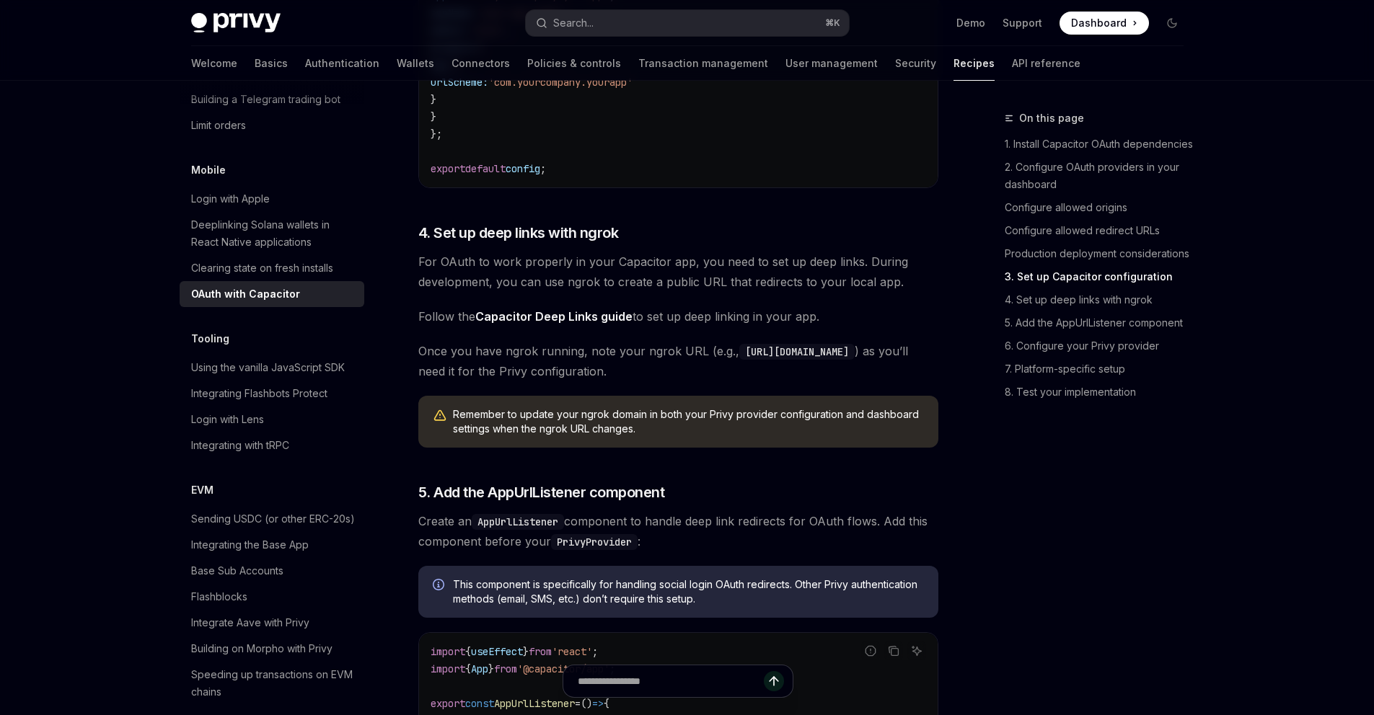
click at [550, 325] on link "Capacitor Deep Links guide" at bounding box center [553, 316] width 157 height 15
click at [544, 325] on link "Capacitor Deep Links guide" at bounding box center [553, 316] width 157 height 15
click at [733, 327] on span "Follow the Capacitor Deep Links guide to set up deep linking in your app." at bounding box center [678, 316] width 520 height 20
drag, startPoint x: 733, startPoint y: 335, endPoint x: 672, endPoint y: 377, distance: 74.6
click at [672, 377] on span "Once you have ngrok running, note your ngrok URL (e.g., https://abc123.ngrok.io…" at bounding box center [678, 361] width 520 height 40
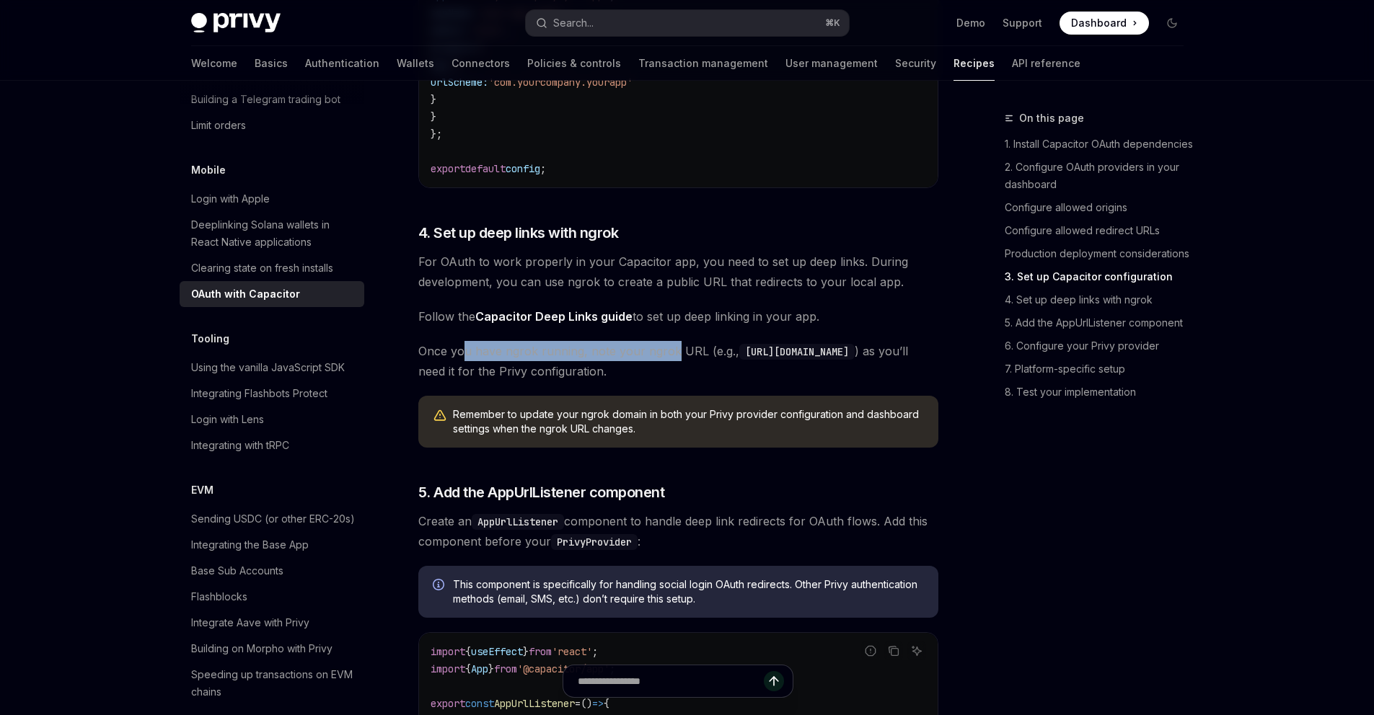
click at [644, 379] on span "Once you have ngrok running, note your ngrok URL (e.g., https://abc123.ngrok.io…" at bounding box center [678, 361] width 520 height 40
click at [644, 378] on span "Once you have ngrok running, note your ngrok URL (e.g., https://abc123.ngrok.io…" at bounding box center [678, 361] width 520 height 40
click at [647, 374] on span "Once you have ngrok running, note your ngrok URL (e.g., https://abc123.ngrok.io…" at bounding box center [678, 361] width 520 height 40
click at [855, 360] on code "[URL][SECURITY_DATA][DOMAIN_NAME]" at bounding box center [796, 352] width 115 height 16
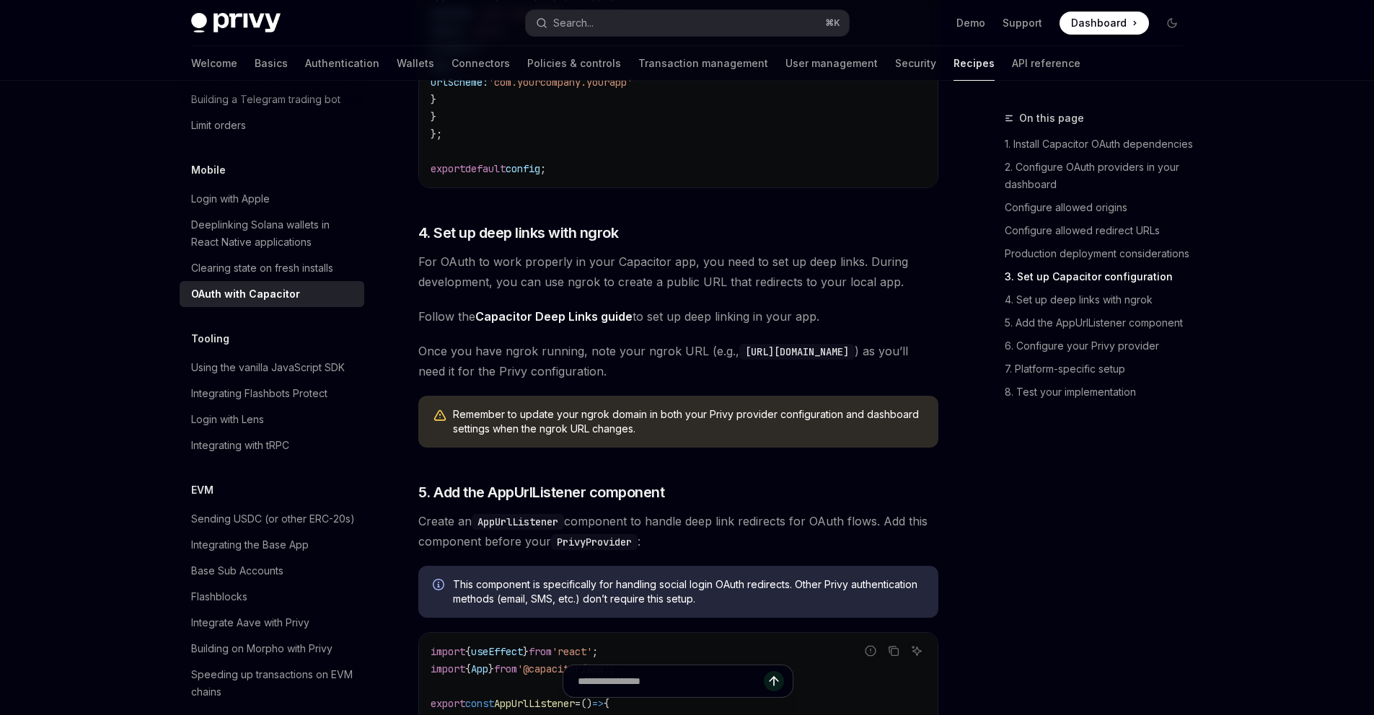
click at [855, 360] on code "[URL][SECURITY_DATA][DOMAIN_NAME]" at bounding box center [796, 352] width 115 height 16
click at [689, 273] on span "For OAuth to work properly in your Capacitor app, you need to set up deep links…" at bounding box center [678, 272] width 520 height 40
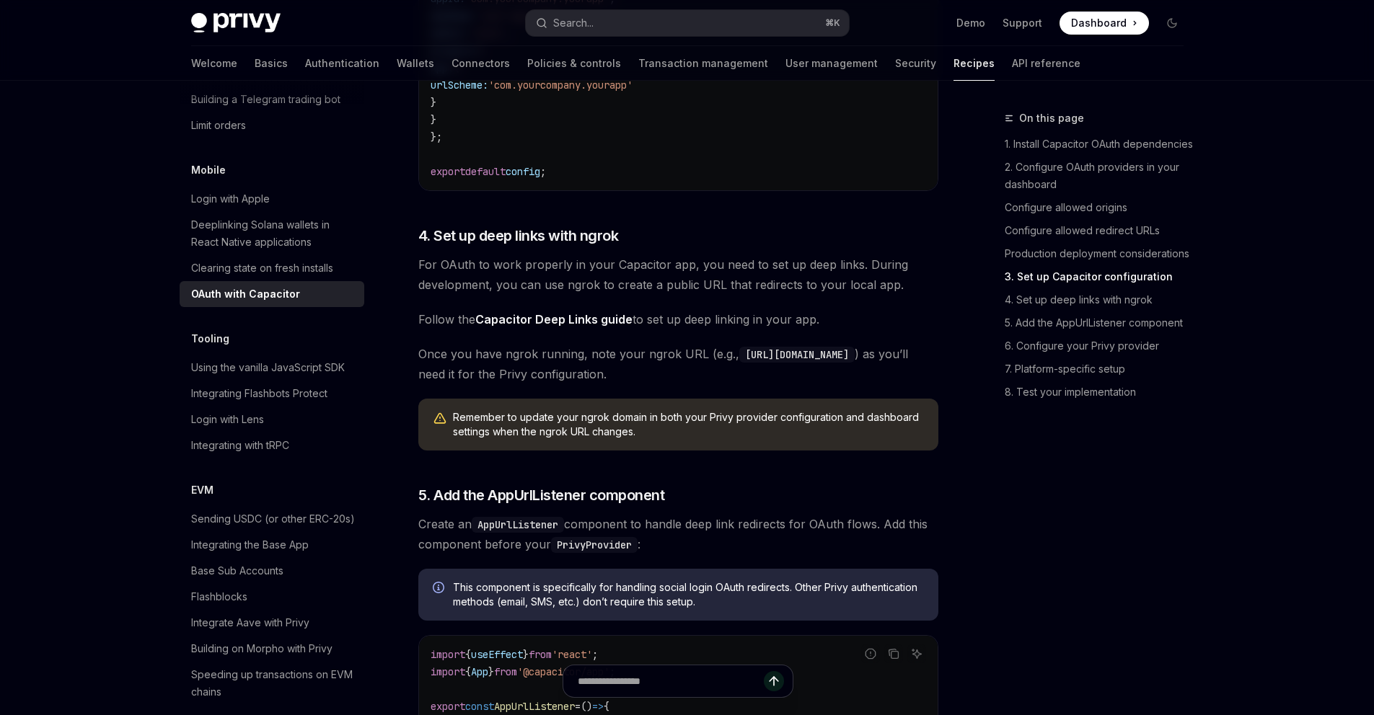
scroll to position [2140, 0]
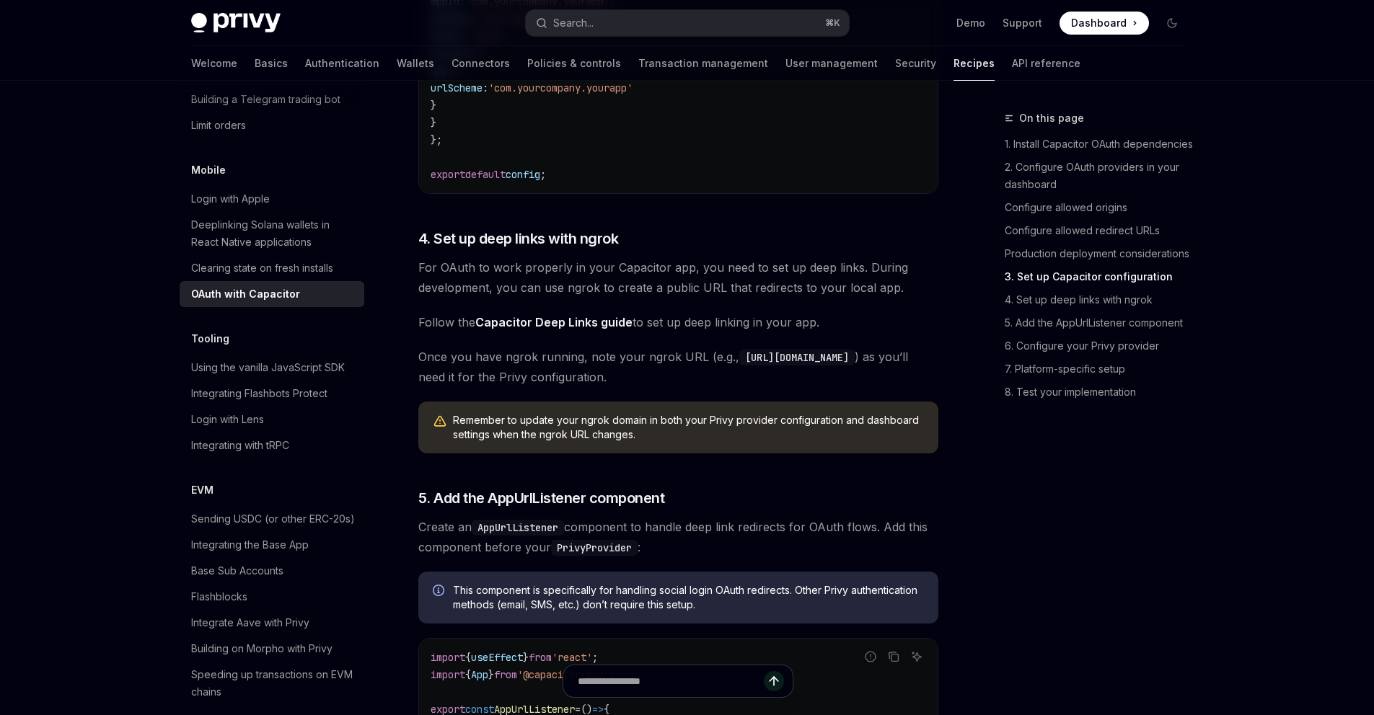
drag, startPoint x: 672, startPoint y: 377, endPoint x: 886, endPoint y: 299, distance: 228.1
click at [886, 298] on span "For OAuth to work properly in your Capacitor app, you need to set up deep links…" at bounding box center [678, 277] width 520 height 40
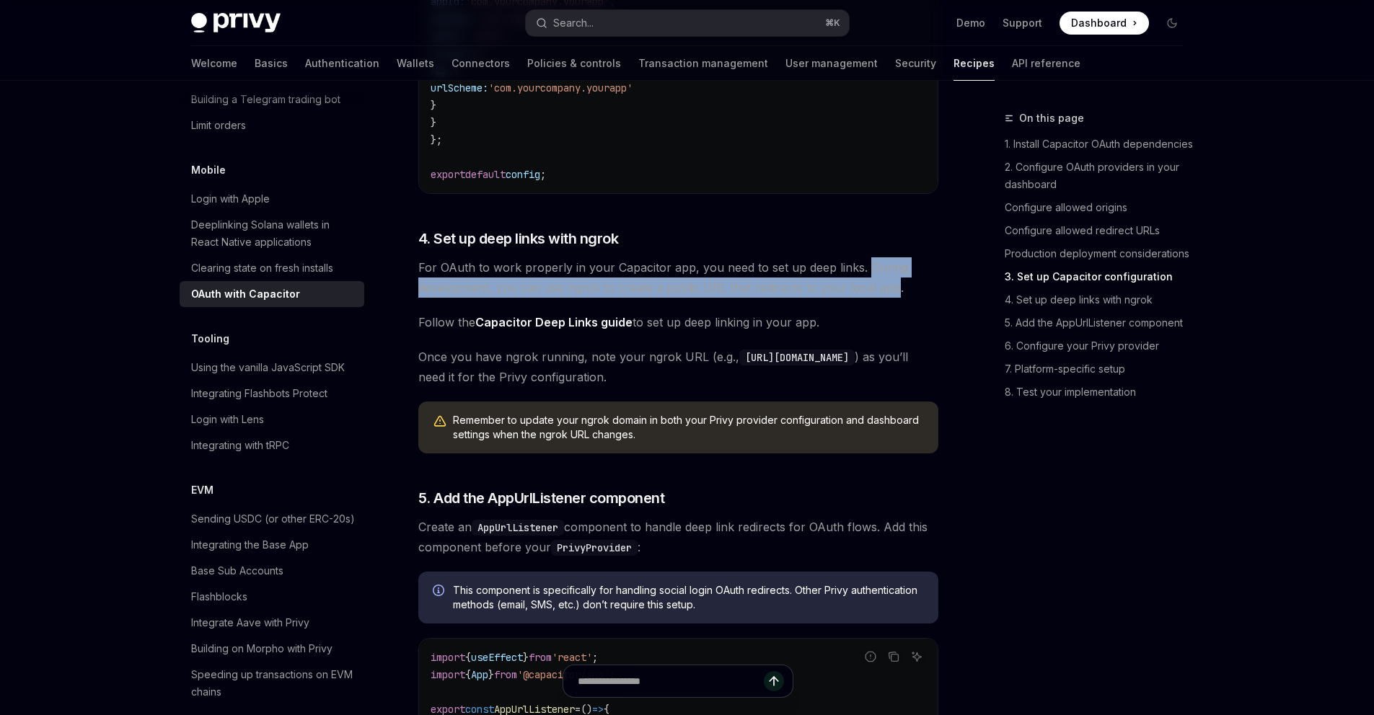
drag, startPoint x: 886, startPoint y: 299, endPoint x: 858, endPoint y: 288, distance: 30.1
click at [858, 288] on span "For OAuth to work properly in your Capacitor app, you need to set up deep links…" at bounding box center [678, 277] width 520 height 40
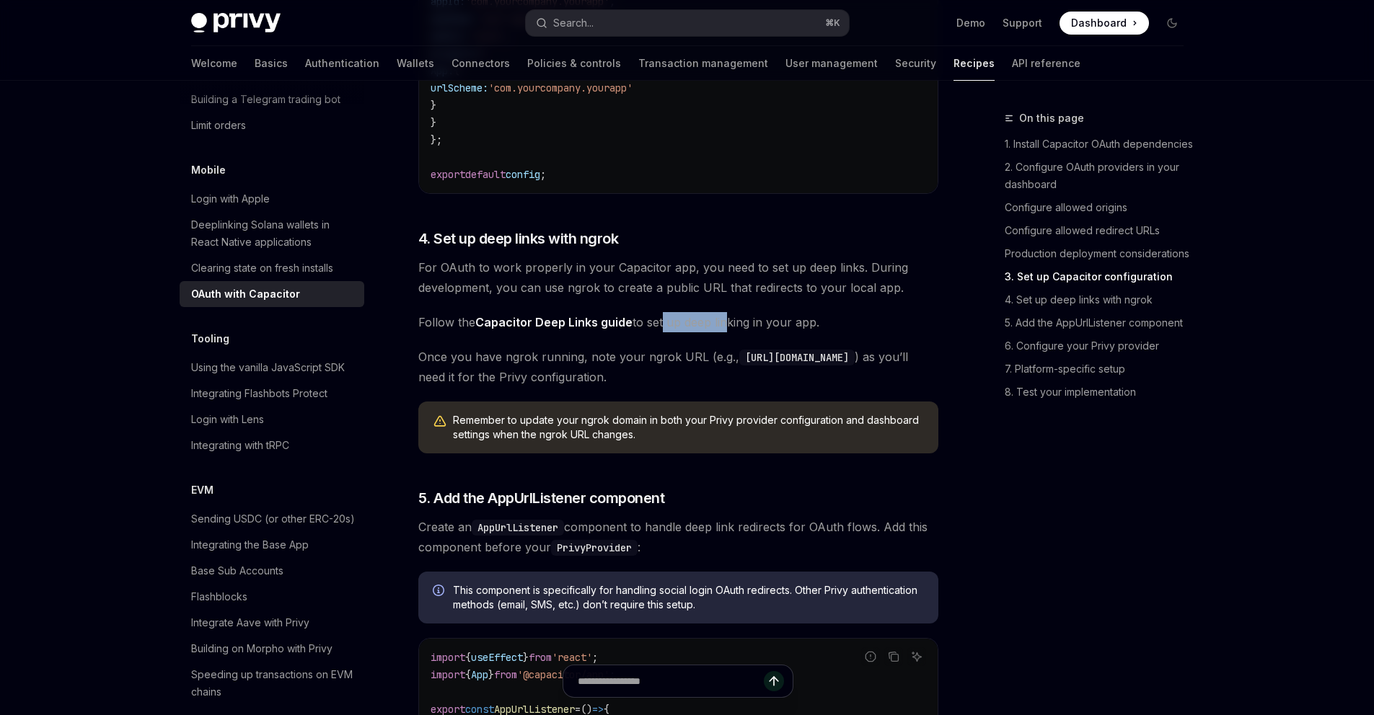
drag, startPoint x: 858, startPoint y: 288, endPoint x: 723, endPoint y: 345, distance: 147.1
click at [723, 332] on span "Follow the Capacitor Deep Links guide to set up deep linking in your app." at bounding box center [678, 322] width 520 height 20
click at [775, 332] on span "Follow the Capacitor Deep Links guide to set up deep linking in your app." at bounding box center [678, 322] width 520 height 20
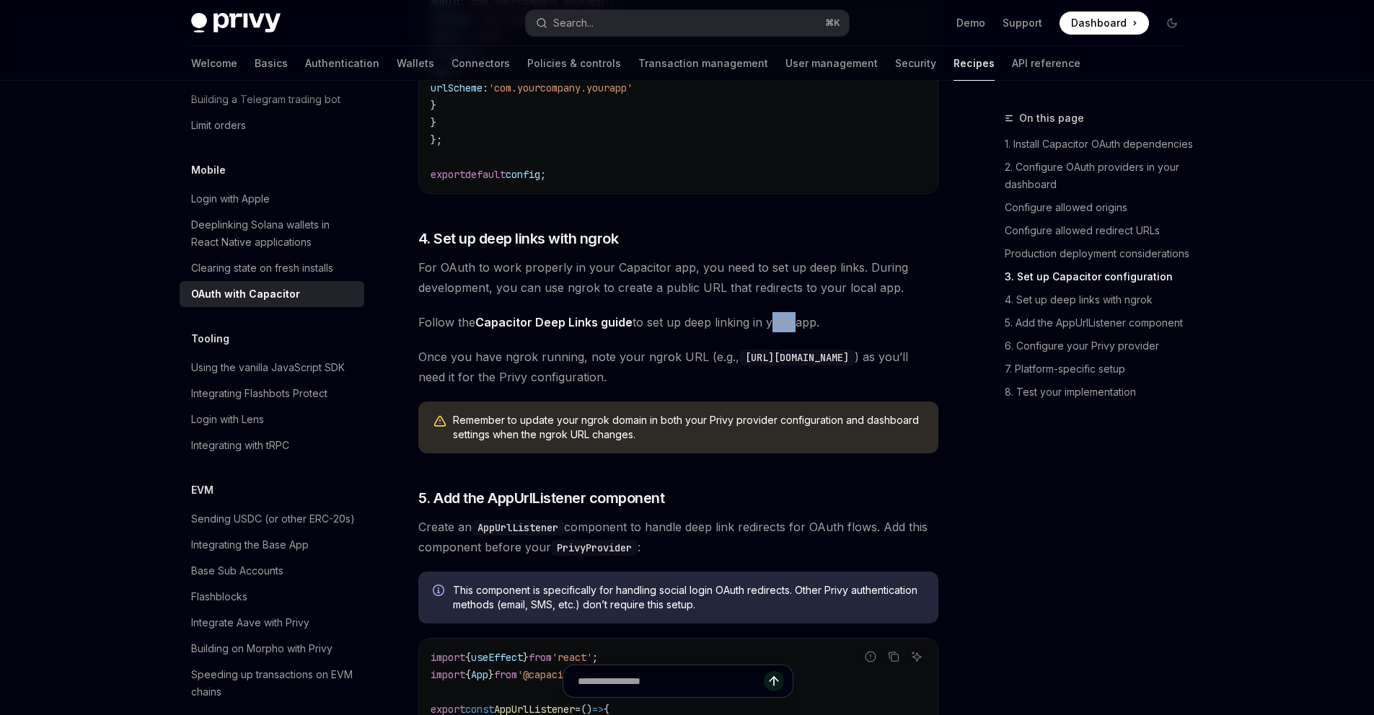
click at [775, 332] on span "Follow the Capacitor Deep Links guide to set up deep linking in your app." at bounding box center [678, 322] width 520 height 20
drag, startPoint x: 723, startPoint y: 345, endPoint x: 570, endPoint y: 379, distance: 156.8
click at [570, 379] on span "Once you have ngrok running, note your ngrok URL (e.g., https://abc123.ngrok.io…" at bounding box center [678, 367] width 520 height 40
click at [623, 377] on span "Once you have ngrok running, note your ngrok URL (e.g., https://abc123.ngrok.io…" at bounding box center [678, 367] width 520 height 40
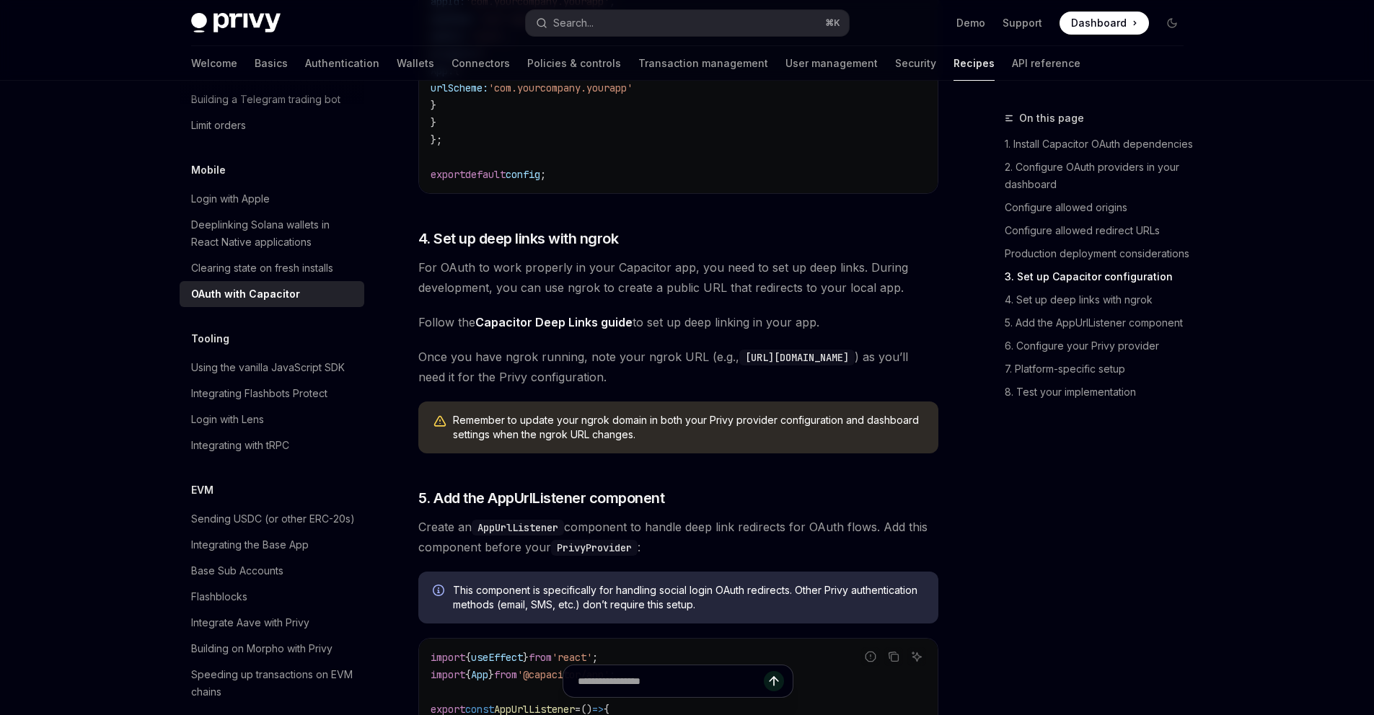
click at [657, 382] on span "Once you have ngrok running, note your ngrok URL (e.g., https://abc123.ngrok.io…" at bounding box center [678, 367] width 520 height 40
click at [670, 382] on span "Once you have ngrok running, note your ngrok URL (e.g., https://abc123.ngrok.io…" at bounding box center [678, 367] width 520 height 40
click at [694, 378] on span "Once you have ngrok running, note your ngrok URL (e.g., https://abc123.ngrok.io…" at bounding box center [678, 367] width 520 height 40
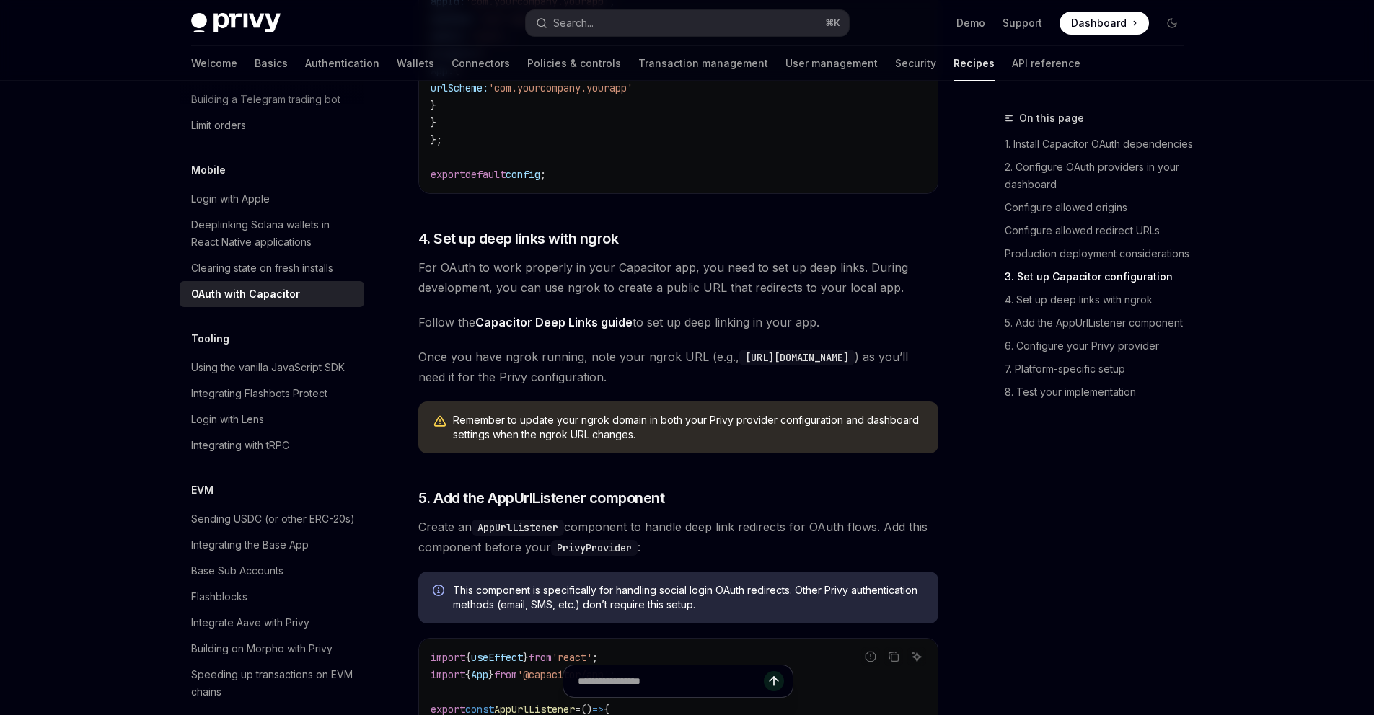
click at [469, 387] on span "Once you have ngrok running, note your ngrok URL (e.g., https://abc123.ngrok.io…" at bounding box center [678, 367] width 520 height 40
click at [501, 387] on span "Once you have ngrok running, note your ngrok URL (e.g., https://abc123.ngrok.io…" at bounding box center [678, 367] width 520 height 40
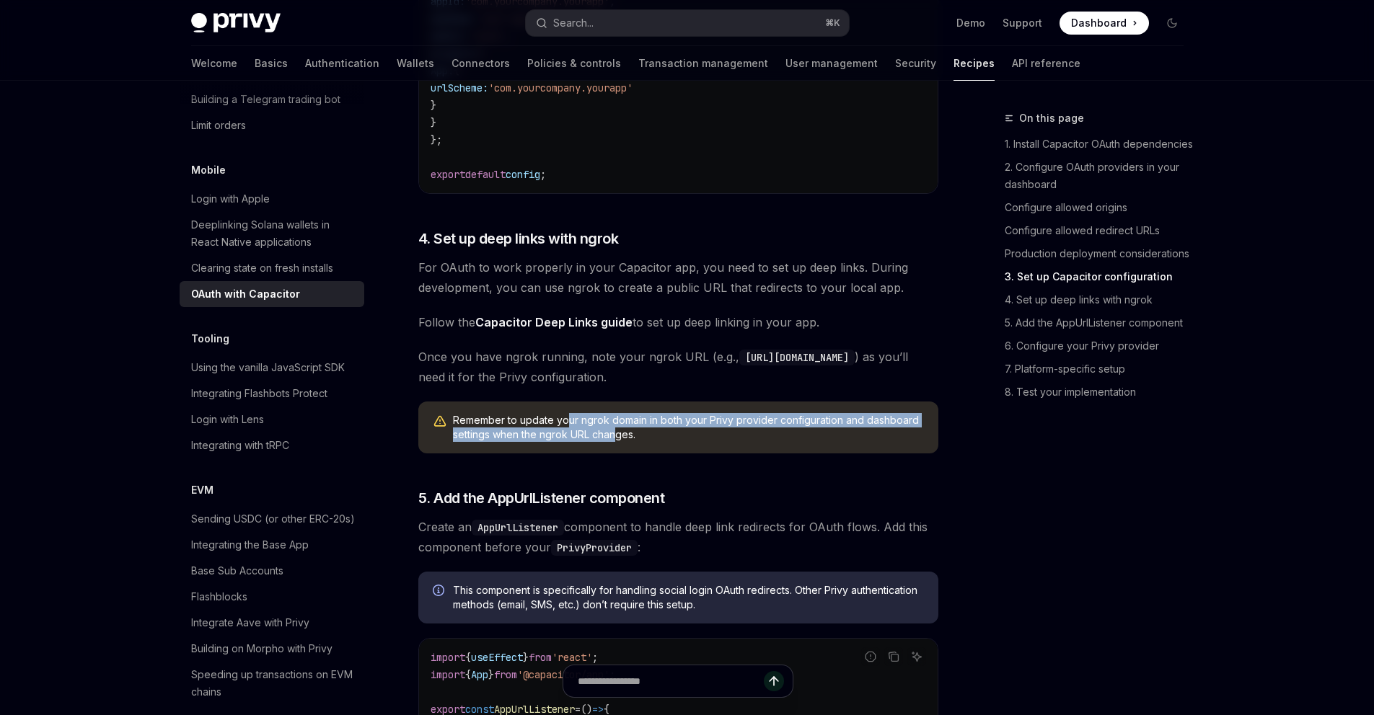
drag, startPoint x: 570, startPoint y: 379, endPoint x: 614, endPoint y: 458, distance: 90.1
click at [614, 442] on span "Remember to update your ngrok domain in both your Privy provider configuration …" at bounding box center [688, 427] width 471 height 29
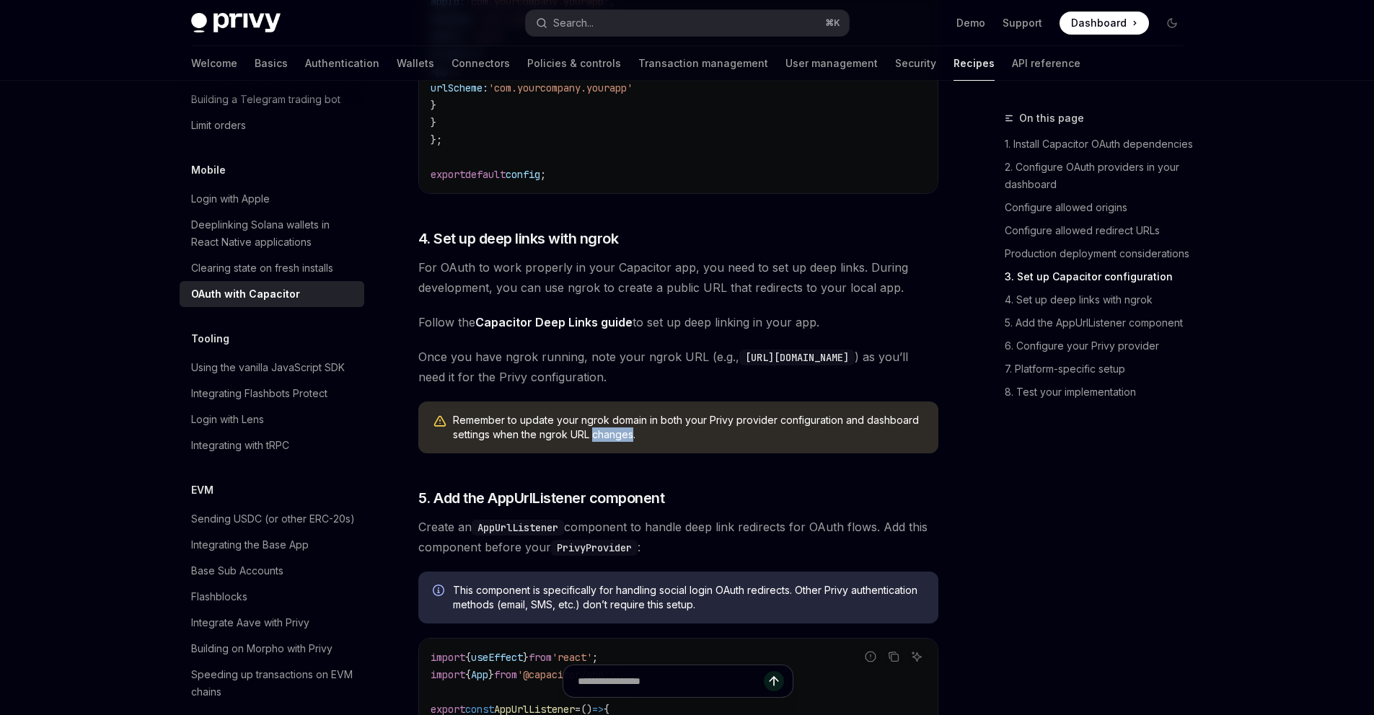
click at [614, 442] on span "Remember to update your ngrok domain in both your Privy provider configuration …" at bounding box center [688, 427] width 471 height 29
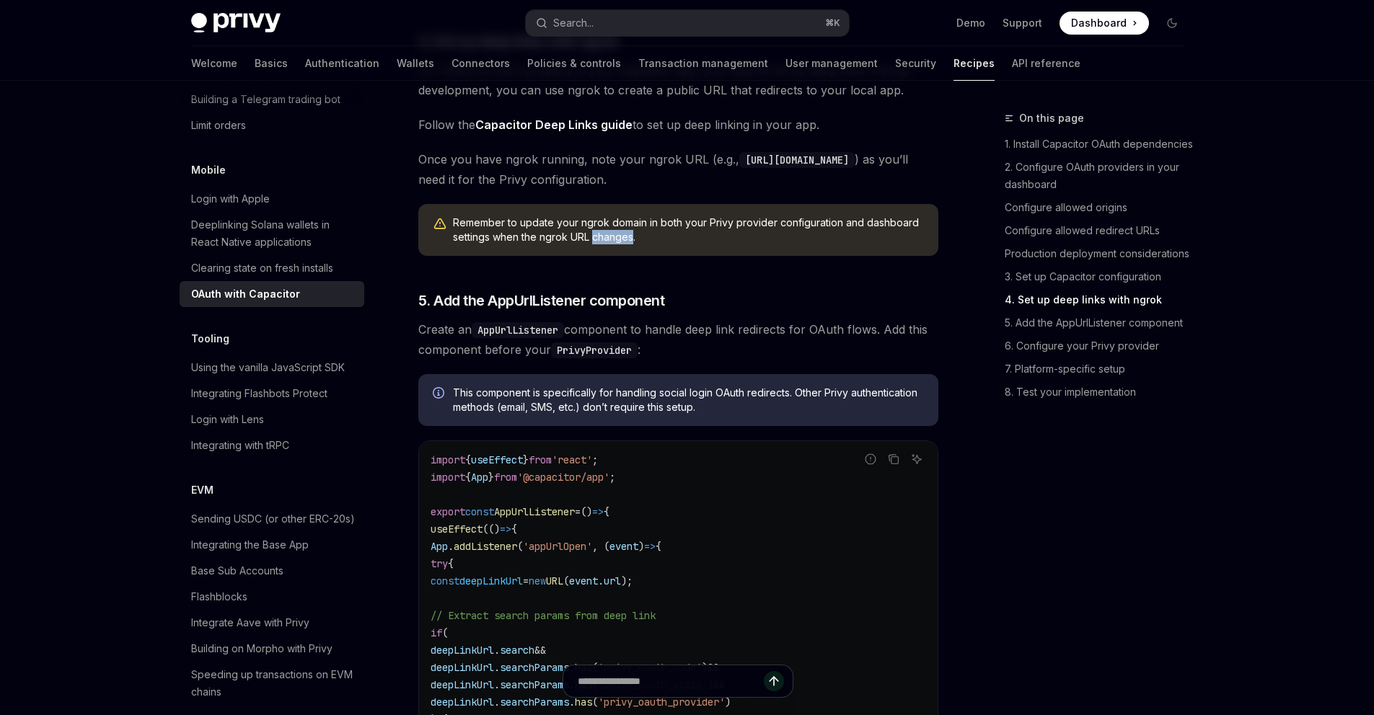
scroll to position [2340, 0]
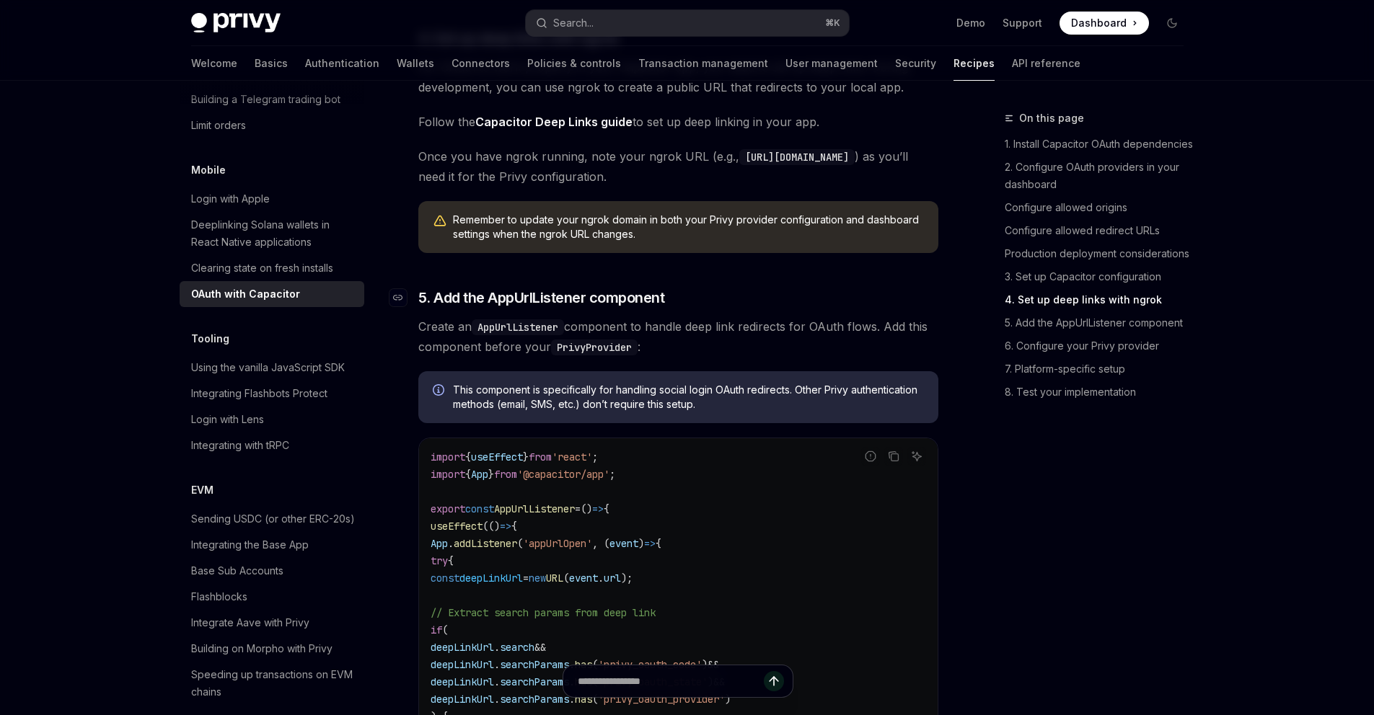
drag, startPoint x: 614, startPoint y: 458, endPoint x: 542, endPoint y: 325, distance: 151.3
click at [542, 308] on span "5. Add the AppUrlListener component" at bounding box center [541, 298] width 247 height 20
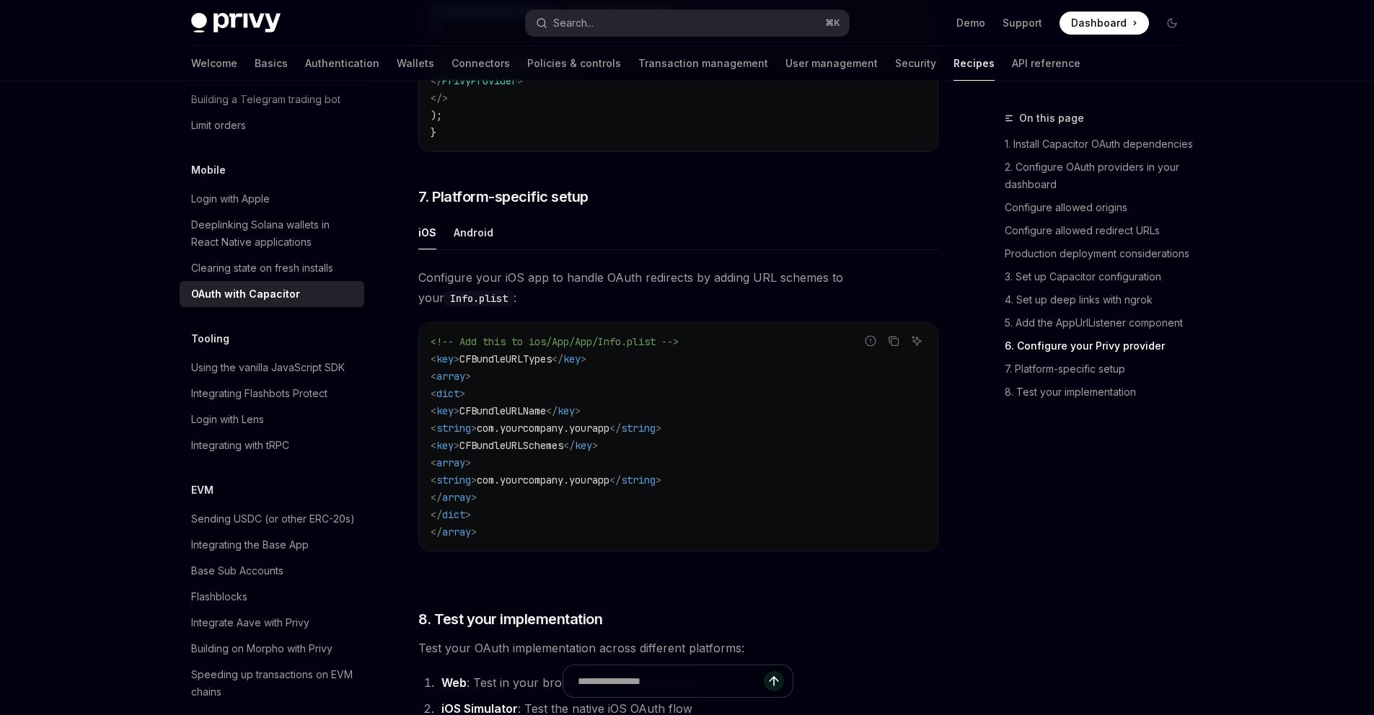
scroll to position [3691, 0]
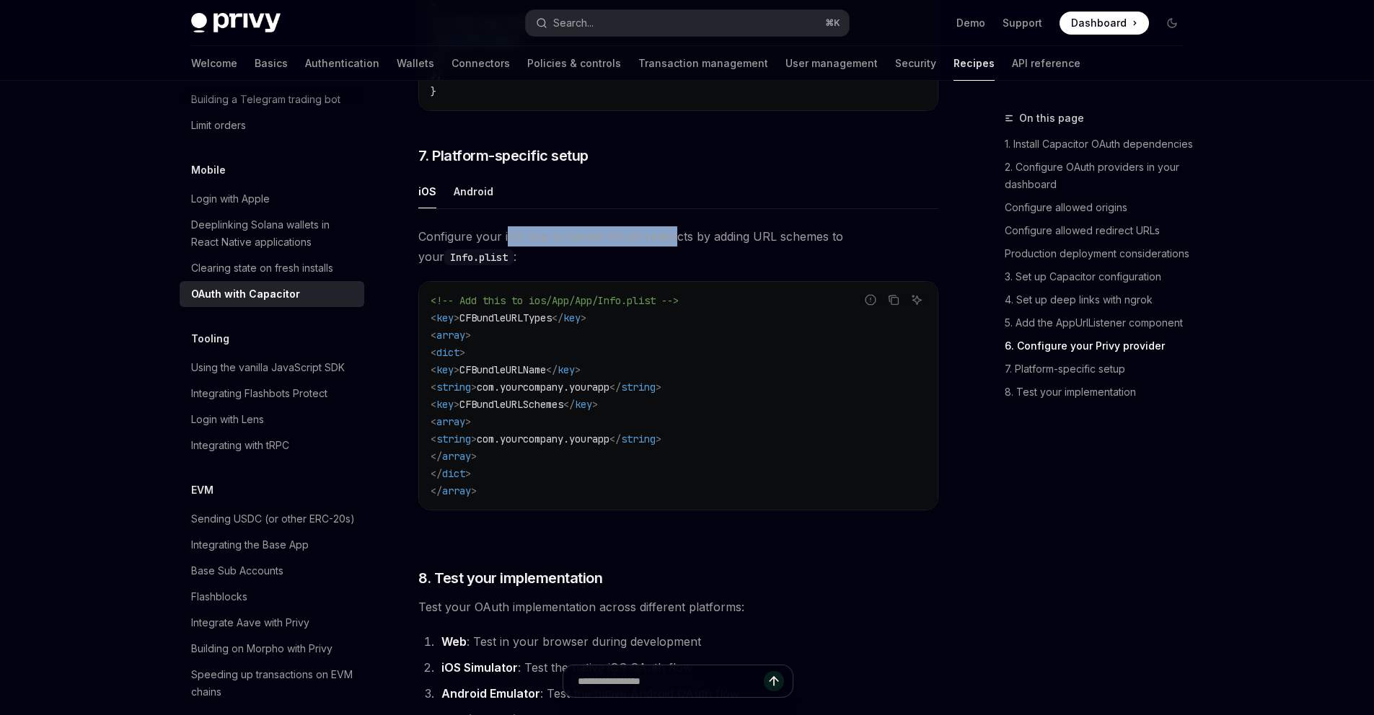
drag, startPoint x: 542, startPoint y: 325, endPoint x: 672, endPoint y: 261, distance: 144.5
click at [672, 261] on span "Configure your iOS app to handle OAuth redirects by adding URL schemes to your …" at bounding box center [678, 246] width 520 height 40
click at [732, 259] on span "Configure your iOS app to handle OAuth redirects by adding URL schemes to your …" at bounding box center [678, 246] width 520 height 40
click at [764, 258] on span "Configure your iOS app to handle OAuth redirects by adding URL schemes to your …" at bounding box center [678, 246] width 520 height 40
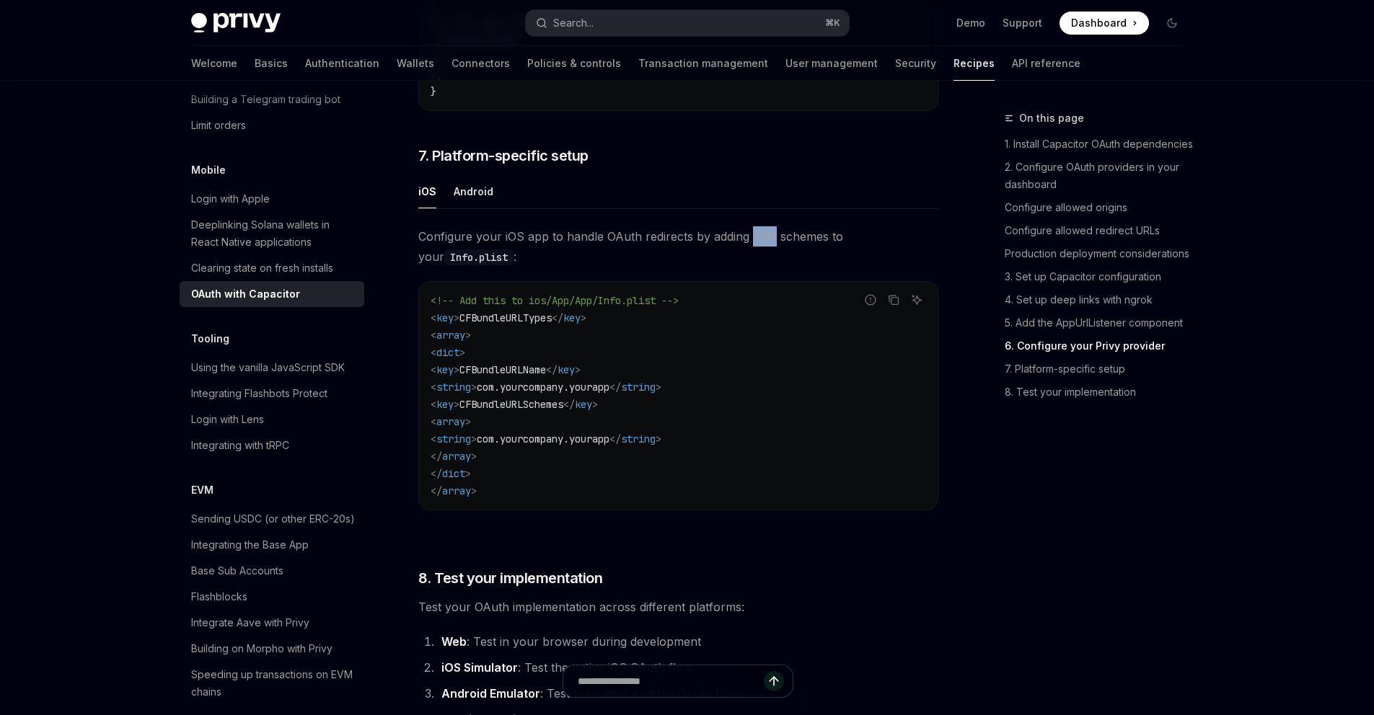
click at [764, 258] on span "Configure your iOS app to handle OAuth redirects by adding URL schemes to your …" at bounding box center [678, 246] width 520 height 40
drag, startPoint x: 672, startPoint y: 261, endPoint x: 467, endPoint y: 215, distance: 209.9
click at [467, 208] on div "Android" at bounding box center [474, 192] width 40 height 34
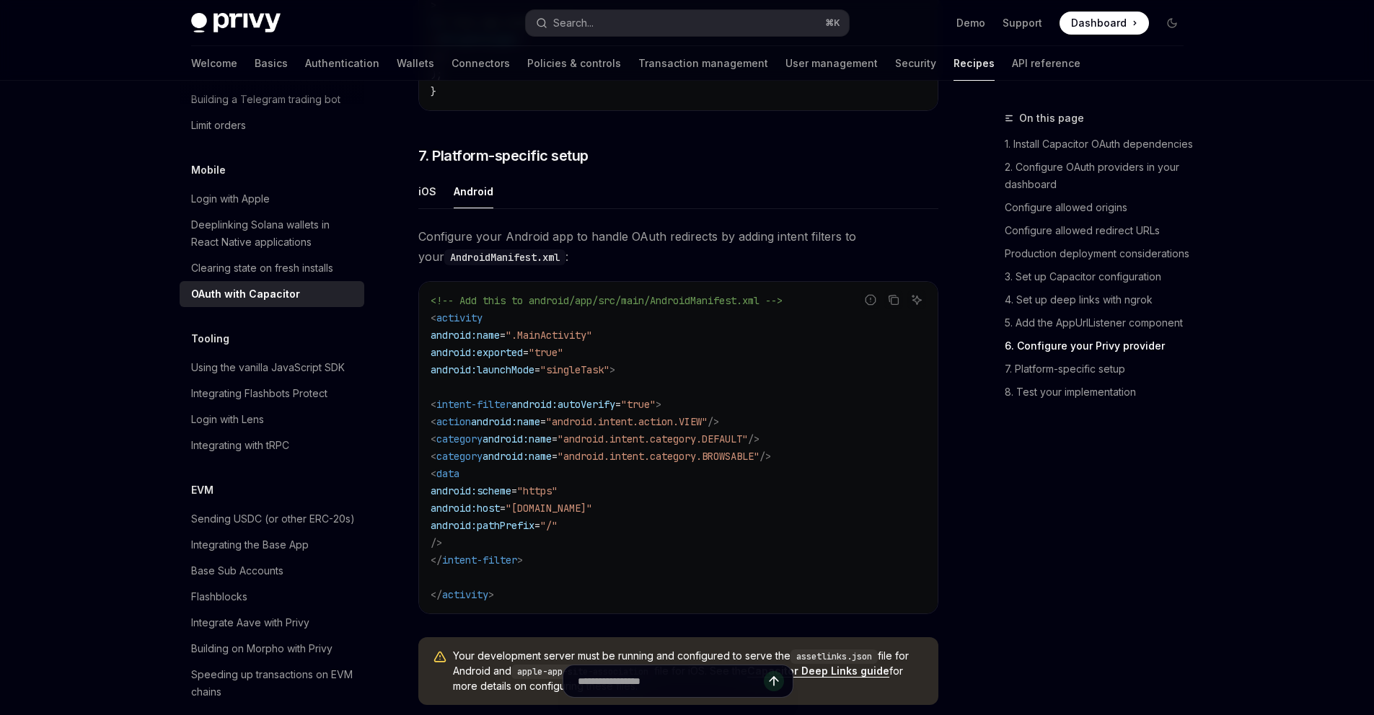
click at [421, 208] on div "iOS" at bounding box center [427, 192] width 18 height 34
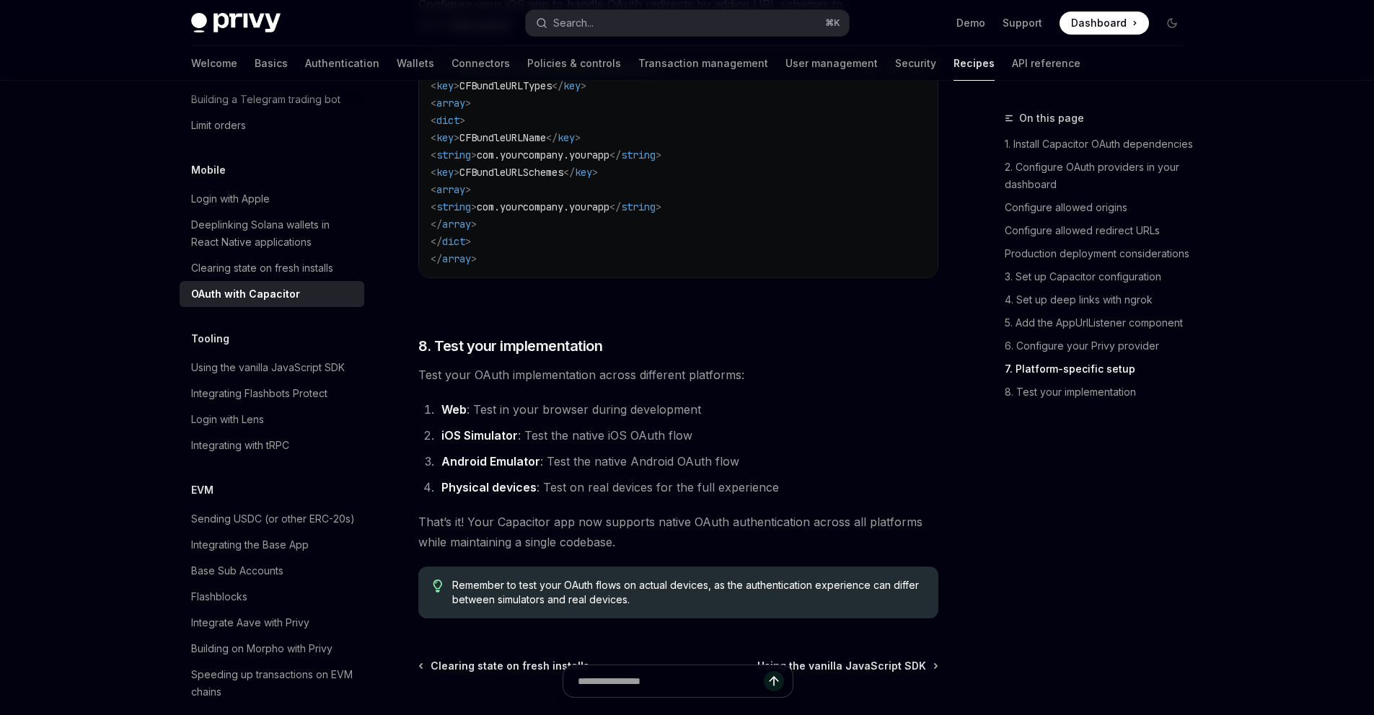
scroll to position [3991, 0]
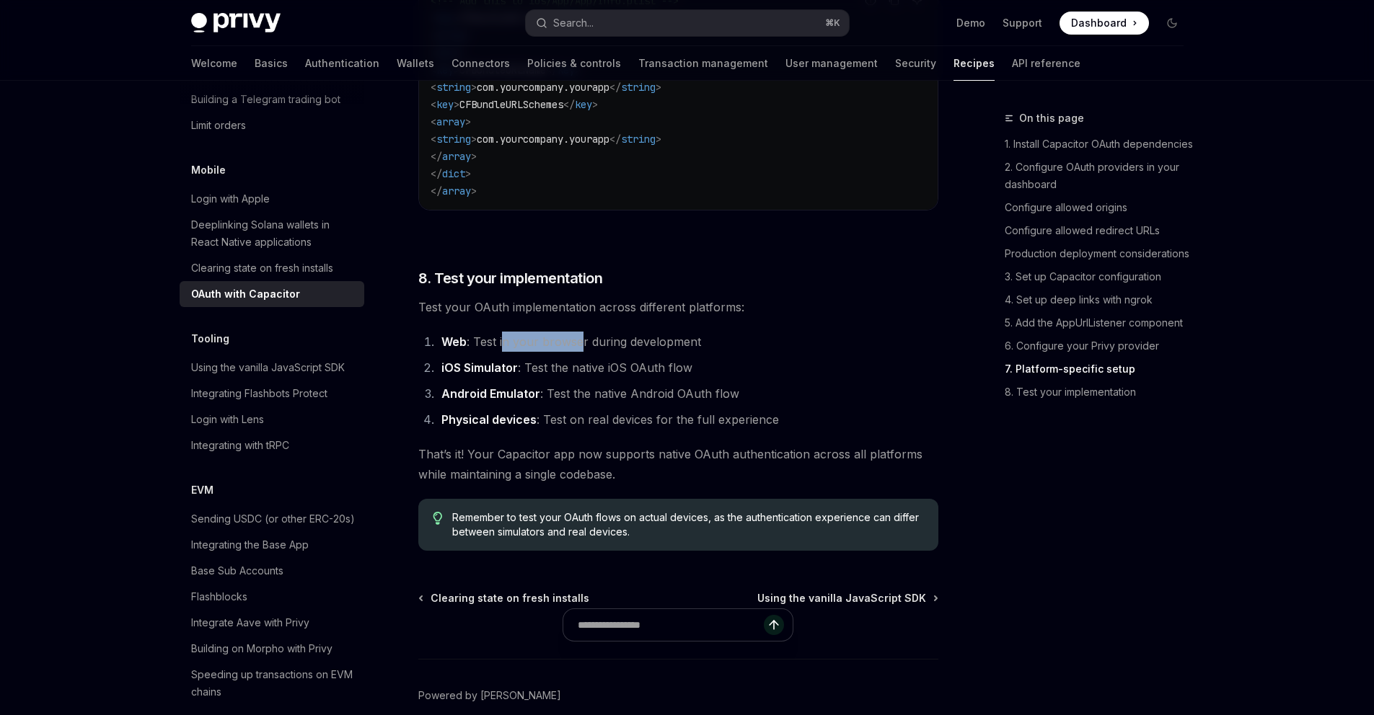
drag, startPoint x: 467, startPoint y: 215, endPoint x: 577, endPoint y: 355, distance: 177.7
click at [577, 352] on li "Web : Test in your browser during development" at bounding box center [687, 342] width 501 height 20
click at [576, 352] on li "Web : Test in your browser during development" at bounding box center [687, 342] width 501 height 20
click at [622, 352] on li "Web : Test in your browser during development" at bounding box center [687, 342] width 501 height 20
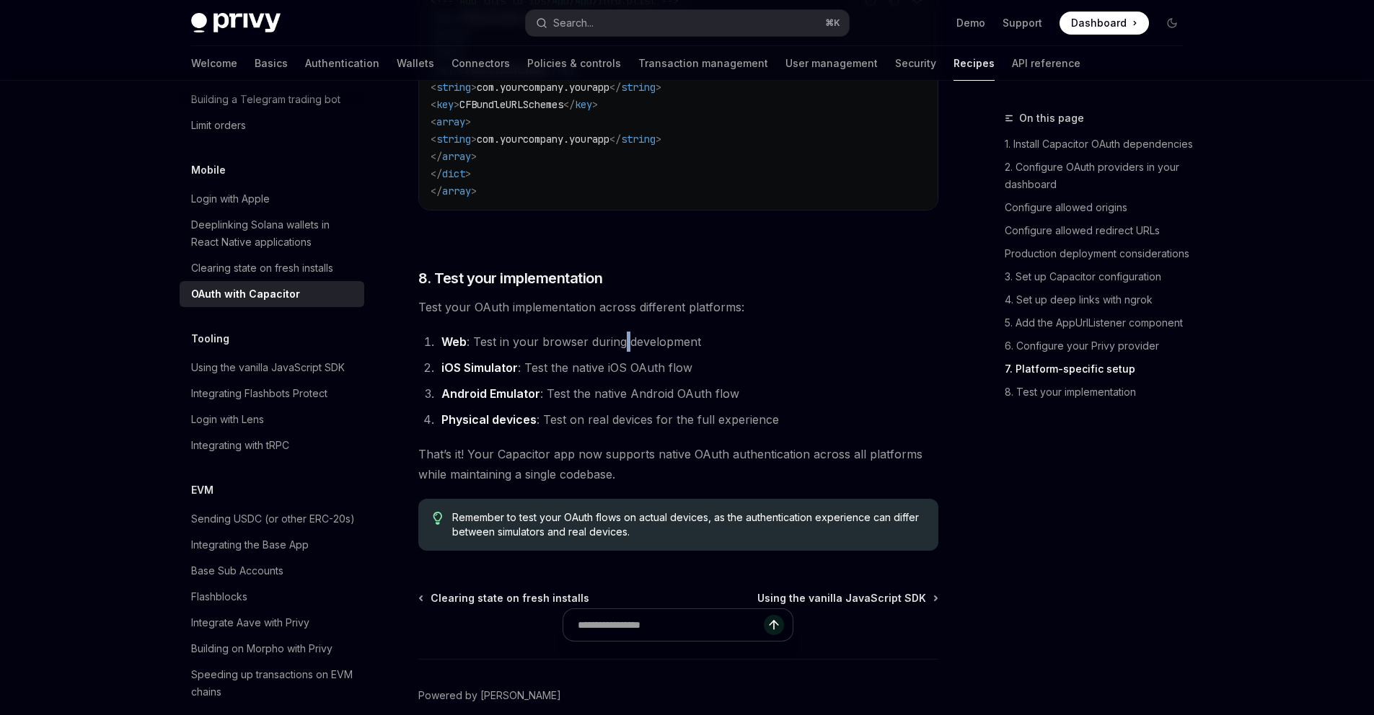
click at [622, 352] on li "Web : Test in your browser during development" at bounding box center [687, 342] width 501 height 20
drag, startPoint x: 577, startPoint y: 355, endPoint x: 640, endPoint y: 357, distance: 62.8
click at [640, 352] on li "Web : Test in your browser during development" at bounding box center [687, 342] width 501 height 20
click at [550, 378] on li "iOS Simulator : Test the native iOS OAuth flow" at bounding box center [687, 368] width 501 height 20
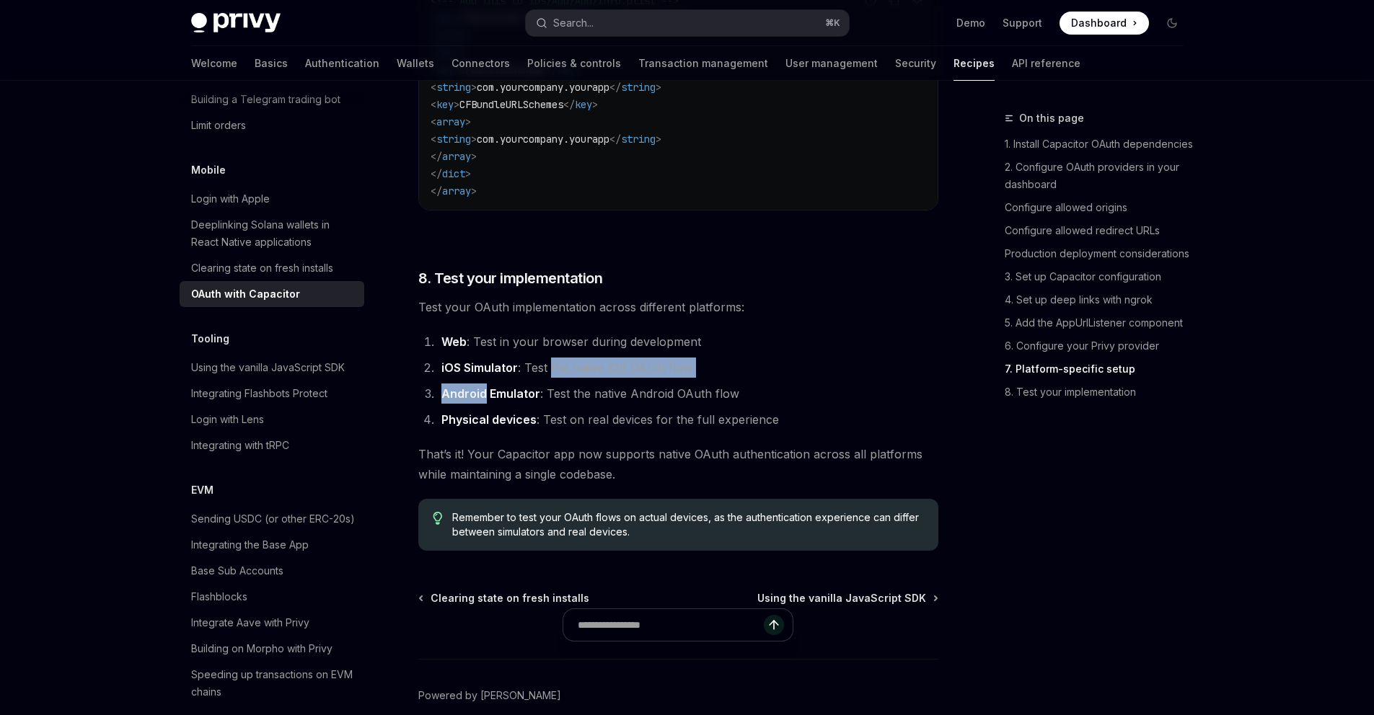
drag, startPoint x: 640, startPoint y: 357, endPoint x: 697, endPoint y: 402, distance: 73.0
click at [697, 402] on ol "Web : Test in your browser during development iOS Simulator : Test the native i…" at bounding box center [678, 381] width 520 height 98
click at [697, 378] on li "iOS Simulator : Test the native iOS OAuth flow" at bounding box center [687, 368] width 501 height 20
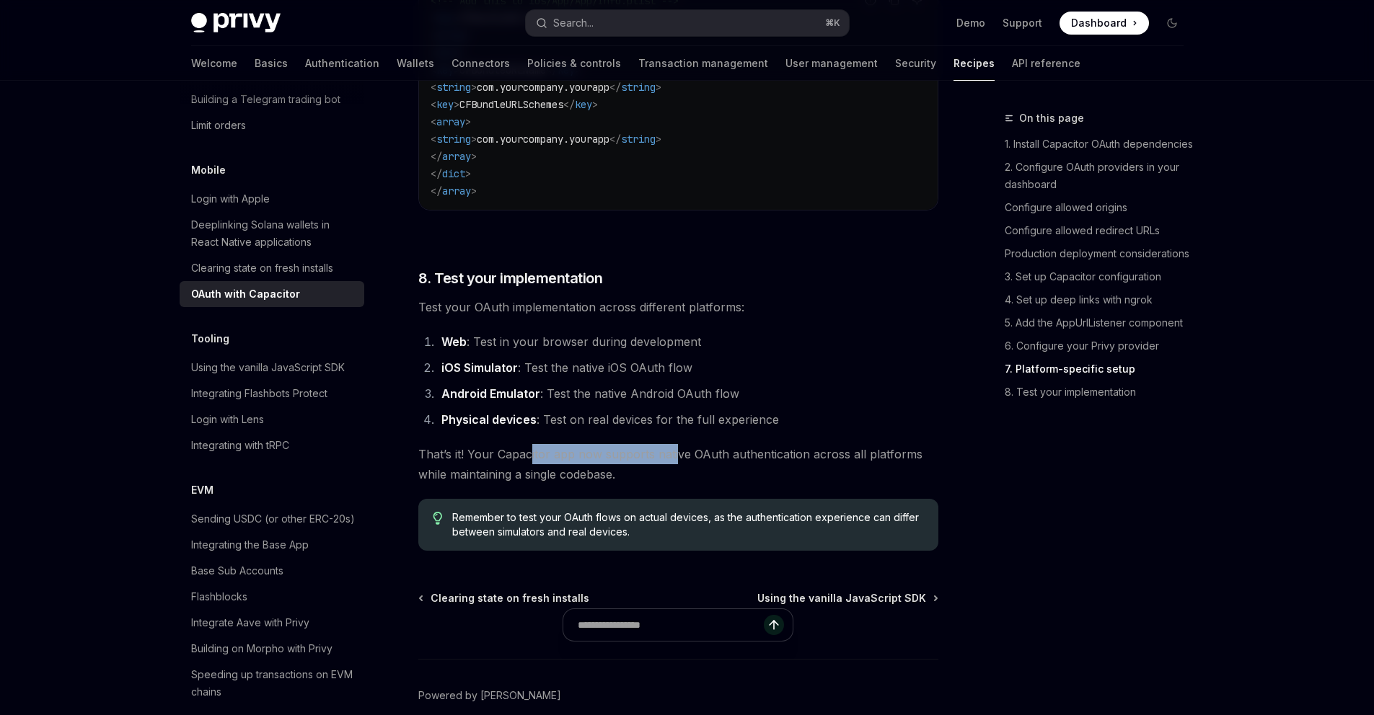
drag, startPoint x: 697, startPoint y: 402, endPoint x: 673, endPoint y: 477, distance: 79.6
click at [673, 477] on span "That’s it! Your Capacitor app now supports native OAuth authentication across a…" at bounding box center [678, 464] width 520 height 40
click at [722, 477] on span "That’s it! Your Capacitor app now supports native OAuth authentication across a…" at bounding box center [678, 464] width 520 height 40
click at [782, 476] on span "That’s it! Your Capacitor app now supports native OAuth authentication across a…" at bounding box center [678, 464] width 520 height 40
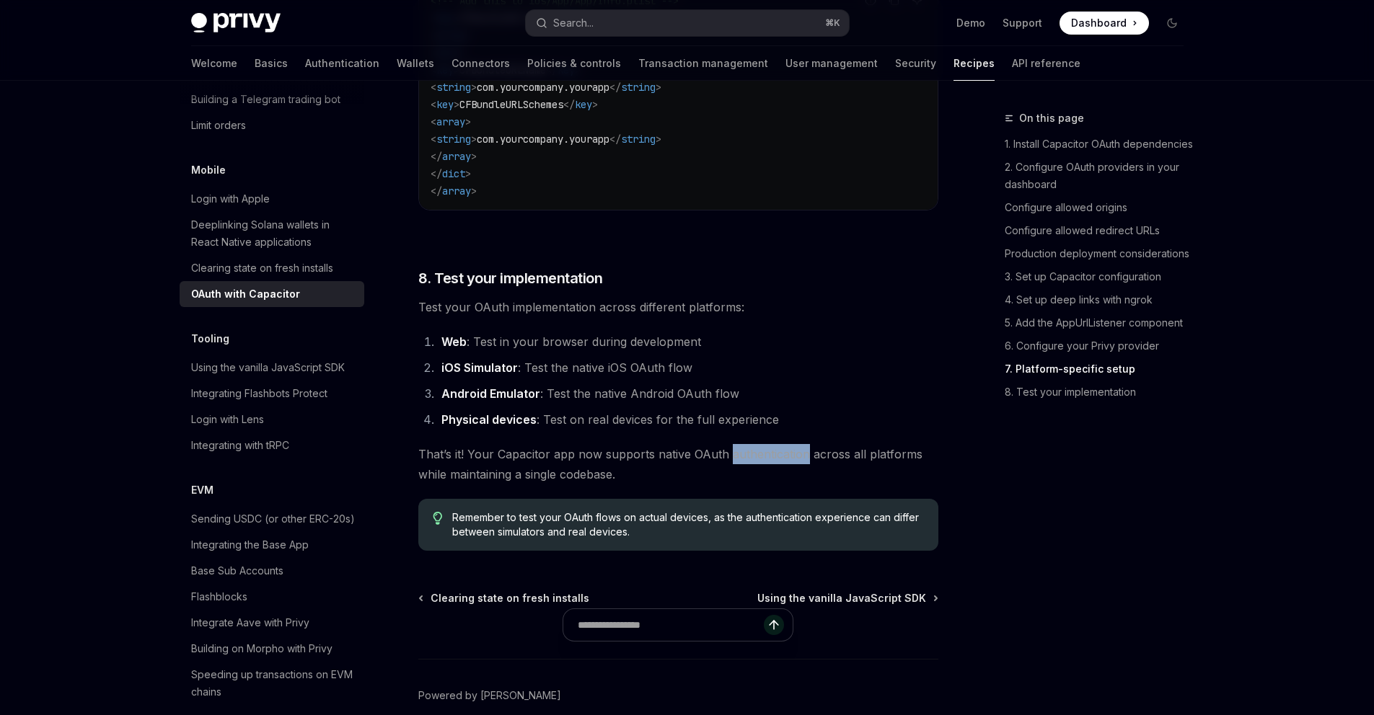
click at [782, 476] on span "That’s it! Your Capacitor app now supports native OAuth authentication across a…" at bounding box center [678, 464] width 520 height 40
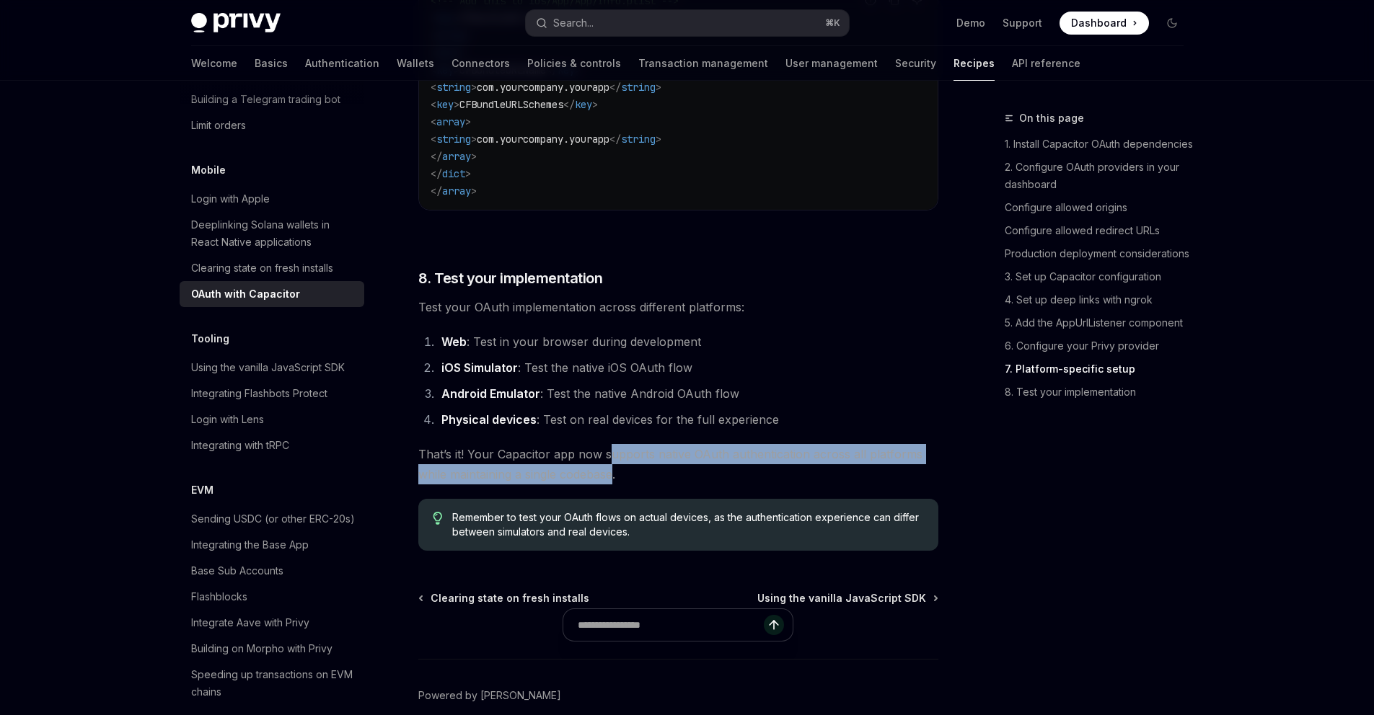
drag, startPoint x: 673, startPoint y: 477, endPoint x: 617, endPoint y: 492, distance: 58.1
click at [617, 485] on span "That’s it! Your Capacitor app now supports native OAuth authentication across a…" at bounding box center [678, 464] width 520 height 40
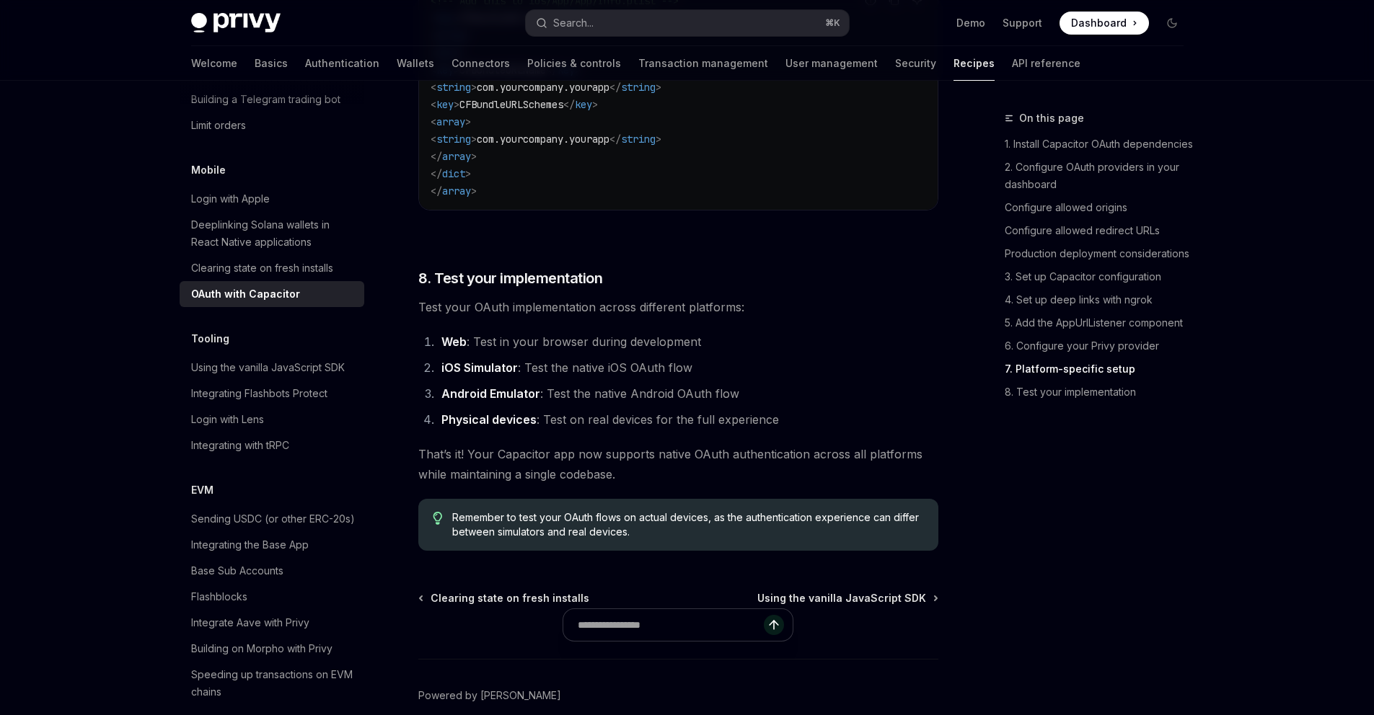
click at [670, 485] on span "That’s it! Your Capacitor app now supports native OAuth authentication across a…" at bounding box center [678, 464] width 520 height 40
click at [573, 539] on span "Remember to test your OAuth flows on actual devices, as the authentication expe…" at bounding box center [687, 525] width 471 height 29
click at [607, 538] on span "Remember to test your OAuth flows on actual devices, as the authentication expe…" at bounding box center [687, 525] width 471 height 29
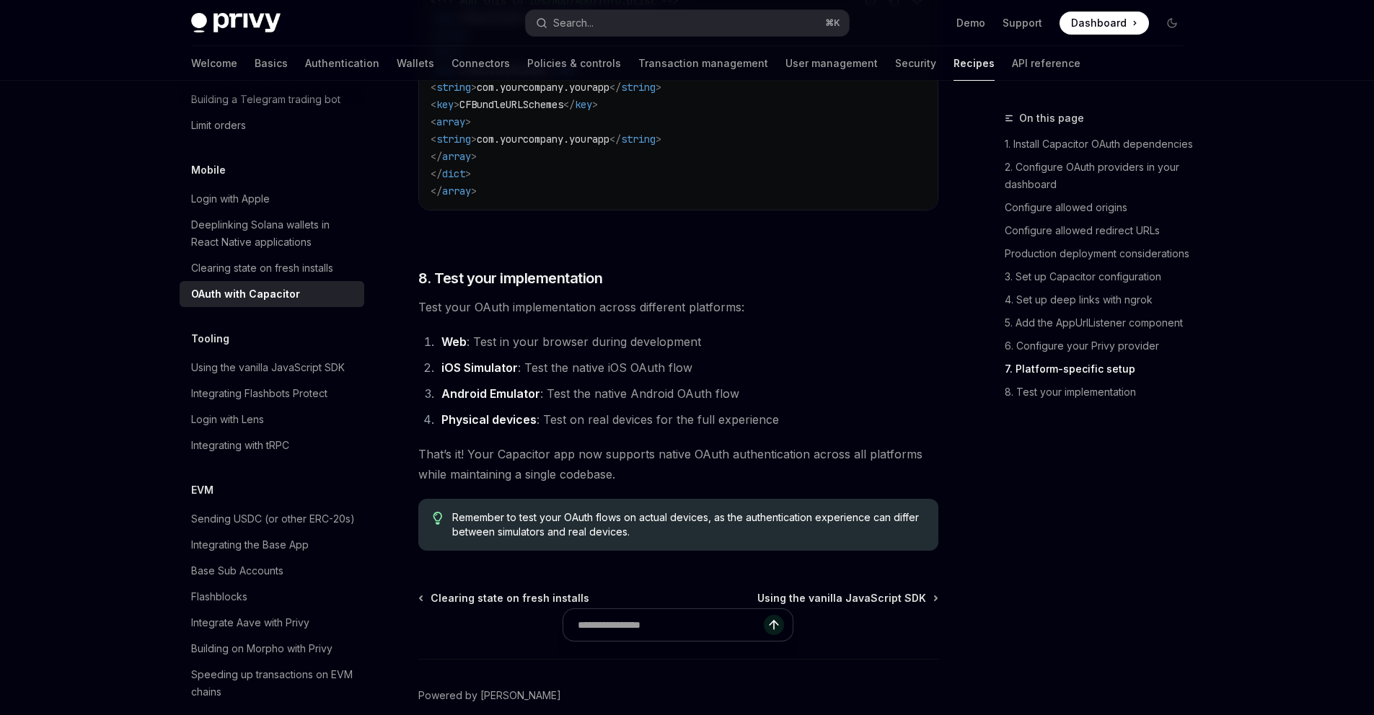
click at [658, 535] on span "Remember to test your OAuth flows on actual devices, as the authentication expe…" at bounding box center [687, 525] width 471 height 29
click at [717, 536] on span "Remember to test your OAuth flows on actual devices, as the authentication expe…" at bounding box center [687, 525] width 471 height 29
click at [837, 539] on span "Remember to test your OAuth flows on actual devices, as the authentication expe…" at bounding box center [687, 525] width 471 height 29
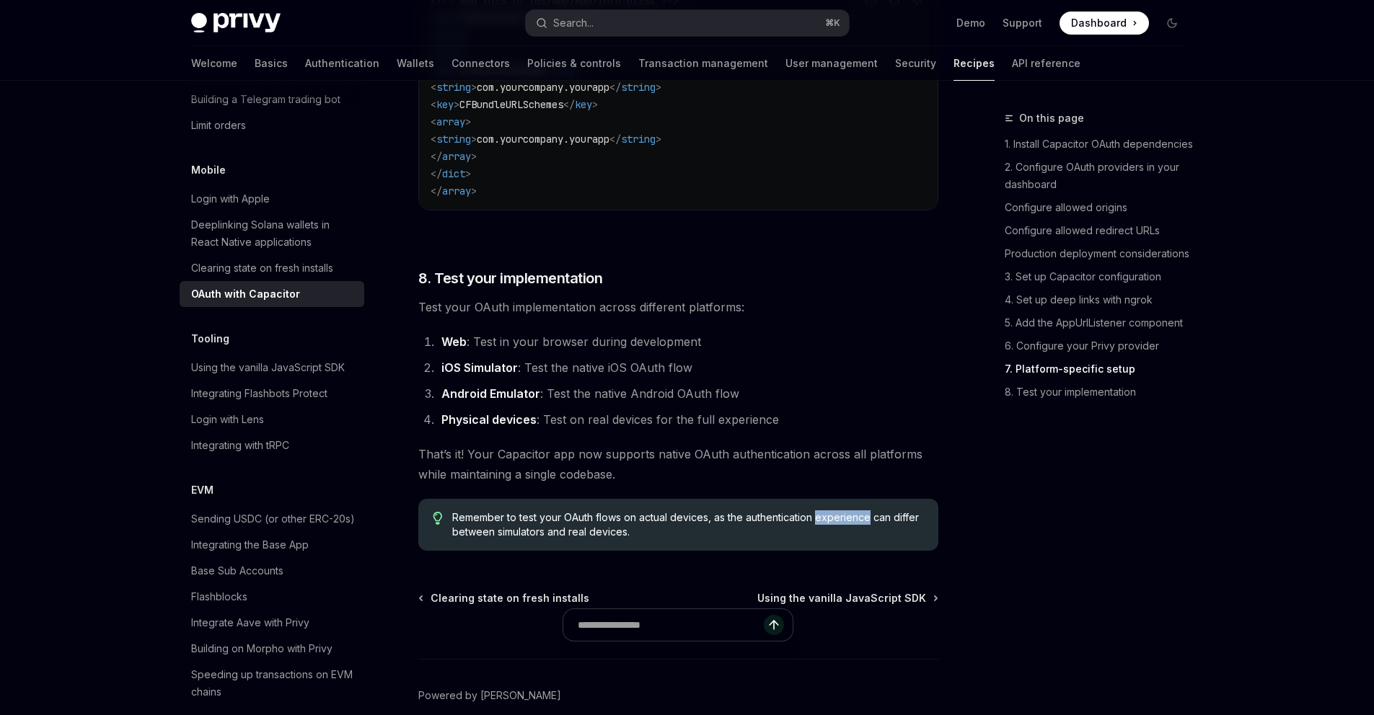
click at [837, 539] on span "Remember to test your OAuth flows on actual devices, as the authentication expe…" at bounding box center [687, 525] width 471 height 29
click at [511, 539] on span "Remember to test your OAuth flows on actual devices, as the authentication expe…" at bounding box center [687, 525] width 471 height 29
click at [634, 539] on span "Remember to test your OAuth flows on actual devices, as the authentication expe…" at bounding box center [687, 525] width 471 height 29
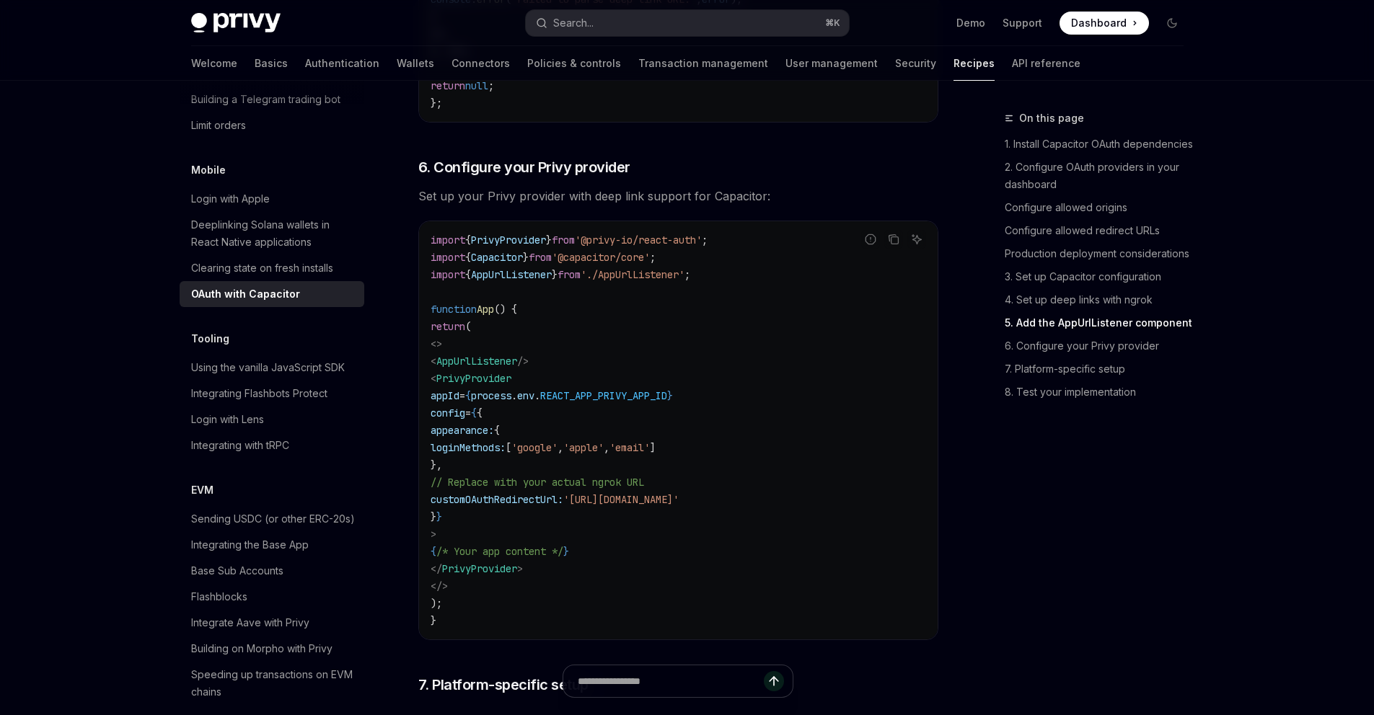
scroll to position [3191, 0]
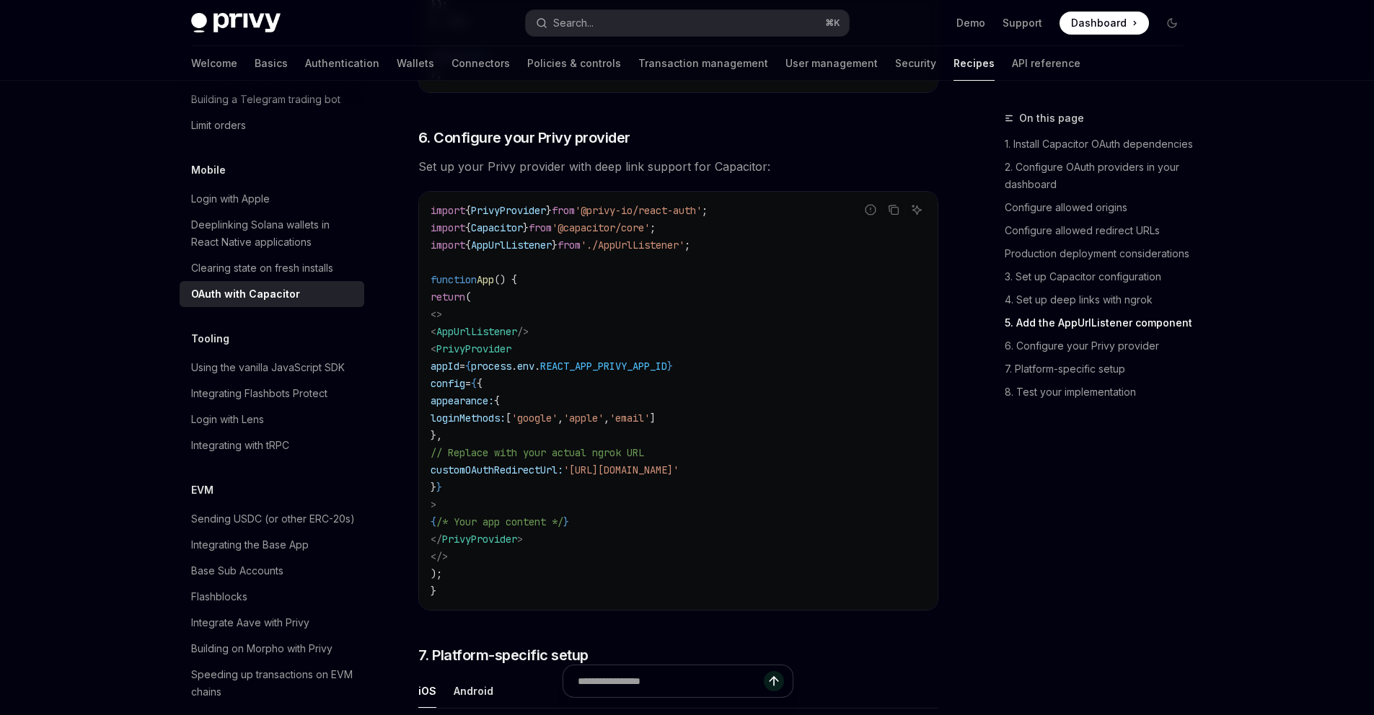
click at [679, 477] on span "'[URL][DOMAIN_NAME]'" at bounding box center [620, 470] width 115 height 13
copy span "redirect"
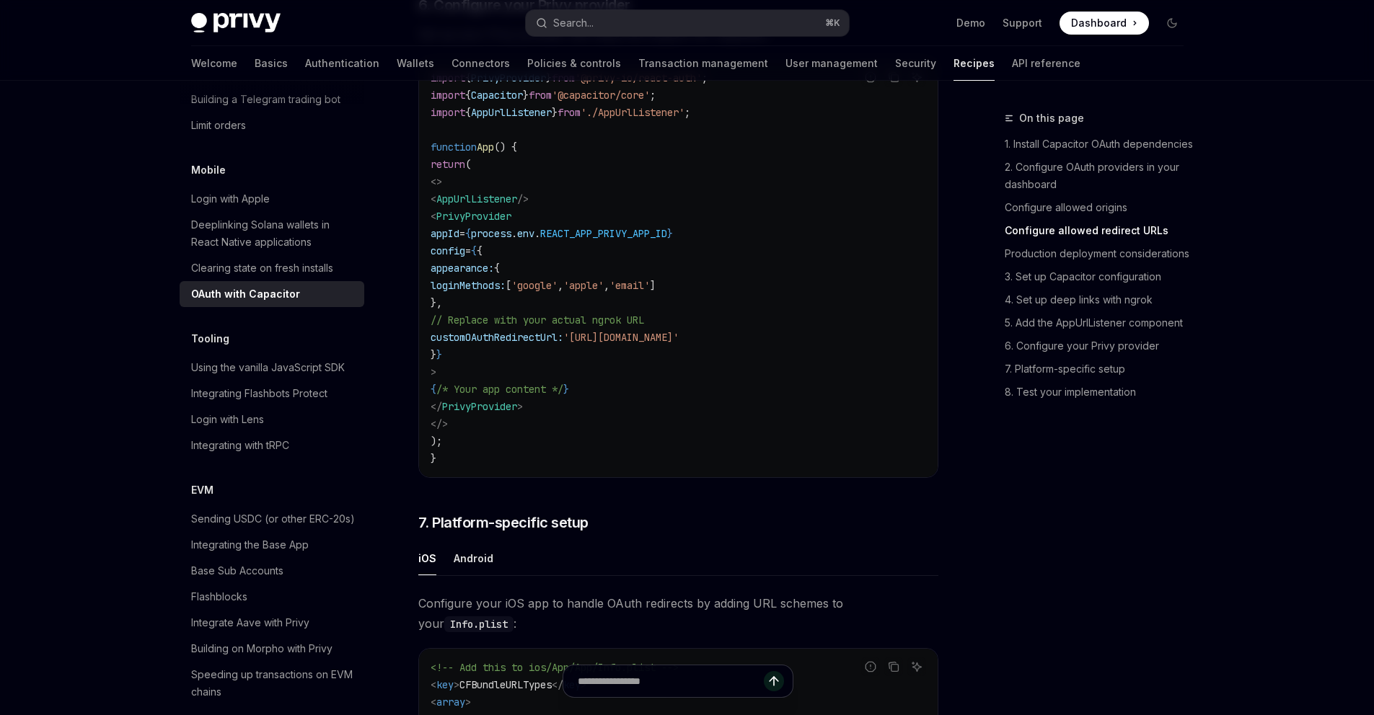
scroll to position [1324, 0]
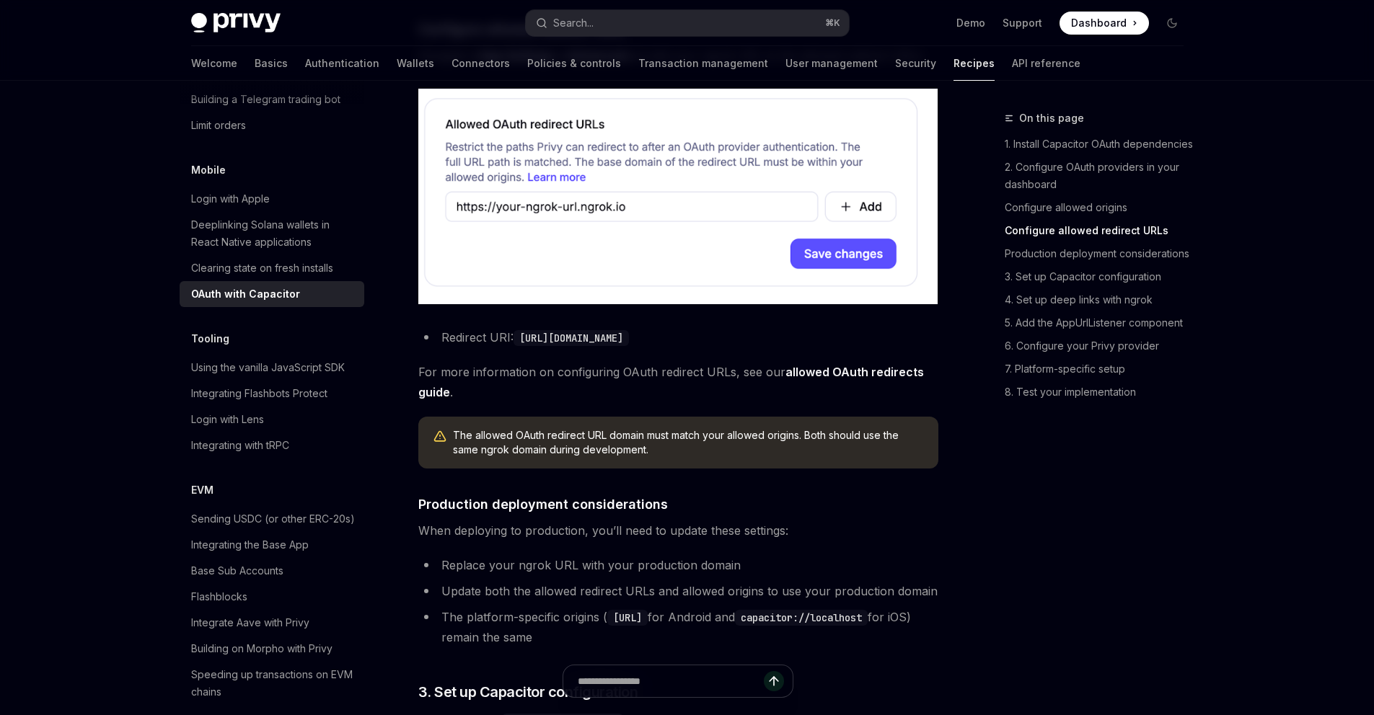
click at [837, 394] on link "allowed OAuth redirects guide" at bounding box center [671, 382] width 506 height 35
type textarea "*"
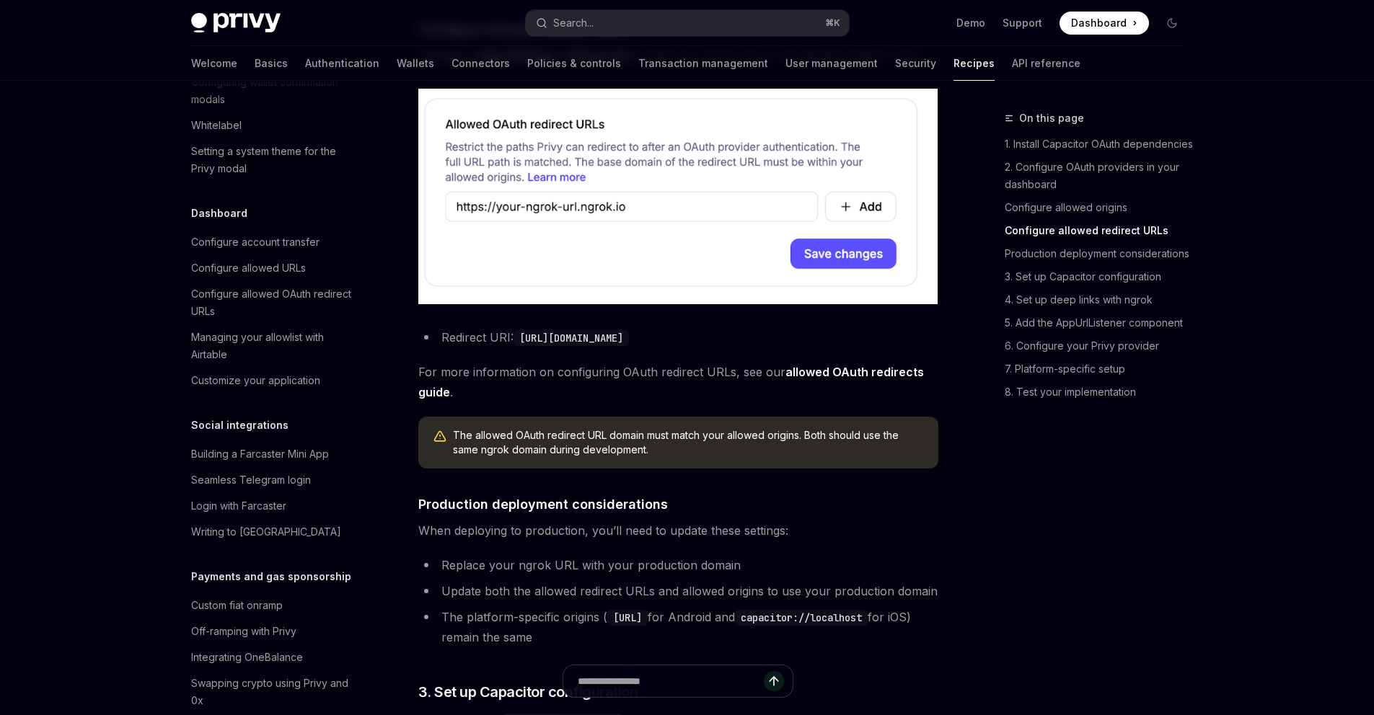
click at [867, 394] on link "allowed OAuth redirects guide" at bounding box center [671, 382] width 506 height 35
click at [832, 348] on li "Redirect URI: https://your-ngrok-url.ngrok.io/redirect" at bounding box center [678, 337] width 520 height 20
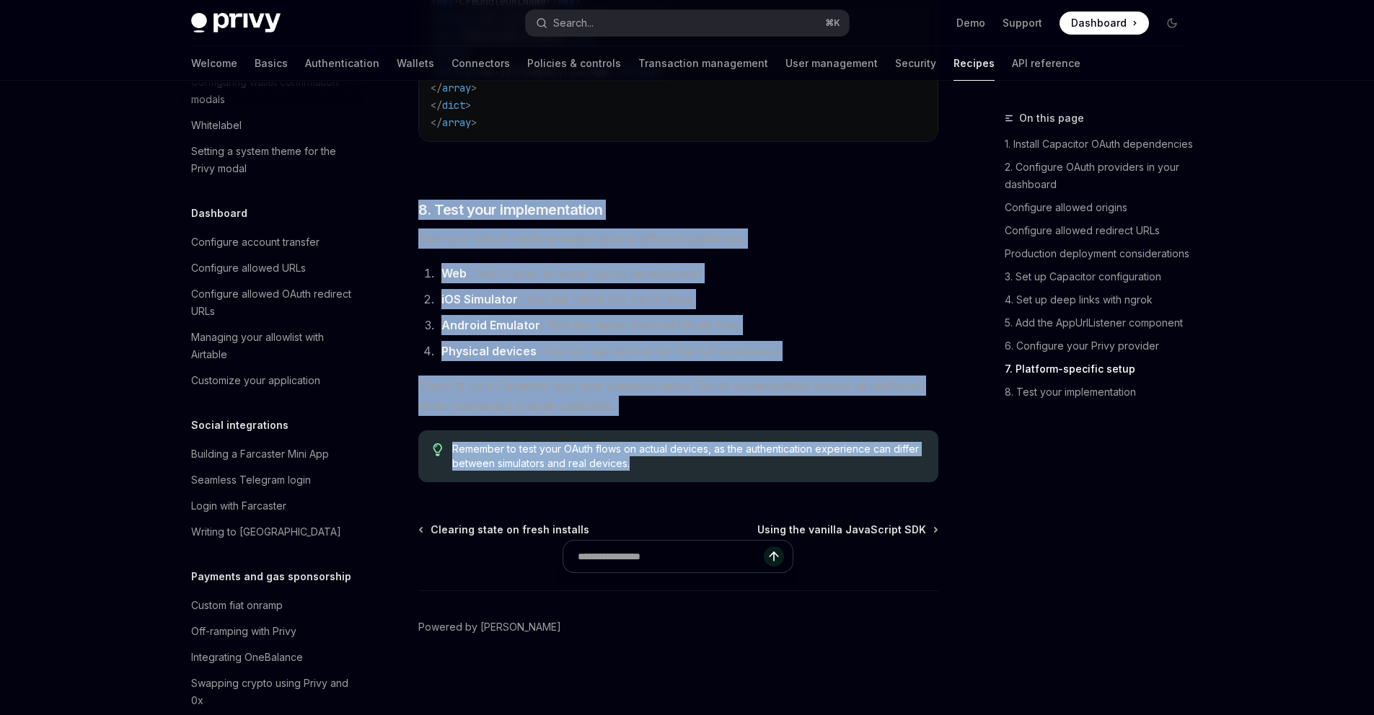
drag, startPoint x: 832, startPoint y: 358, endPoint x: 588, endPoint y: 172, distance: 306.6
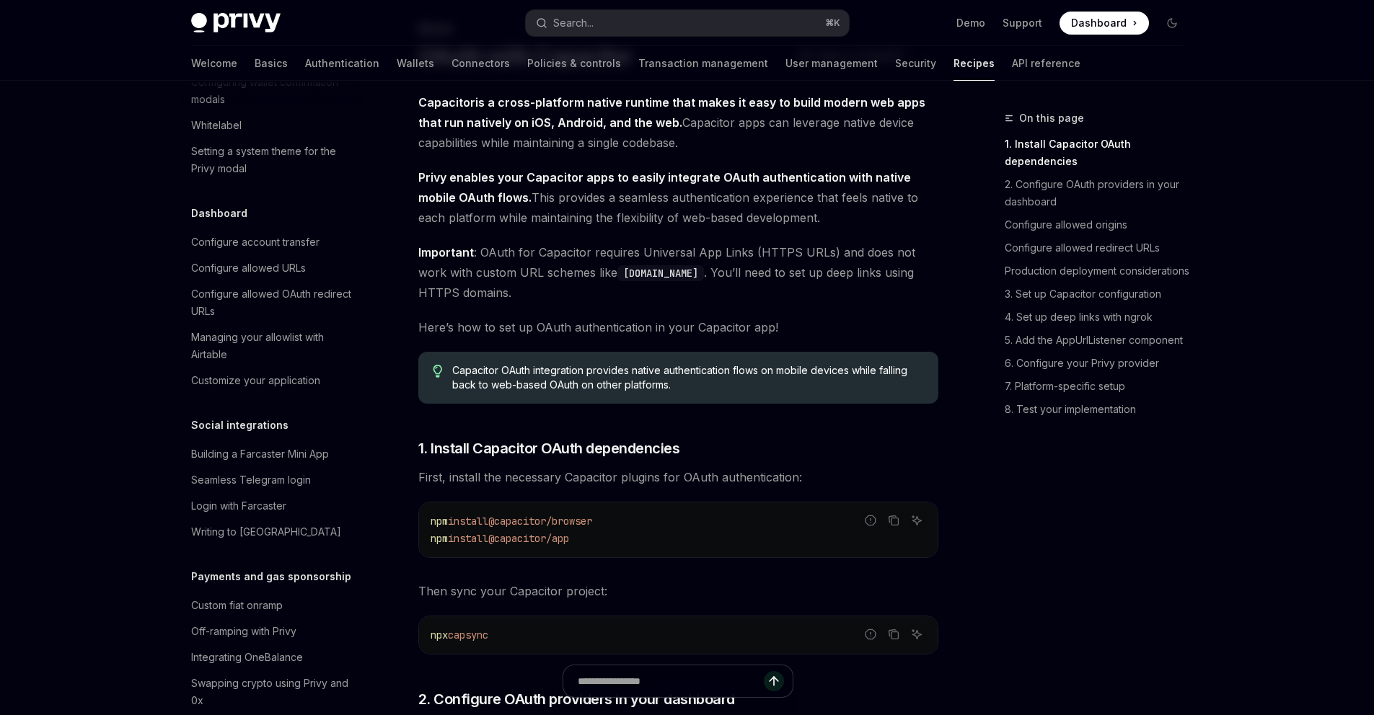
scroll to position [0, 0]
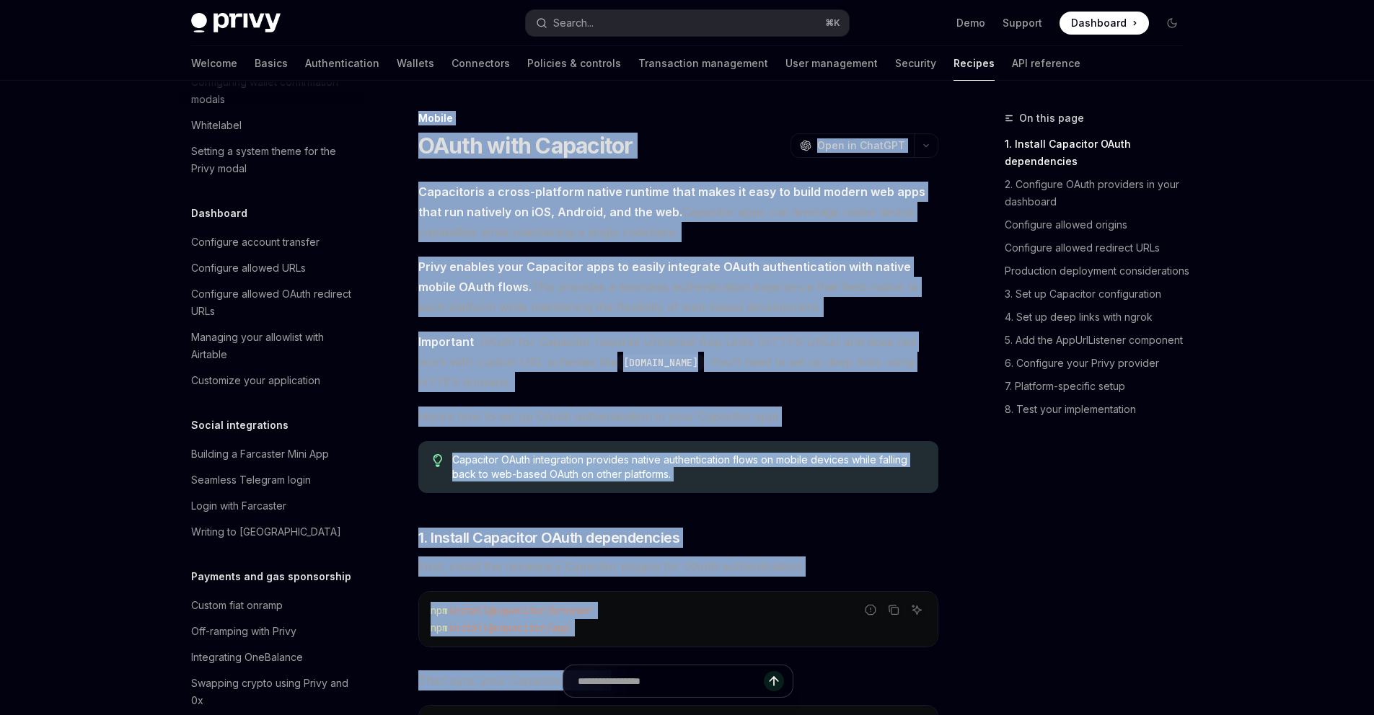
drag, startPoint x: 588, startPoint y: 172, endPoint x: 416, endPoint y: 118, distance: 180.6
copy div "Mobile OAuth with Capacitor OpenAI Open in ChatGPT OpenAI Open in ChatGPT Capac…"
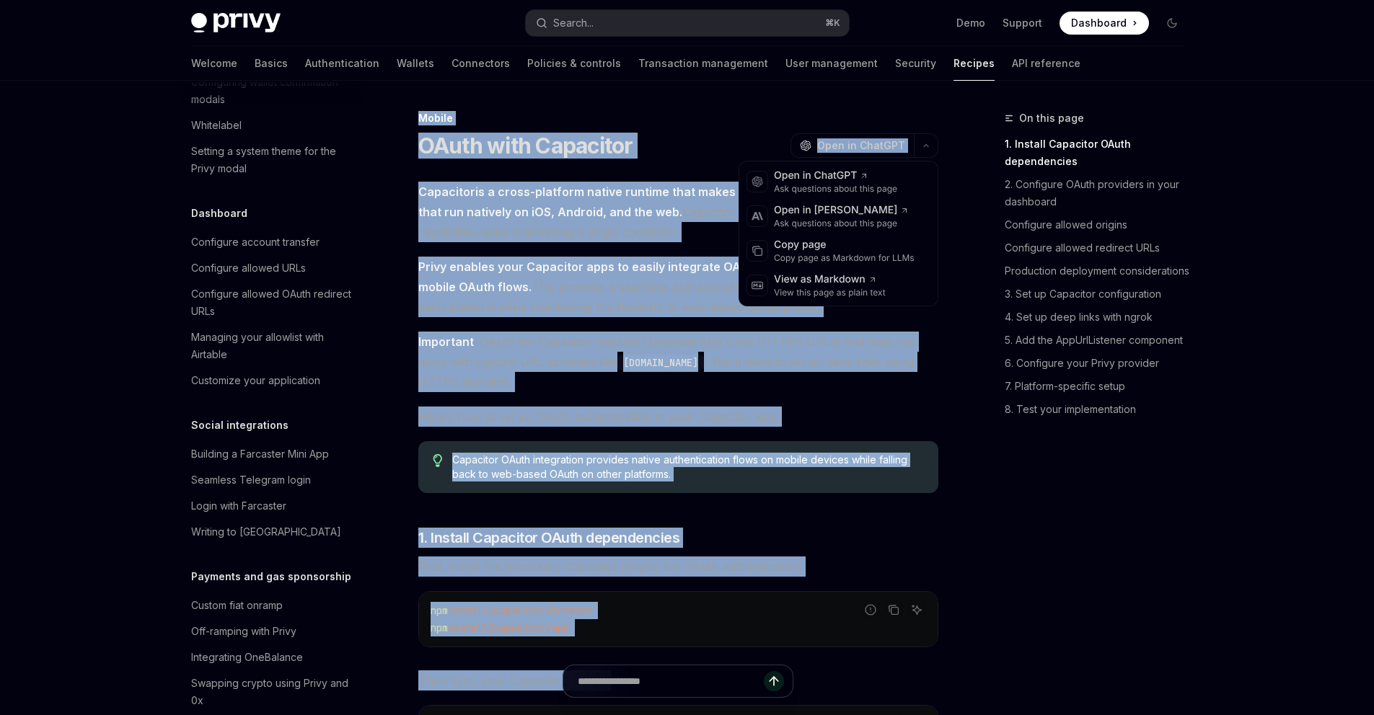
click at [914, 144] on button "button" at bounding box center [926, 145] width 25 height 25
click at [840, 185] on div "Ask questions about this page" at bounding box center [835, 189] width 123 height 12
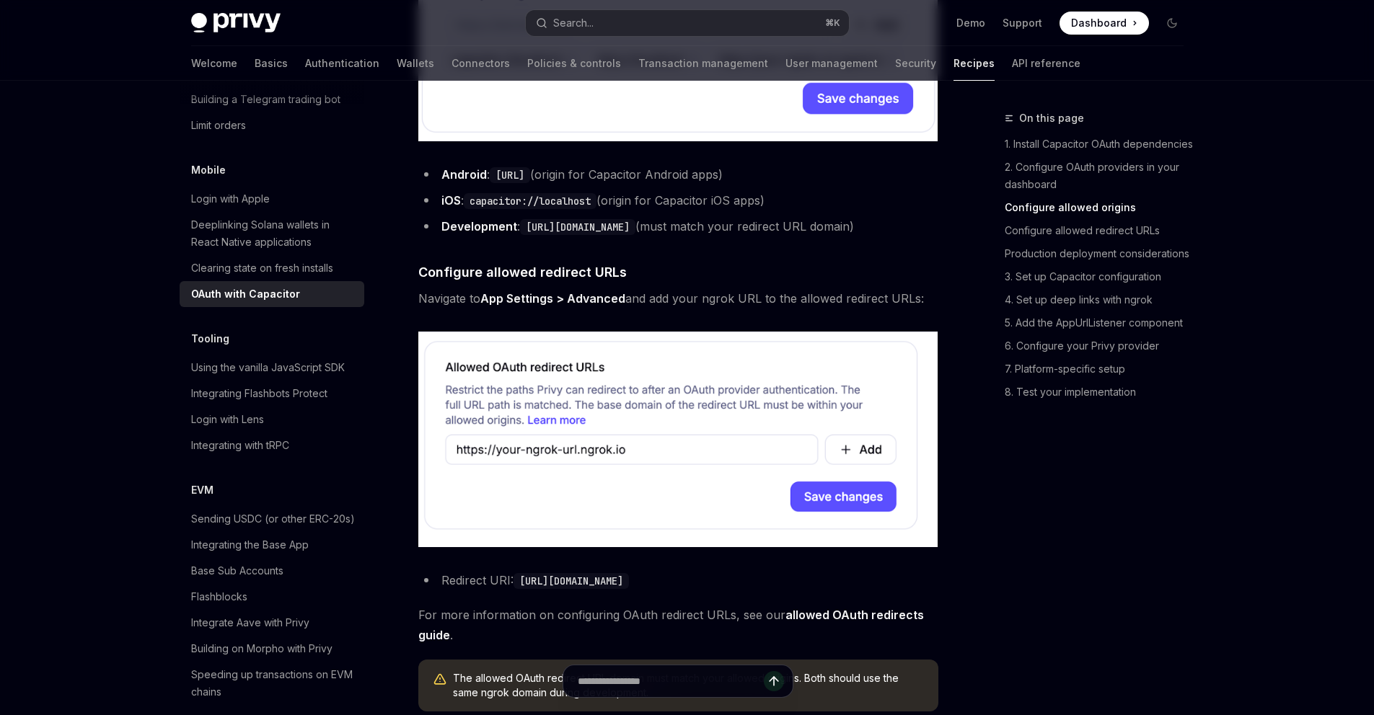
scroll to position [1097, 0]
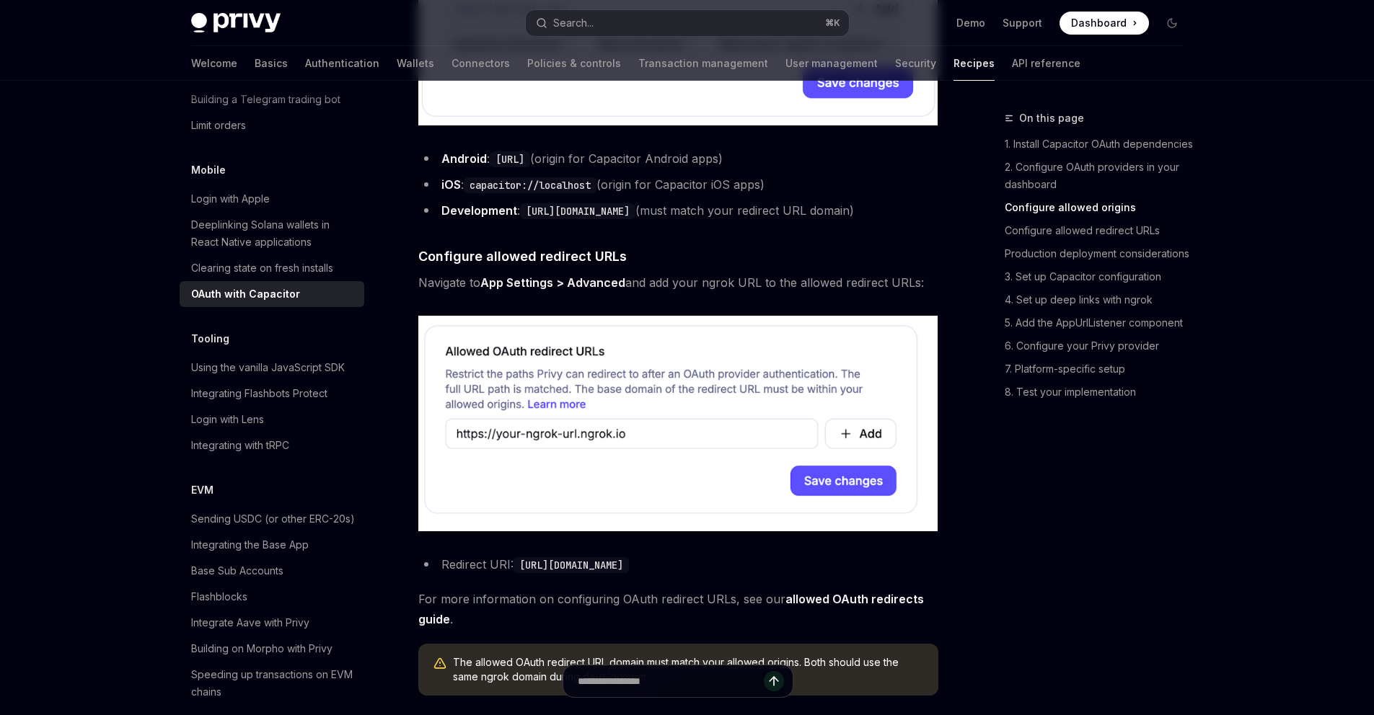
click at [611, 290] on strong "App Settings > Advanced" at bounding box center [552, 282] width 145 height 14
click at [690, 293] on span "Navigate to App Settings > Advanced and add your ngrok URL to the allowed redir…" at bounding box center [678, 283] width 520 height 20
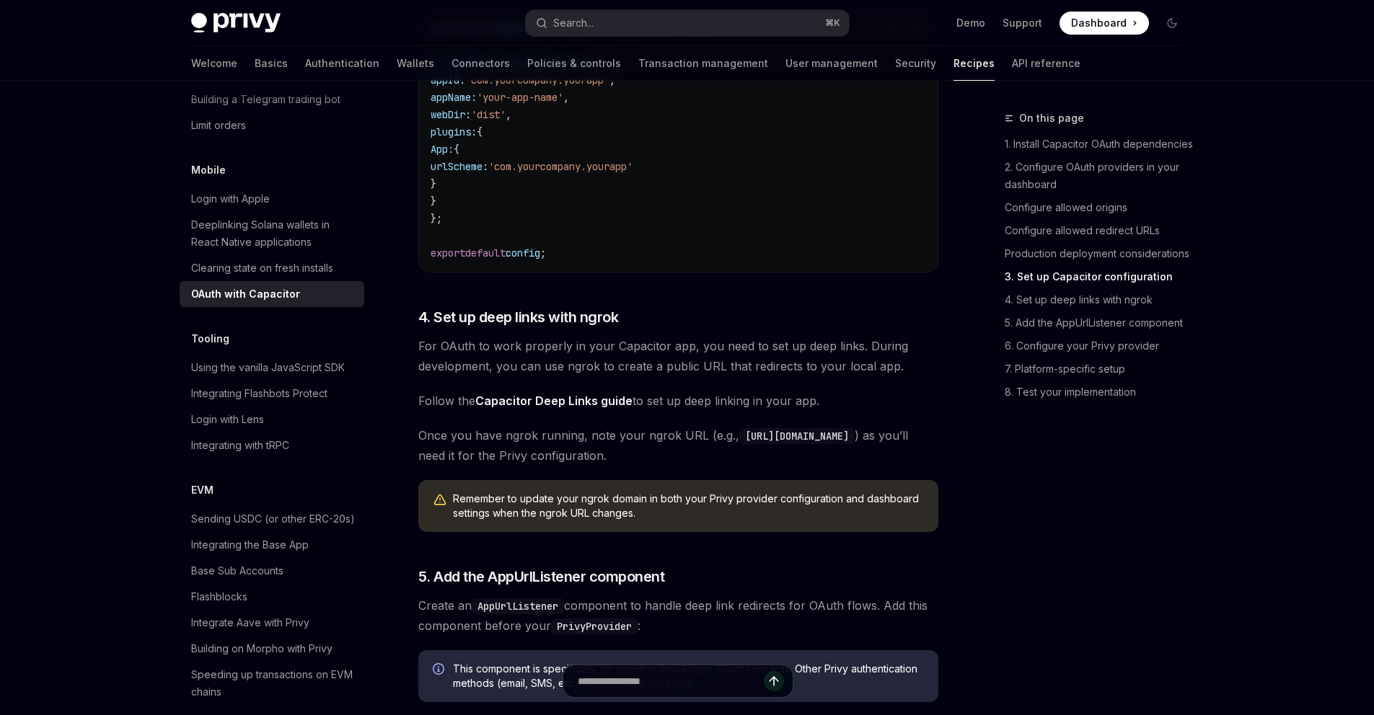
scroll to position [1905, 0]
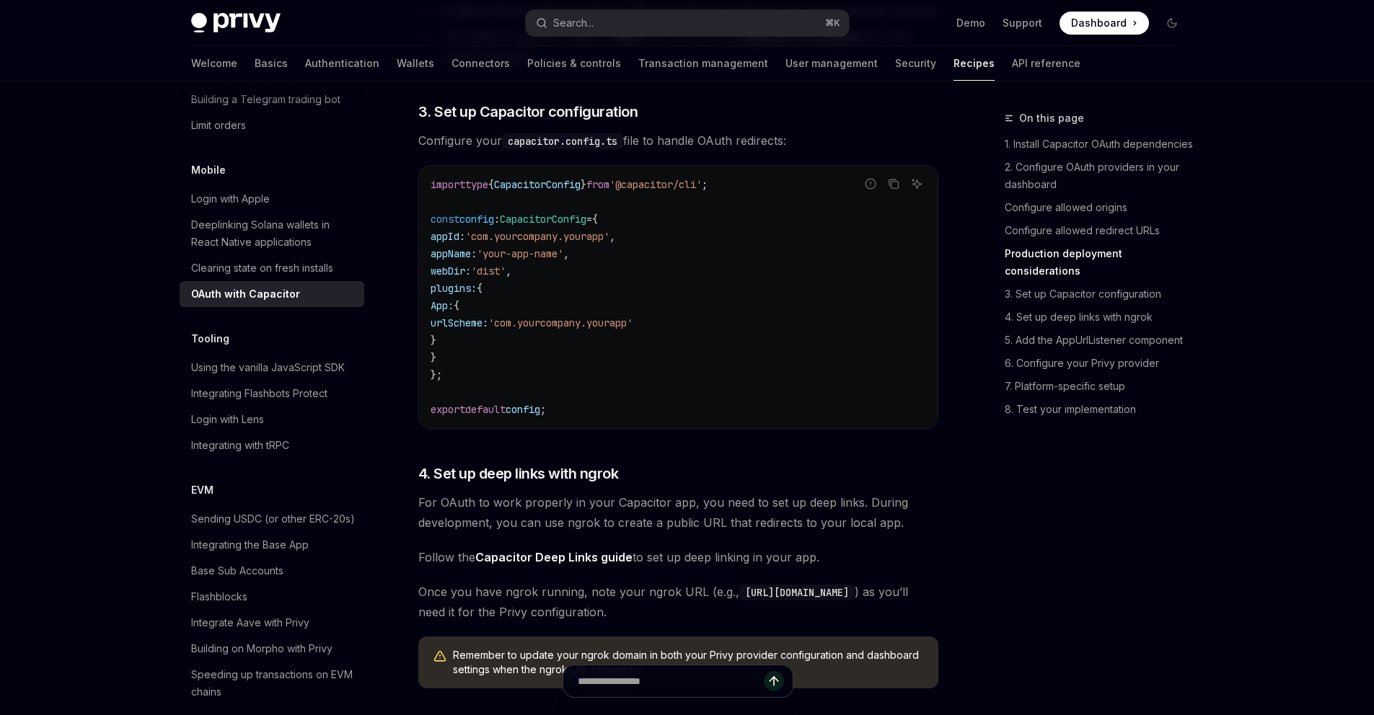
click at [456, 295] on span "plugins:" at bounding box center [454, 288] width 46 height 13
click at [454, 312] on span "App:" at bounding box center [442, 305] width 23 height 13
click at [486, 330] on span "urlScheme:" at bounding box center [460, 323] width 58 height 13
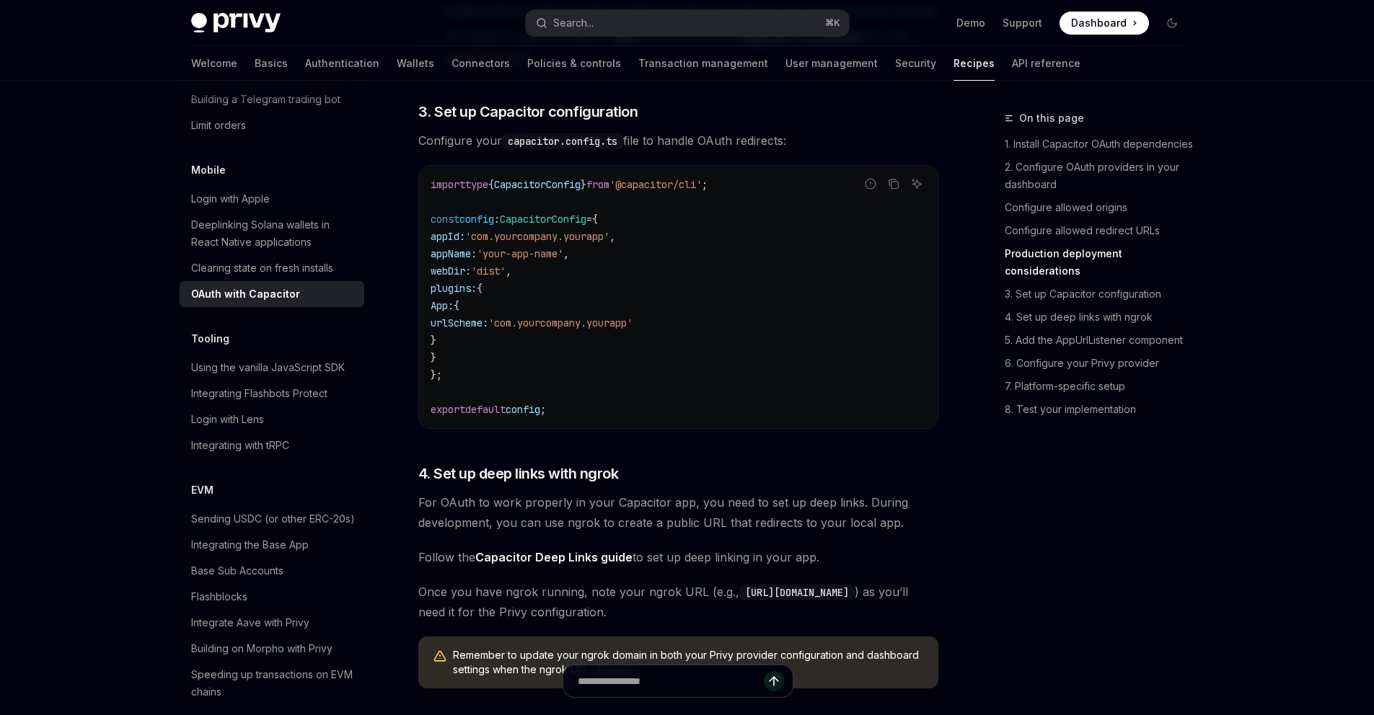
click at [486, 330] on span "urlScheme:" at bounding box center [460, 323] width 58 height 13
click at [562, 330] on span "'com.yourcompany.yourapp'" at bounding box center [560, 323] width 144 height 13
drag, startPoint x: 0, startPoint y: 0, endPoint x: 407, endPoint y: 309, distance: 511.0
click at [407, 309] on div "Mobile OAuth with Capacitor OpenAI Open in ChatGPT OpenAI Open in ChatGPT Capac…" at bounding box center [543, 537] width 796 height 4665
copy code "plugins: { App: { urlScheme: 'com.yourcompany.yourapp' } }"
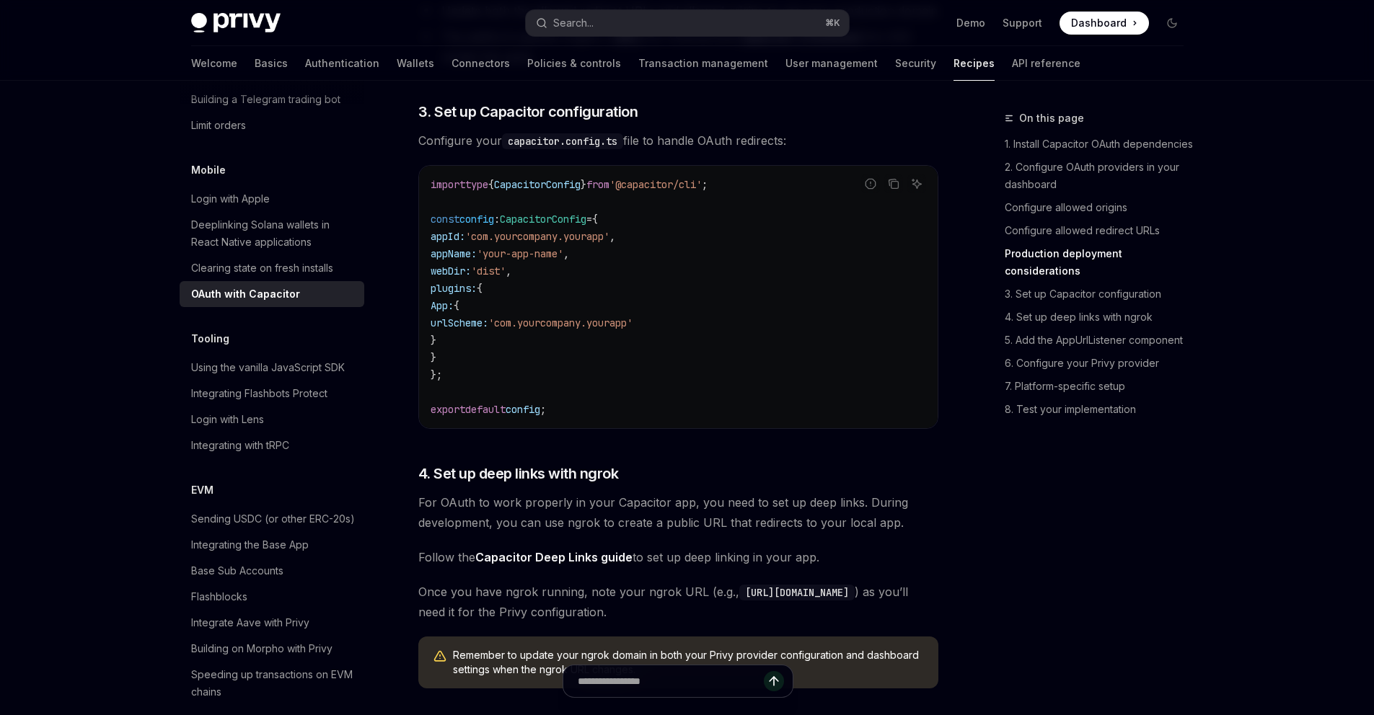
click at [605, 314] on code "import type { CapacitorConfig } from '@capacitor/cli' ; const config : Capacito…" at bounding box center [678, 297] width 495 height 242
click at [454, 295] on span "plugins:" at bounding box center [454, 288] width 46 height 13
copy span "plugins"
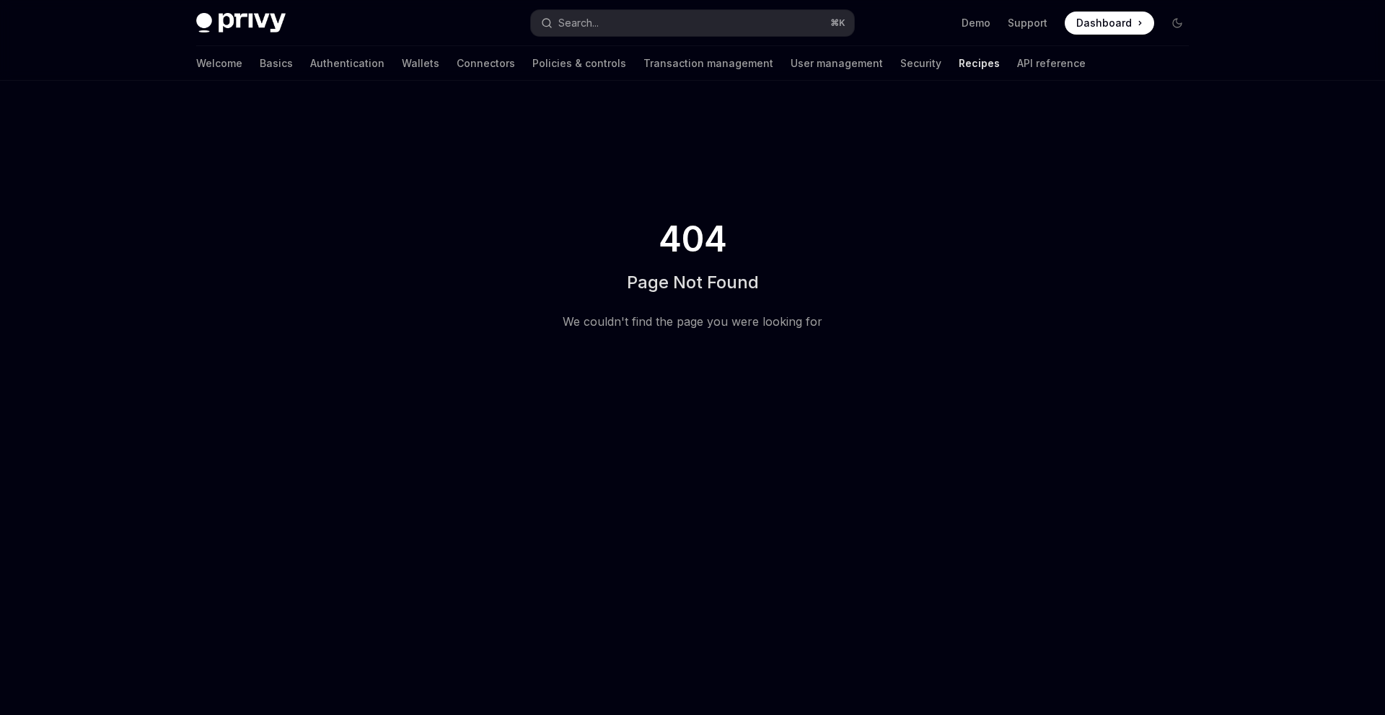
click at [570, 231] on div "404 Page Not Found We couldn't find the page you were looking for" at bounding box center [692, 275] width 260 height 112
drag, startPoint x: 570, startPoint y: 231, endPoint x: 632, endPoint y: 25, distance: 215.4
click at [632, 25] on button "Search... ⌘ K" at bounding box center [692, 23] width 323 height 26
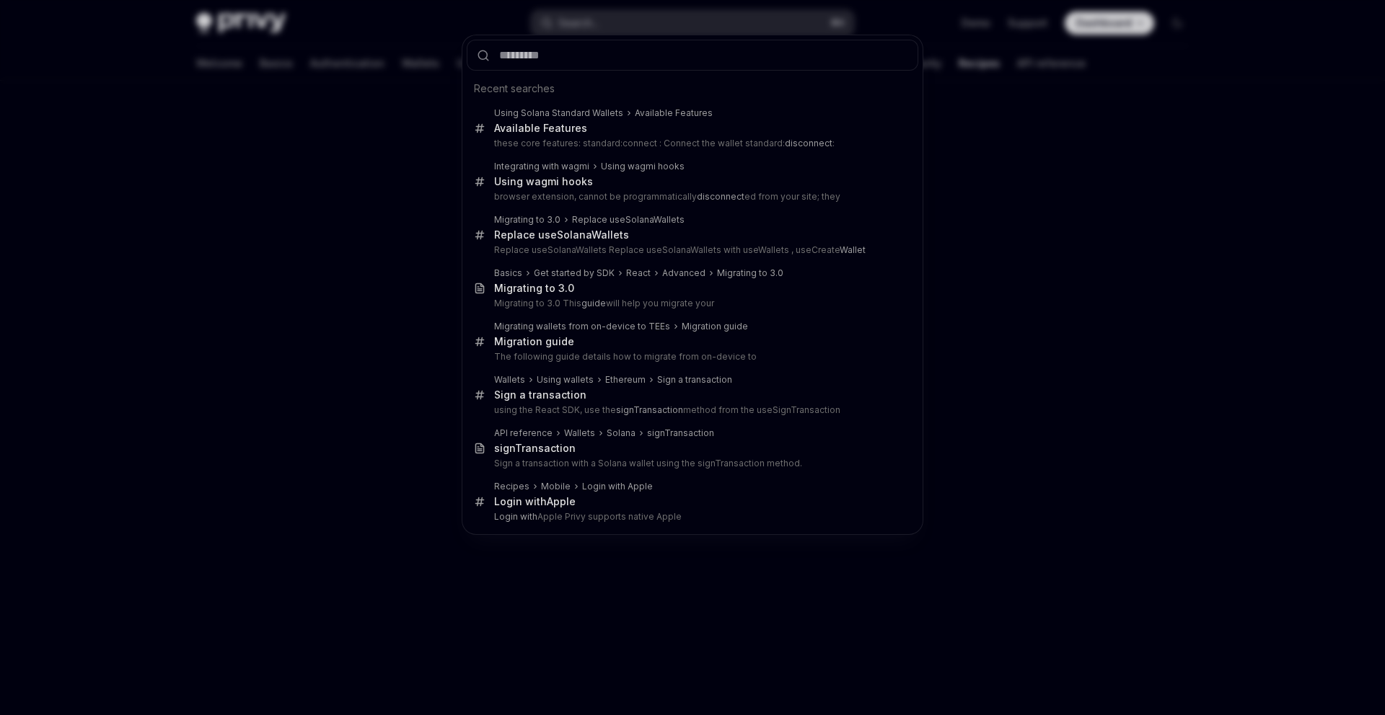
type input "**********"
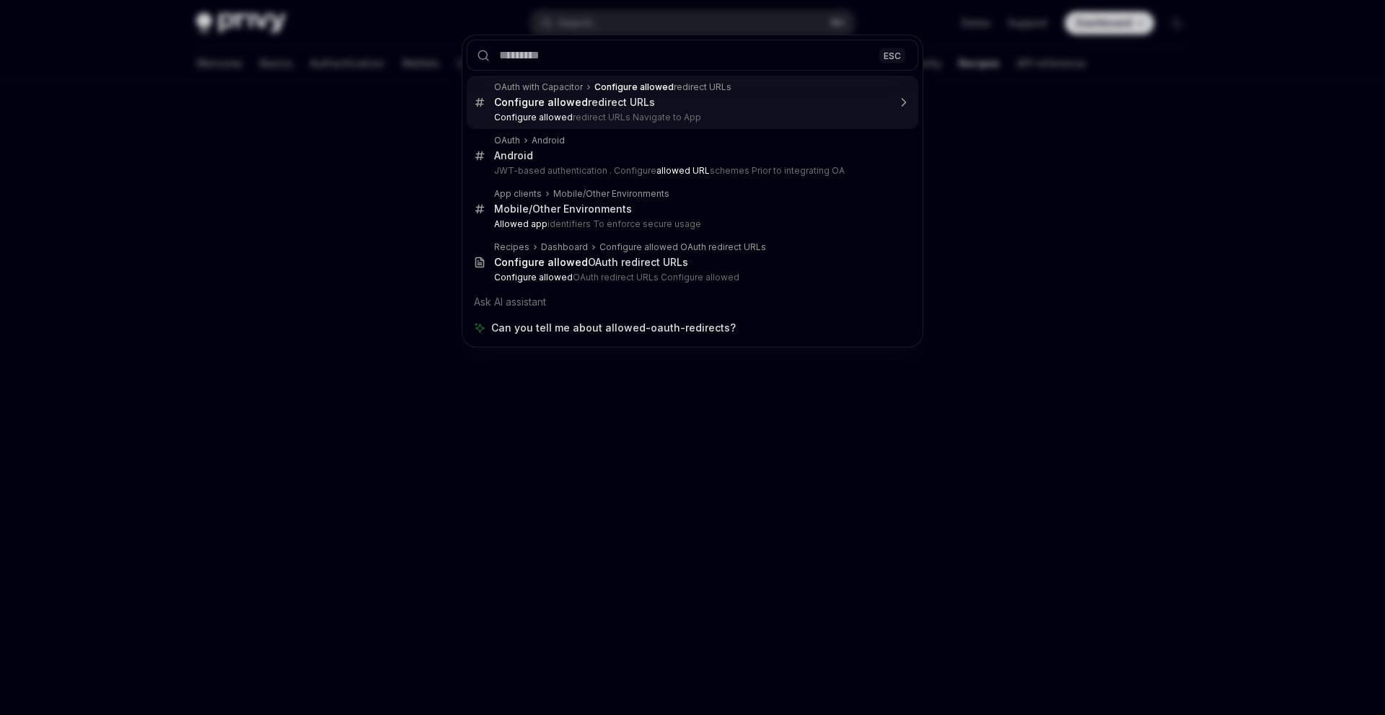
drag, startPoint x: 632, startPoint y: 25, endPoint x: 659, endPoint y: 111, distance: 90.8
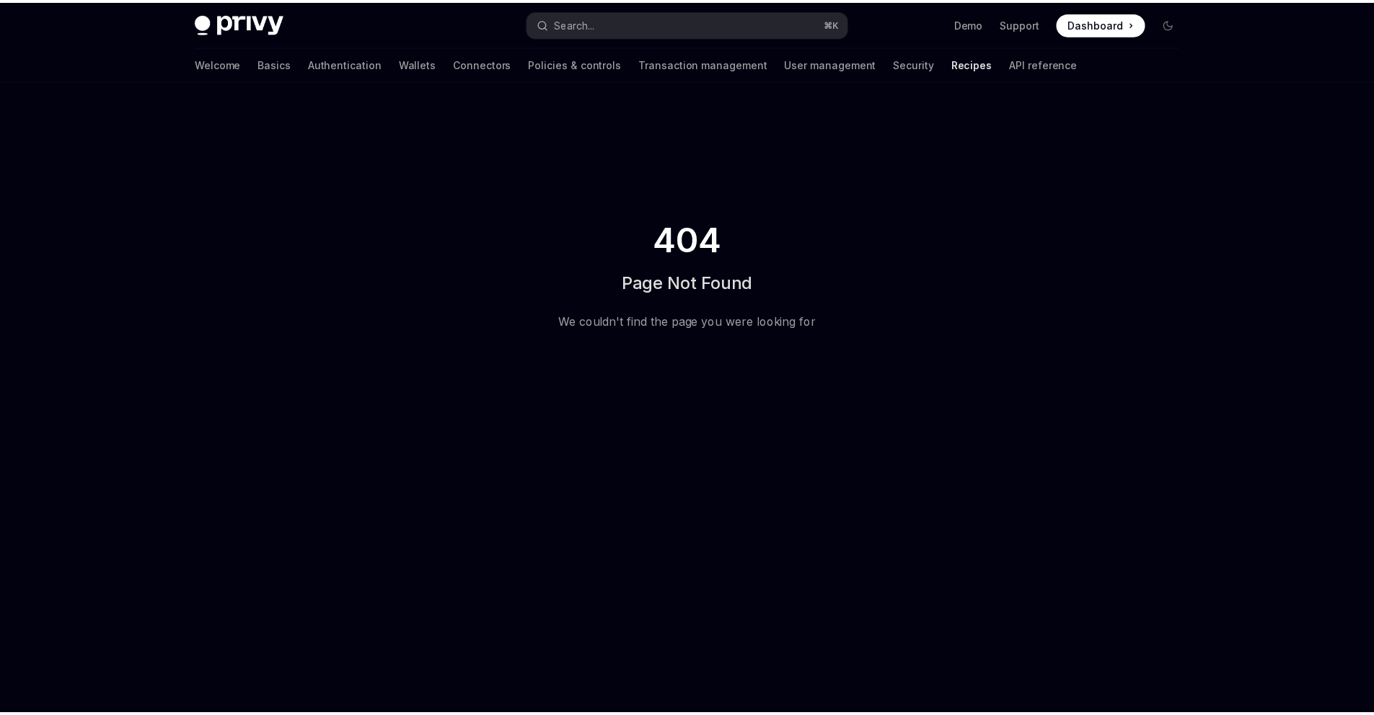
scroll to position [1254, 0]
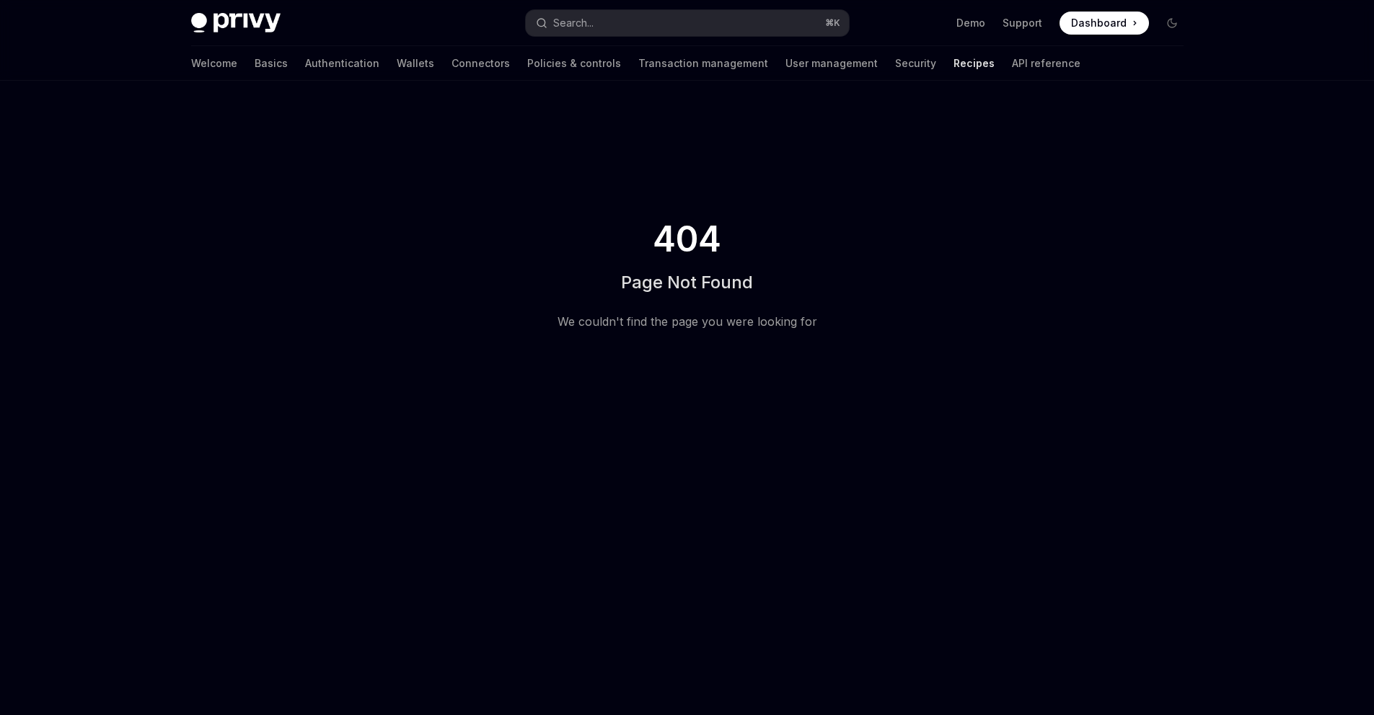
type textarea "*"
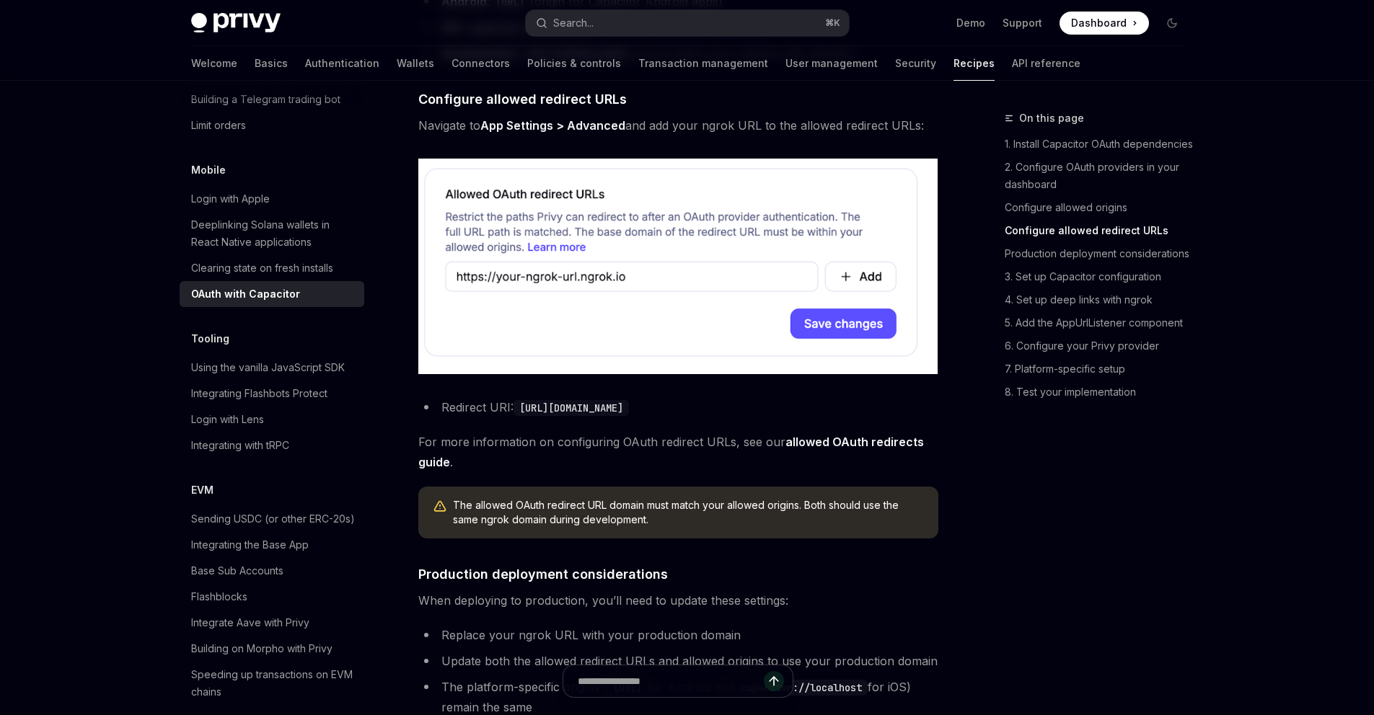
click at [612, 25] on button "Search... ⌘ K" at bounding box center [687, 23] width 323 height 26
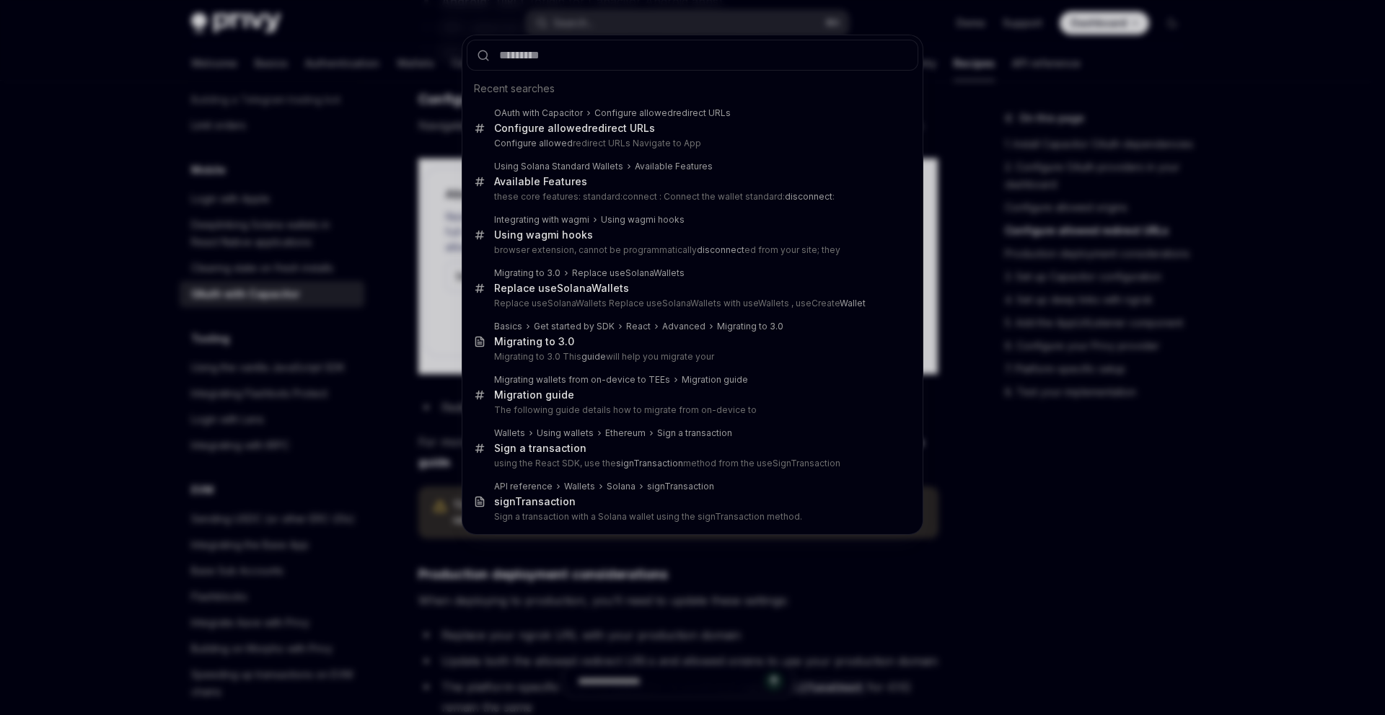
type input "**********"
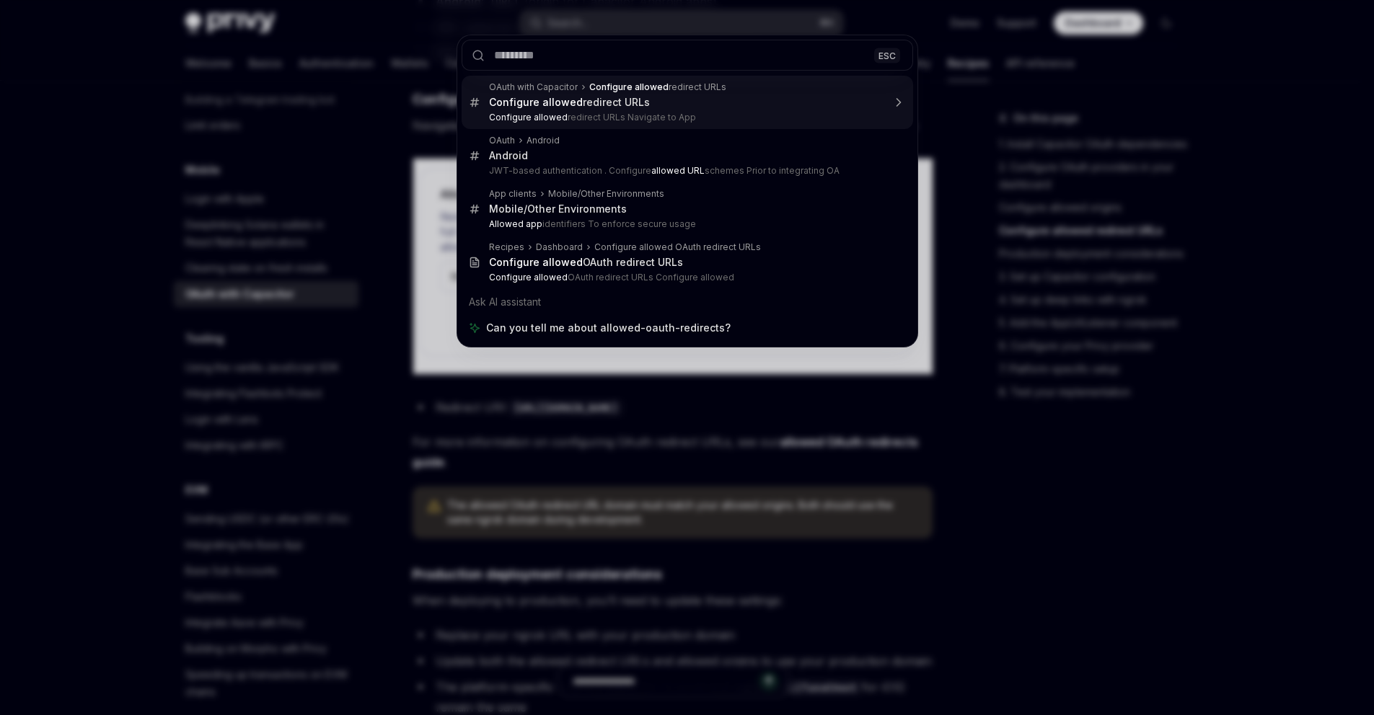
drag, startPoint x: 659, startPoint y: 111, endPoint x: 668, endPoint y: 268, distance: 156.7
type textarea "*"
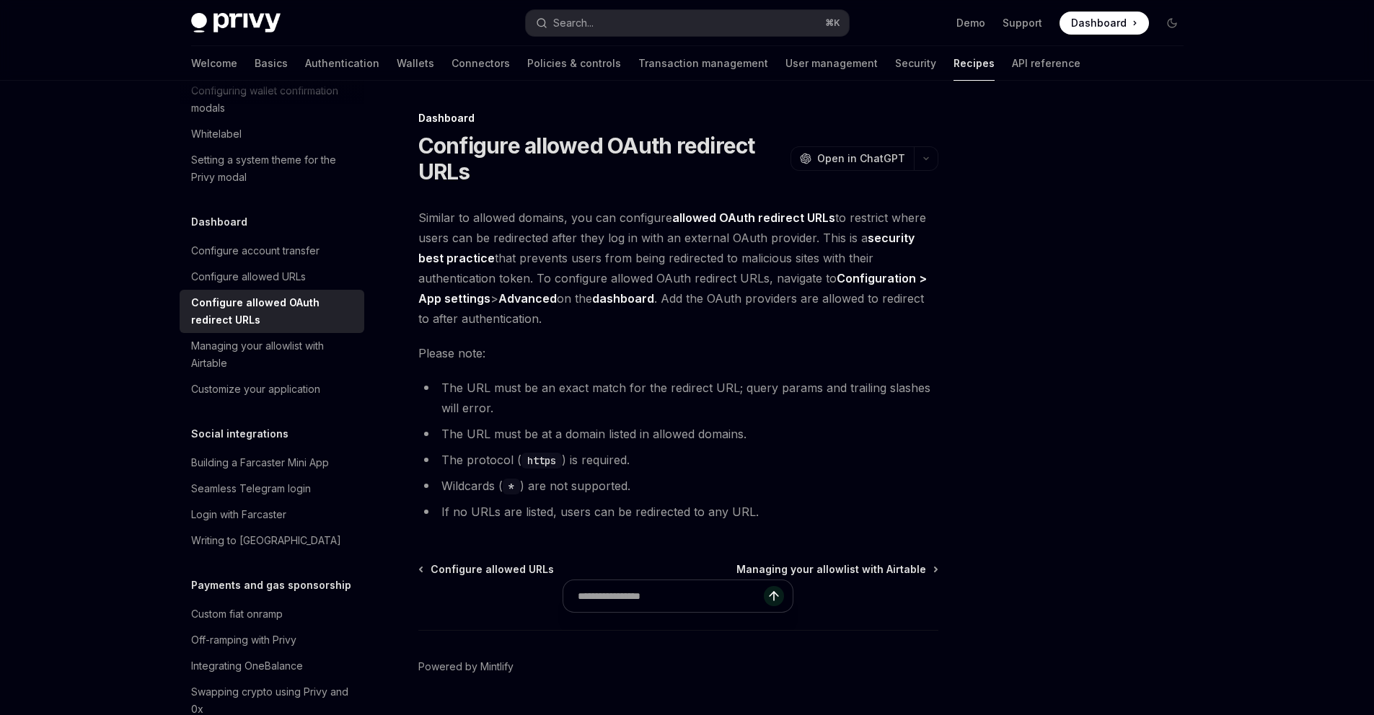
click at [500, 238] on span "Similar to allowed domains, you can configure allowed OAuth redirect URLs to re…" at bounding box center [678, 268] width 520 height 121
click at [594, 235] on span "Similar to allowed domains, you can configure allowed OAuth redirect URLs to re…" at bounding box center [678, 268] width 520 height 121
click at [609, 237] on span "Similar to allowed domains, you can configure allowed OAuth redirect URLs to re…" at bounding box center [678, 268] width 520 height 121
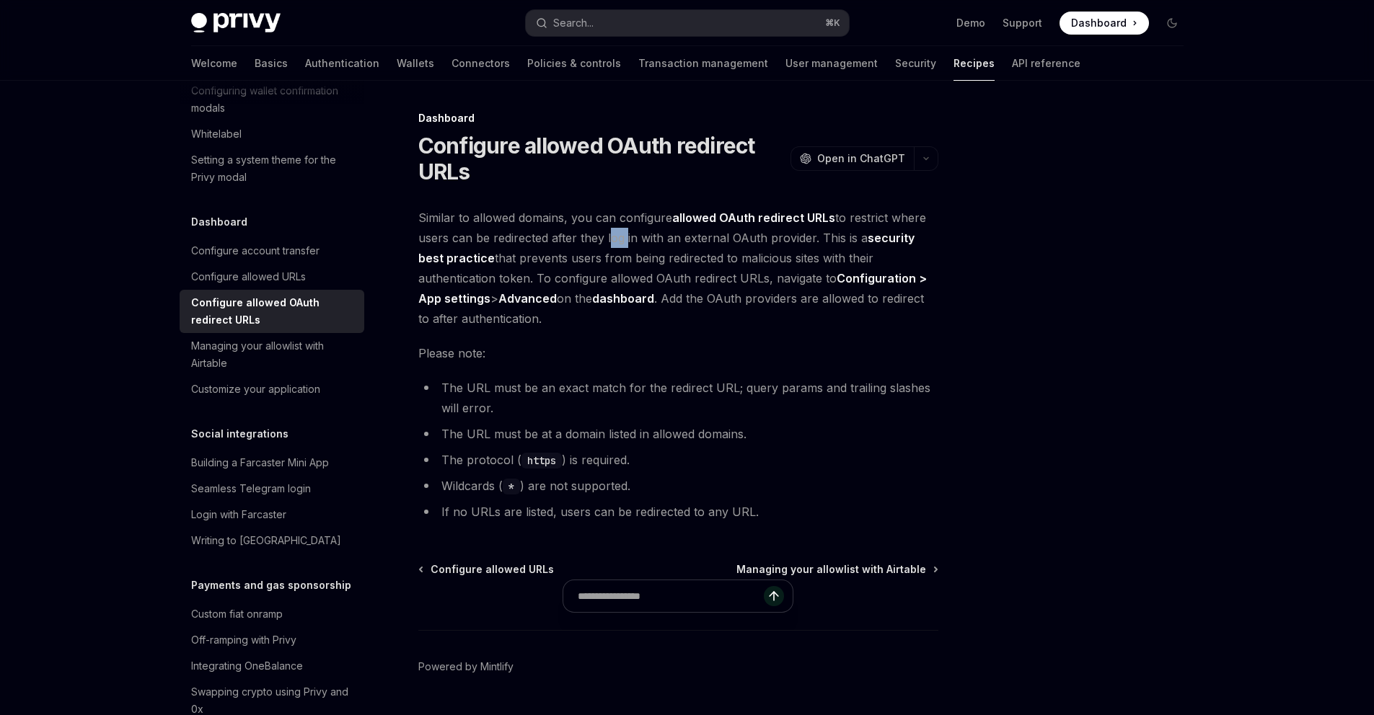
click at [609, 237] on span "Similar to allowed domains, you can configure allowed OAuth redirect URLs to re…" at bounding box center [678, 268] width 520 height 121
click at [669, 237] on span "Similar to allowed domains, you can configure allowed OAuth redirect URLs to re…" at bounding box center [678, 268] width 520 height 121
click at [724, 238] on span "Similar to allowed domains, you can configure allowed OAuth redirect URLs to re…" at bounding box center [678, 268] width 520 height 121
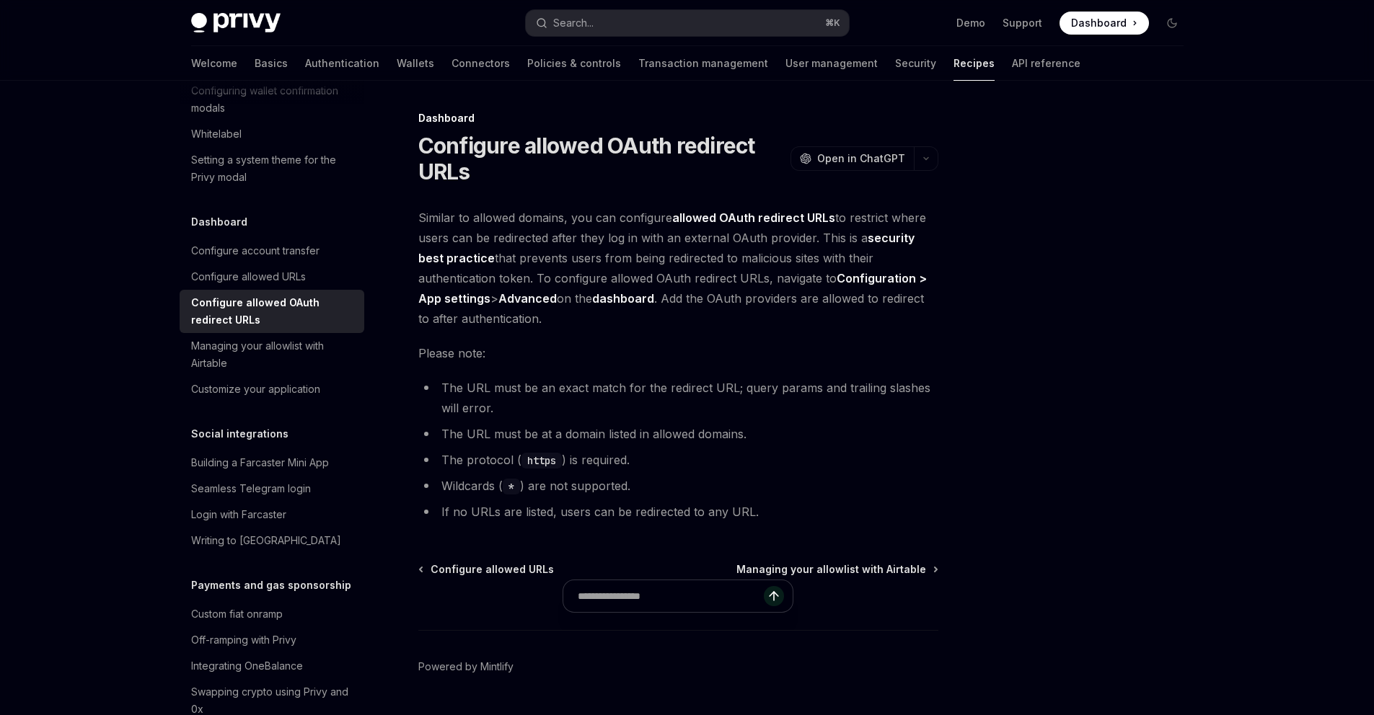
click at [824, 242] on span "Similar to allowed domains, you can configure allowed OAuth redirect URLs to re…" at bounding box center [678, 268] width 520 height 121
click at [495, 260] on span "Similar to allowed domains, you can configure allowed OAuth redirect URLs to re…" at bounding box center [678, 268] width 520 height 121
click at [537, 257] on span "Similar to allowed domains, you can configure allowed OAuth redirect URLs to re…" at bounding box center [678, 268] width 520 height 121
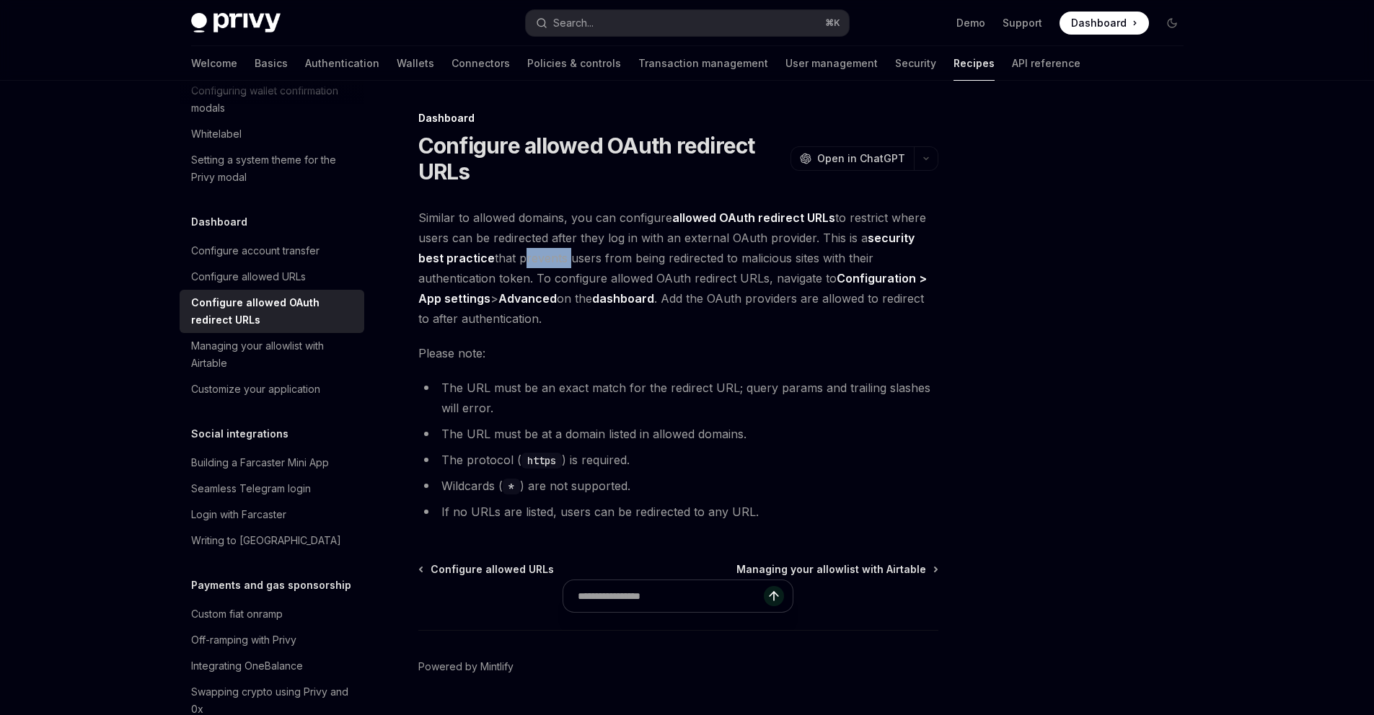
click at [537, 257] on span "Similar to allowed domains, you can configure allowed OAuth redirect URLs to re…" at bounding box center [678, 268] width 520 height 121
click at [637, 257] on span "Similar to allowed domains, you can configure allowed OAuth redirect URLs to re…" at bounding box center [678, 268] width 520 height 121
